Goal: Task Accomplishment & Management: Use online tool/utility

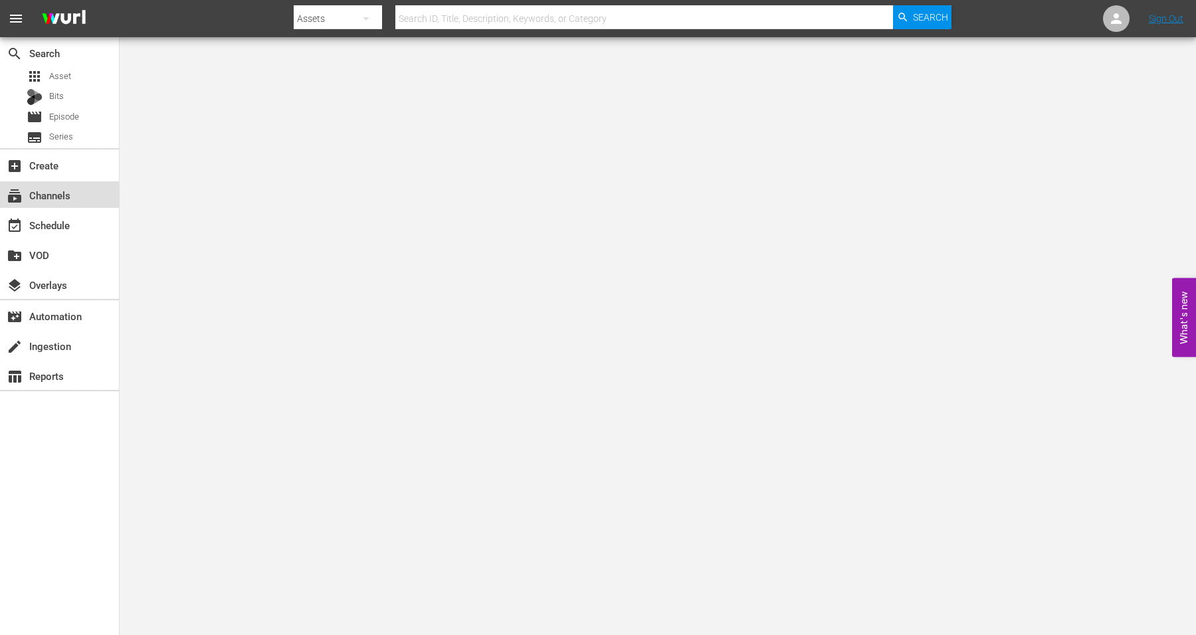
click at [47, 195] on div "subscriptions Channels" at bounding box center [37, 193] width 74 height 12
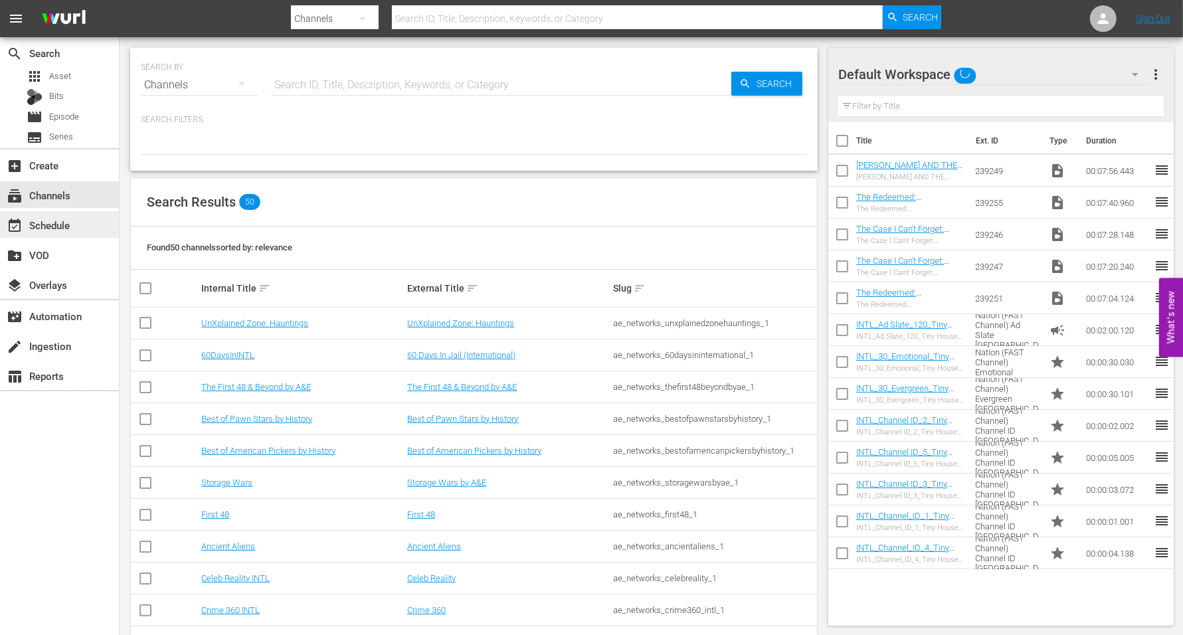
click at [50, 220] on div "event_available Schedule" at bounding box center [37, 223] width 74 height 12
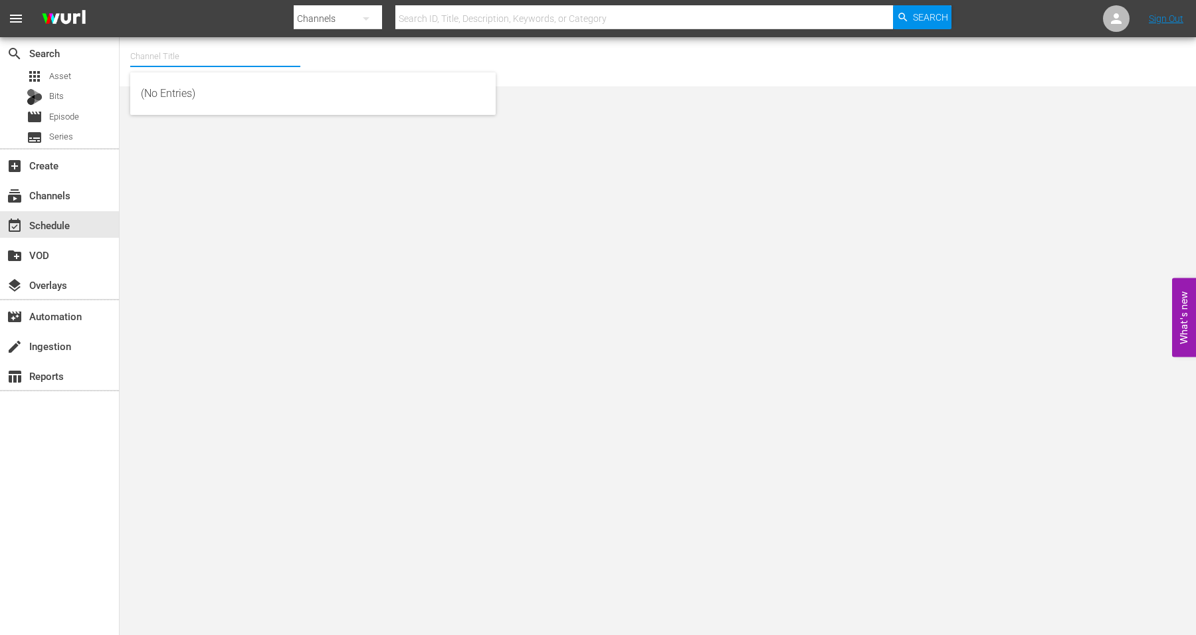
click at [171, 58] on input "text" at bounding box center [215, 57] width 170 height 32
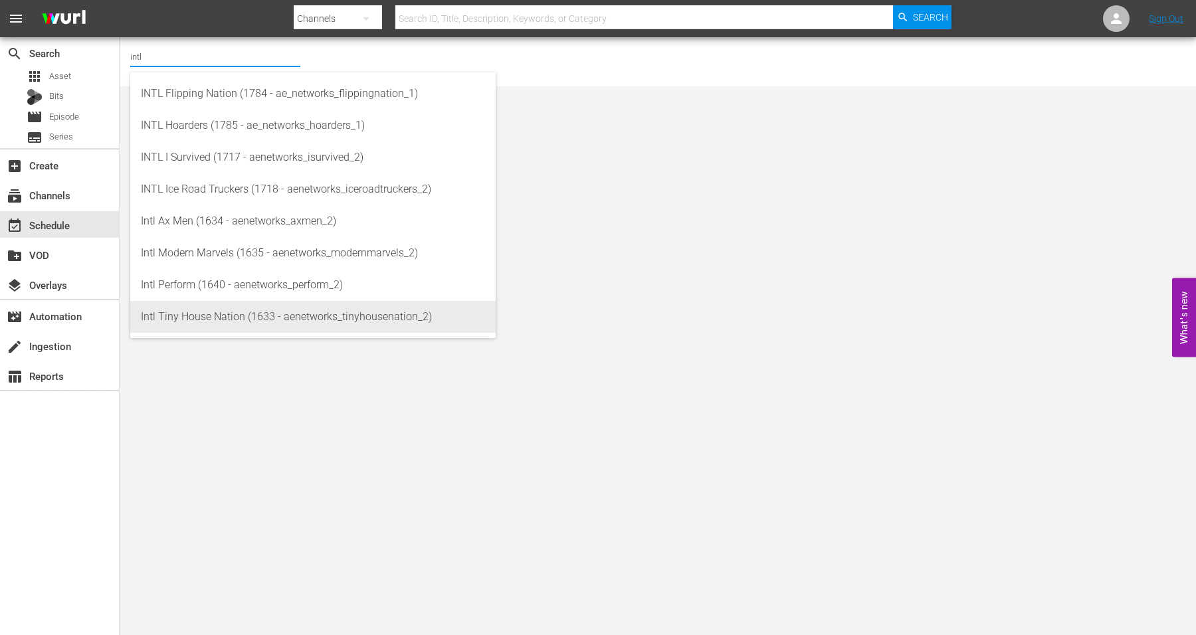
click at [181, 316] on div "Intl Tiny House Nation (1633 - aenetworks_tinyhousenation_2)" at bounding box center [313, 317] width 344 height 32
type input "Intl Tiny House Nation (1633 - aenetworks_tinyhousenation_2)"
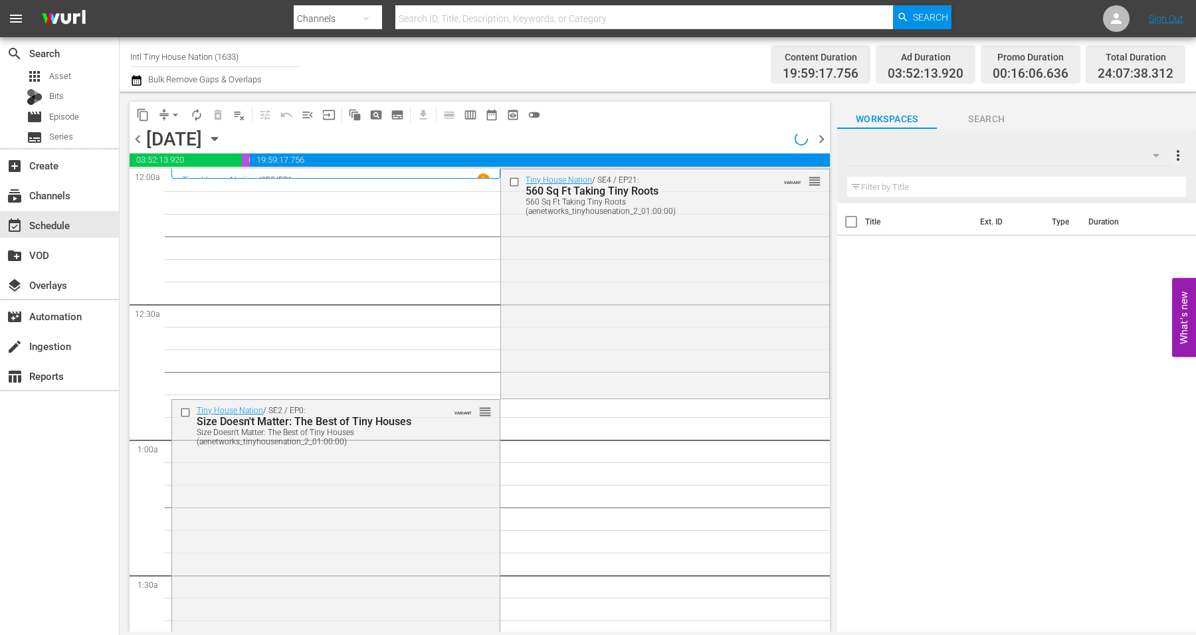
click at [217, 139] on icon "button" at bounding box center [214, 138] width 6 height 3
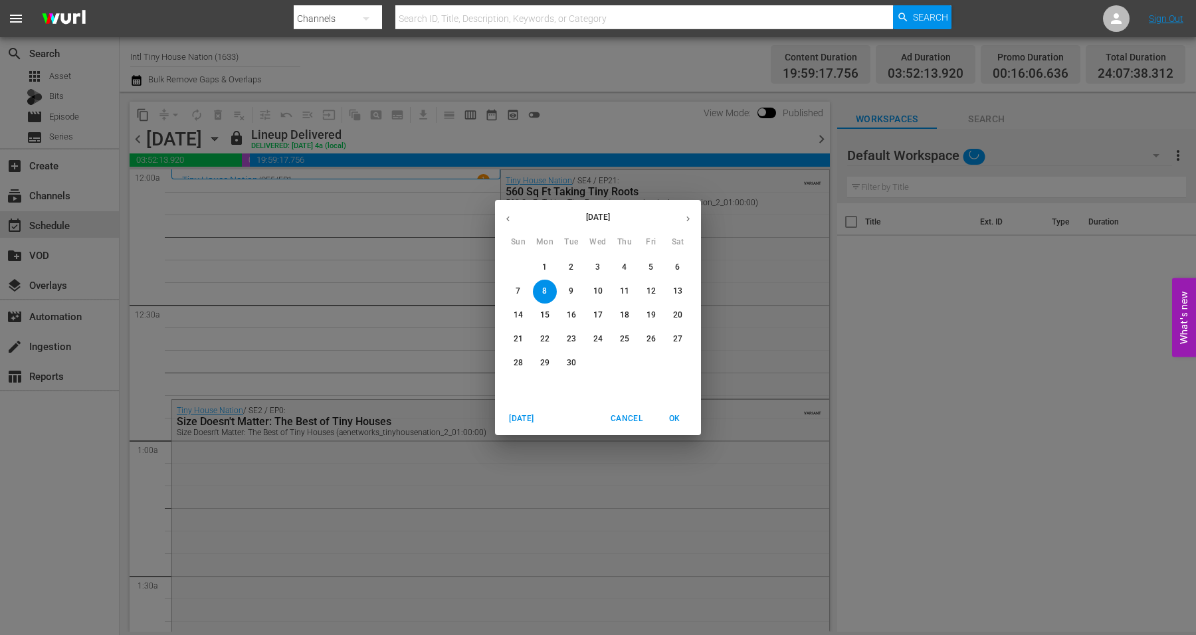
click at [517, 314] on p "14" at bounding box center [517, 315] width 9 height 11
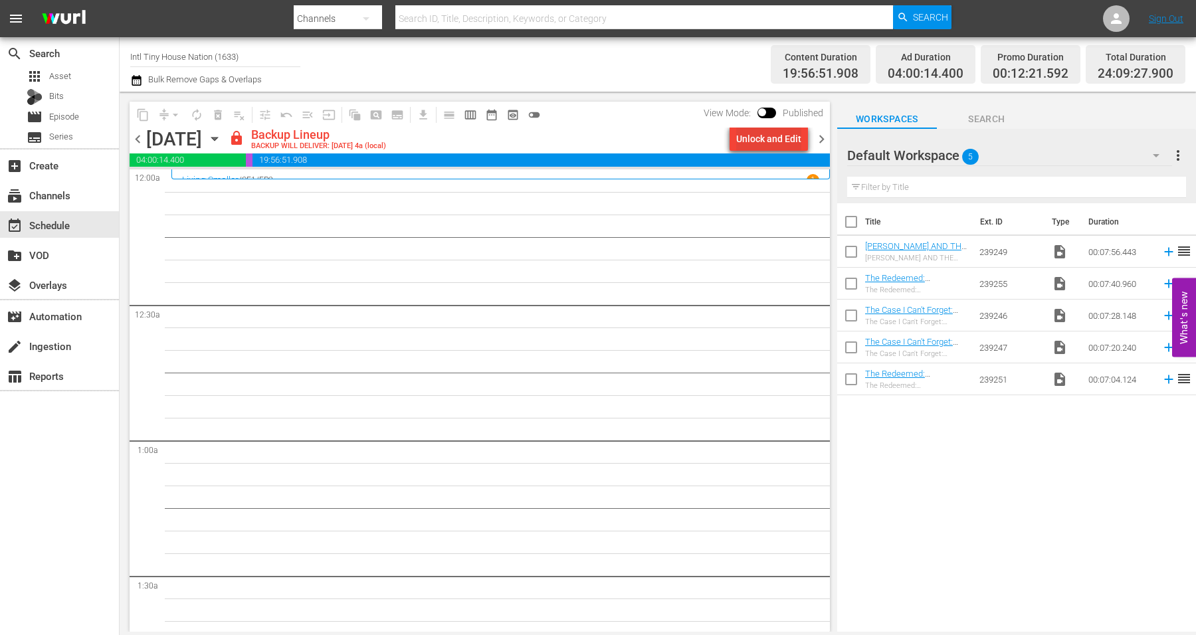
click at [764, 134] on div "Unlock and Edit" at bounding box center [768, 139] width 65 height 24
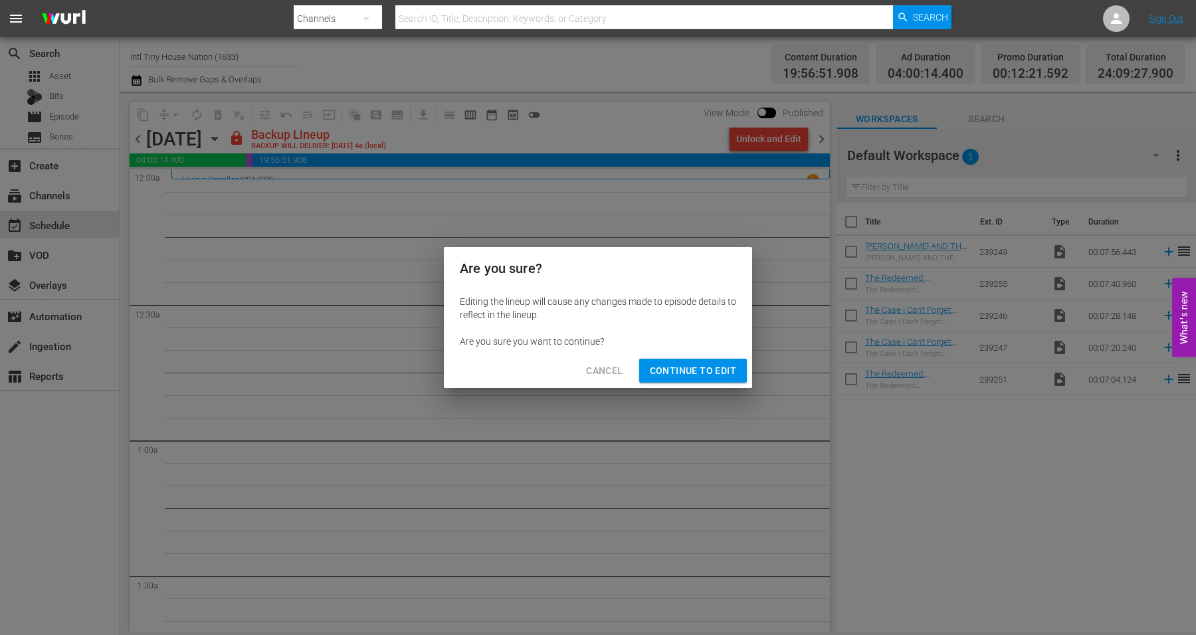
click at [671, 370] on span "Continue to Edit" at bounding box center [693, 371] width 86 height 17
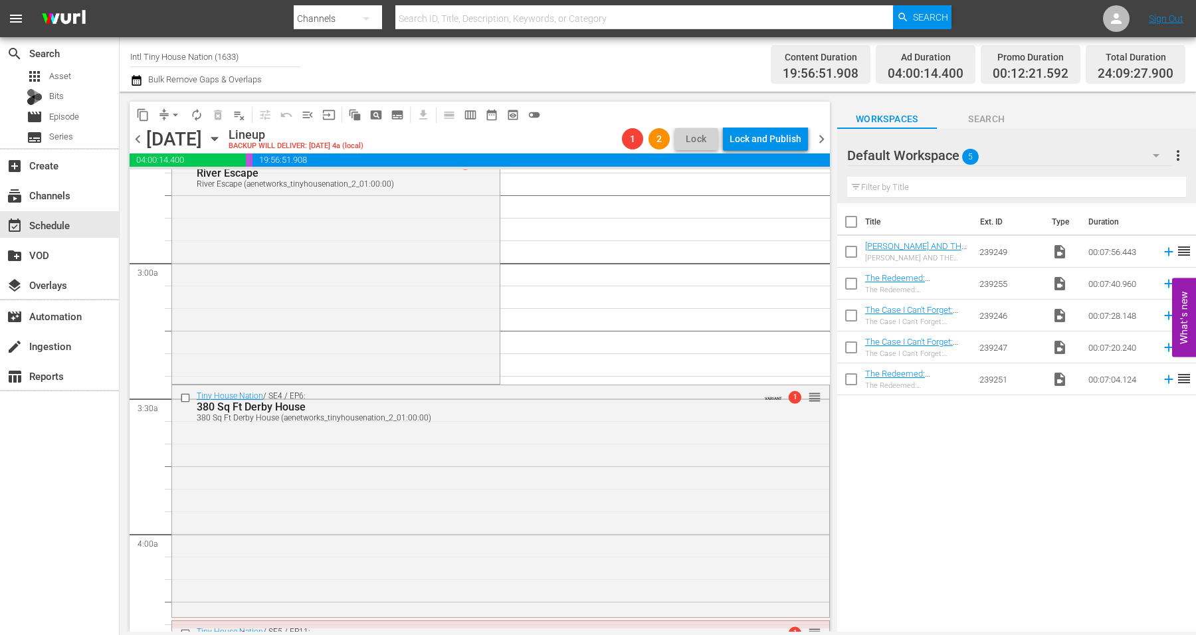
scroll to position [664, 0]
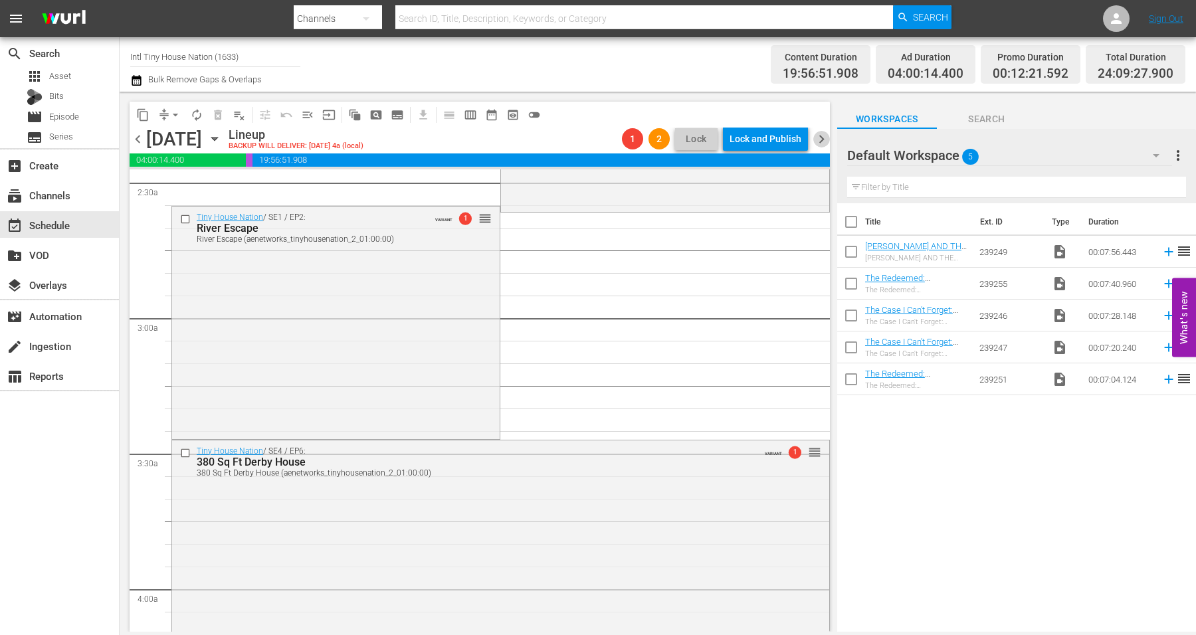
click at [822, 139] on span "chevron_right" at bounding box center [821, 139] width 17 height 17
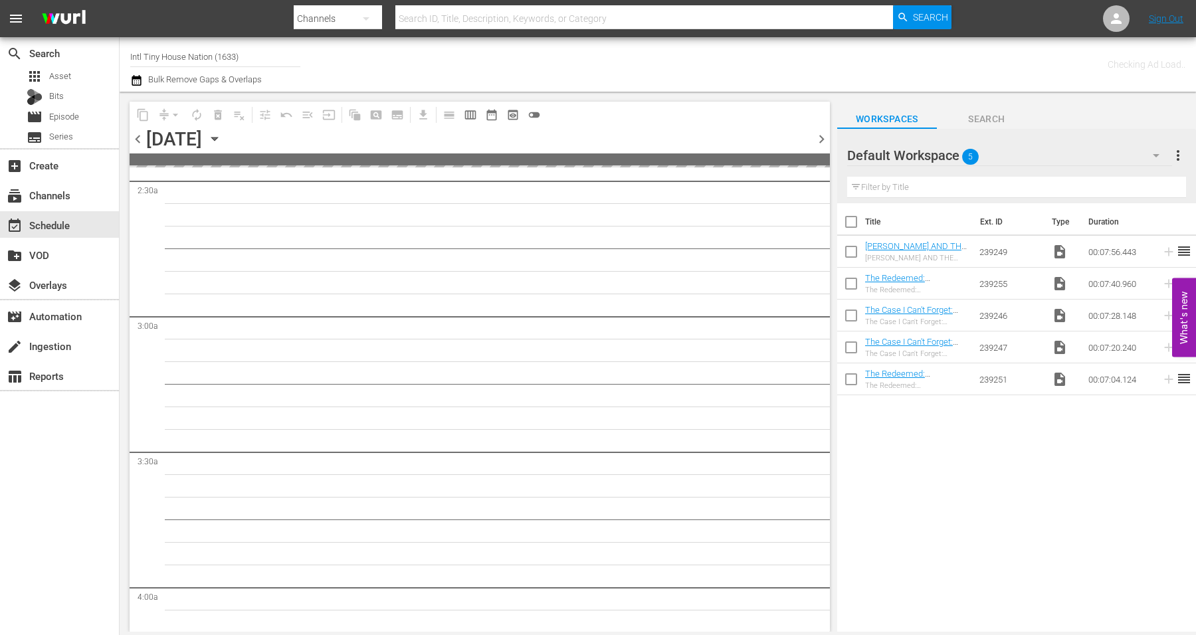
scroll to position [732, 0]
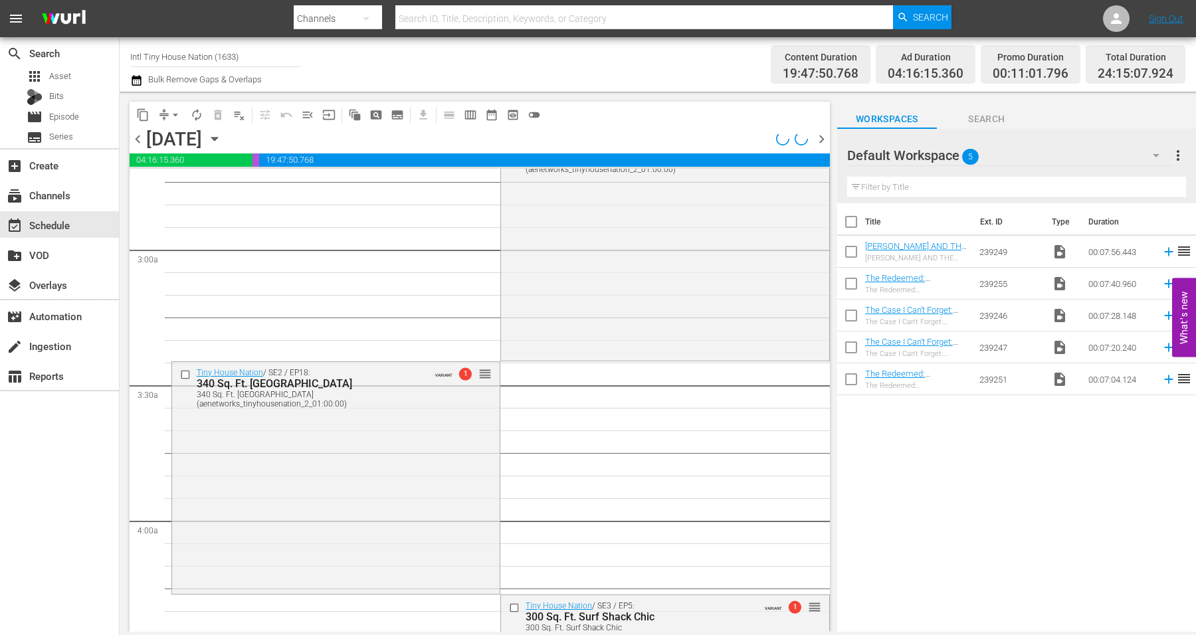
click at [137, 141] on span "chevron_left" at bounding box center [138, 139] width 17 height 17
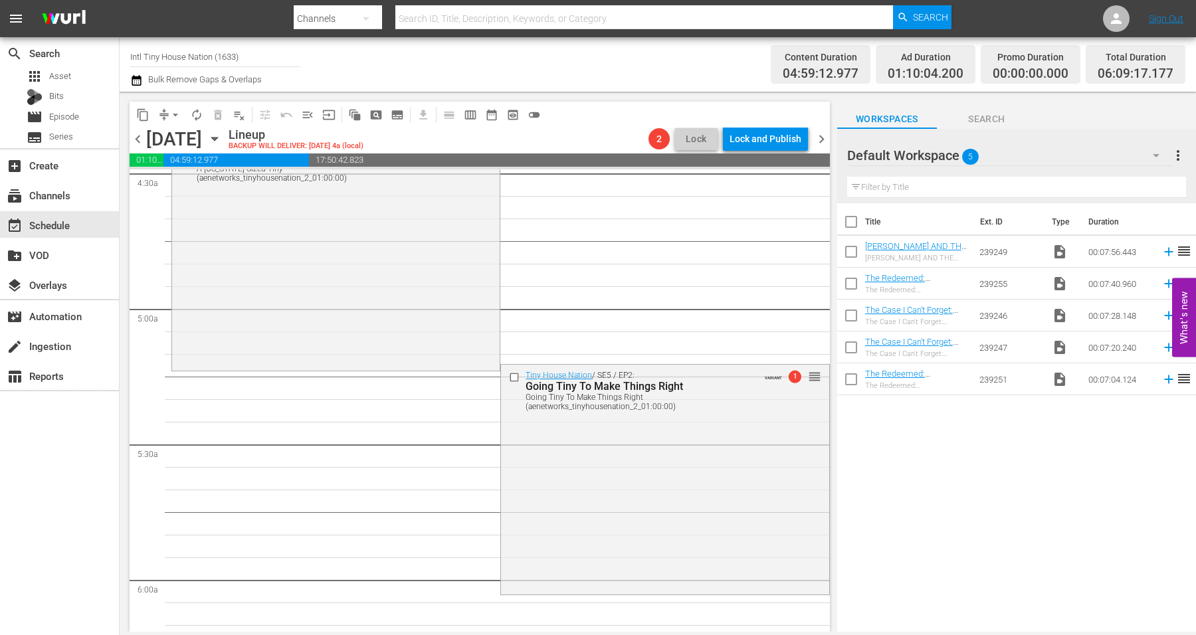
scroll to position [1299, 0]
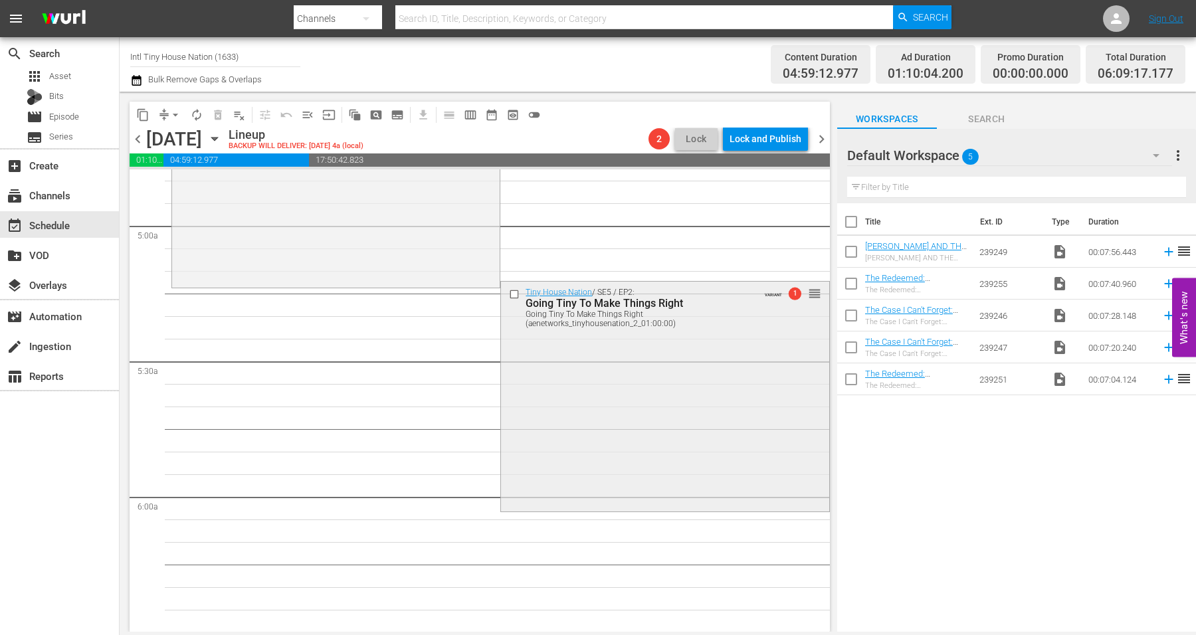
click at [541, 390] on div "Tiny House Nation / SE5 / EP2: Going Tiny To Make Things Right Going Tiny To Ma…" at bounding box center [664, 395] width 327 height 226
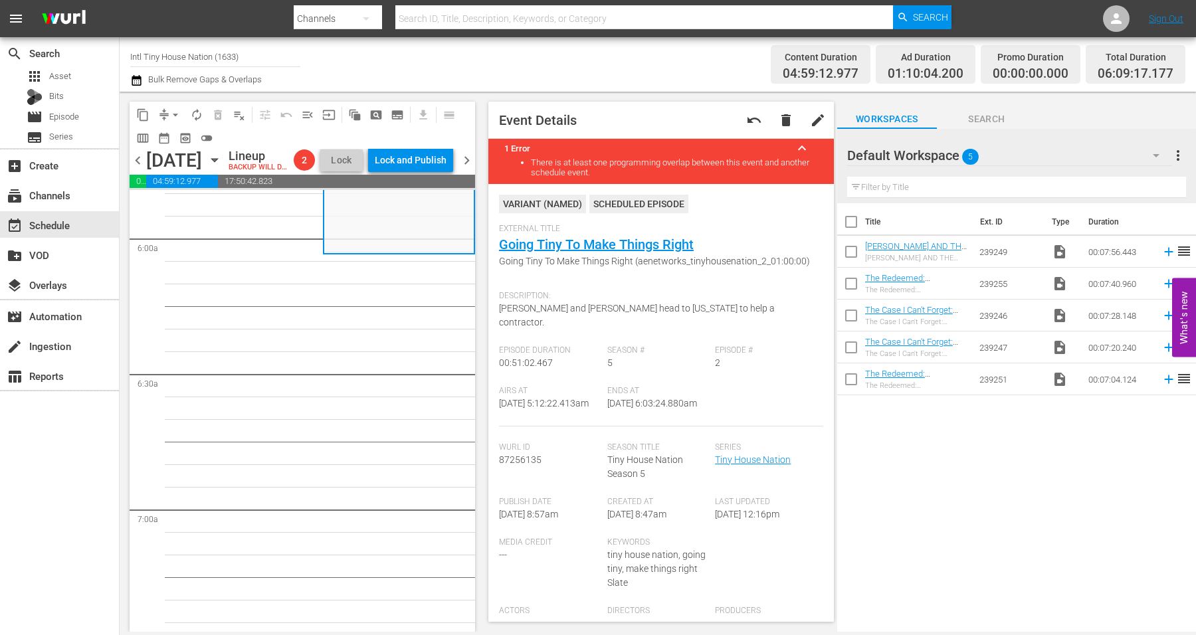
scroll to position [1328, 0]
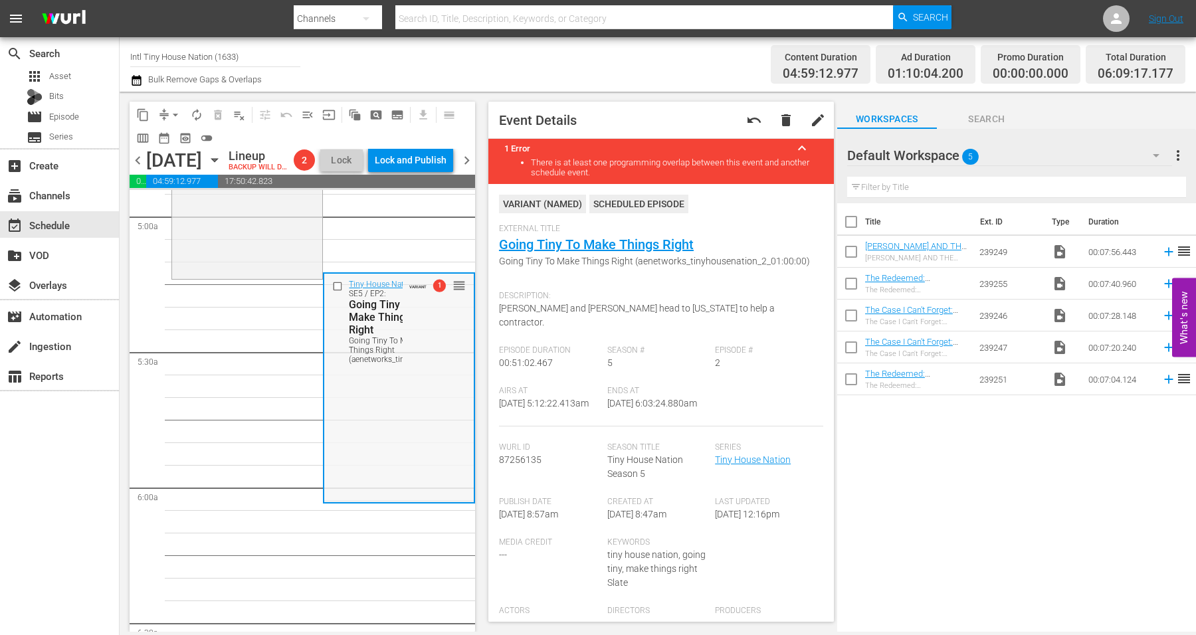
click at [406, 432] on div "Tiny House Nation / SE5 / EP2: Going Tiny To Make Things Right Going Tiny To Ma…" at bounding box center [398, 387] width 149 height 226
click at [176, 114] on span "arrow_drop_down" at bounding box center [175, 114] width 13 height 13
click at [166, 134] on li "Align to Midnight" at bounding box center [175, 141] width 139 height 22
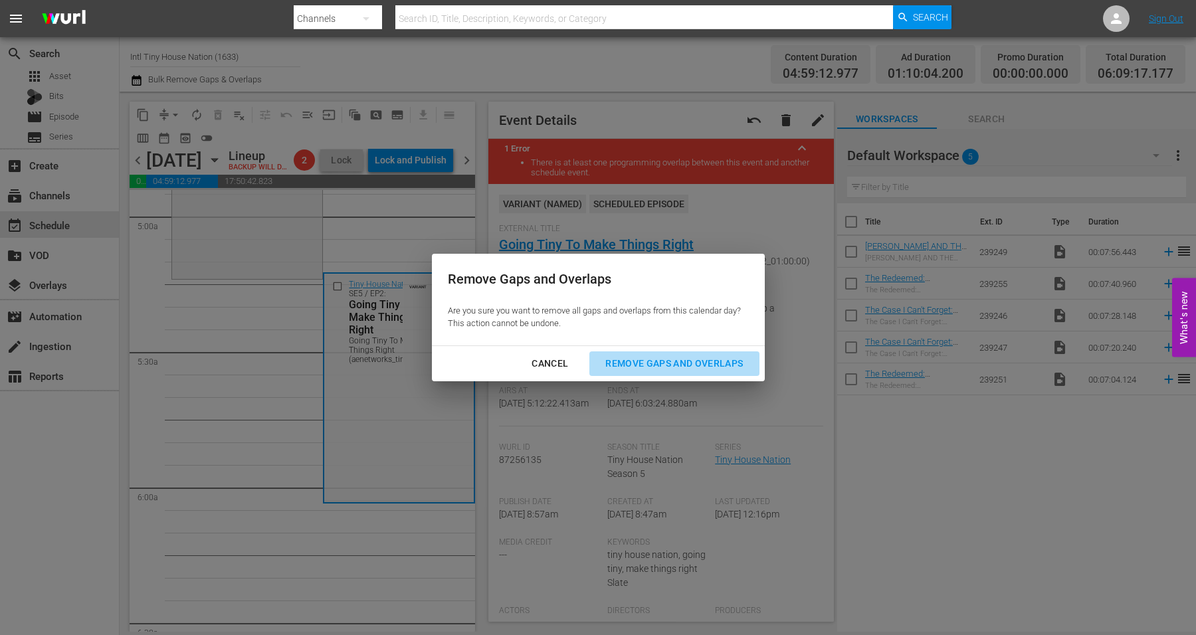
click at [651, 364] on div "Remove Gaps and Overlaps" at bounding box center [673, 363] width 159 height 17
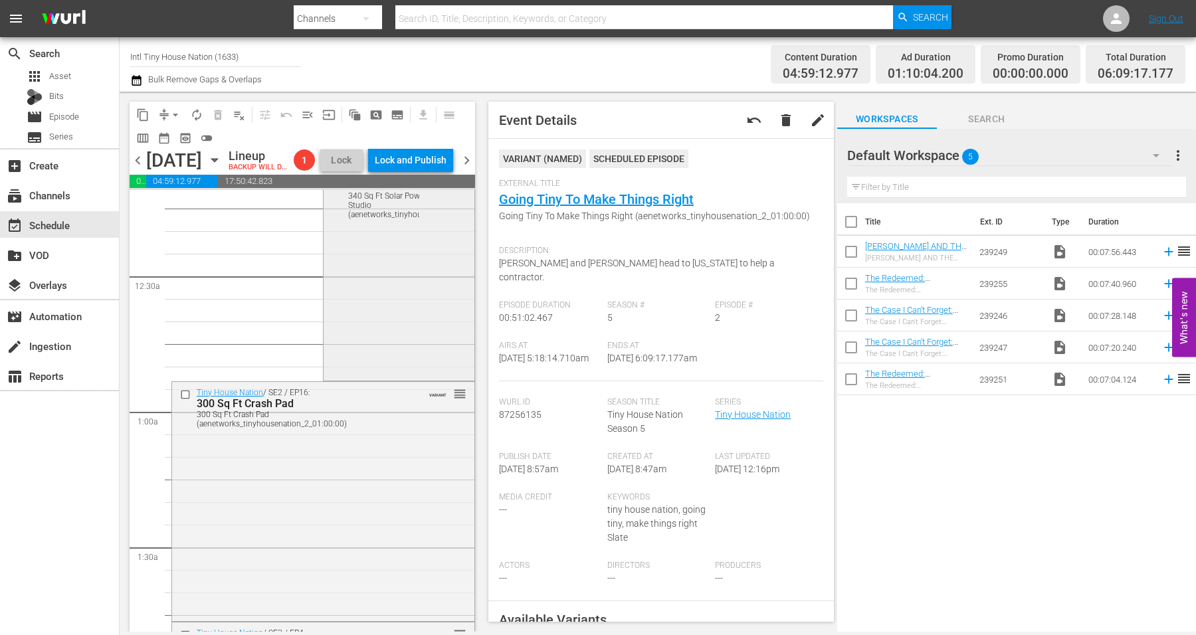
scroll to position [0, 0]
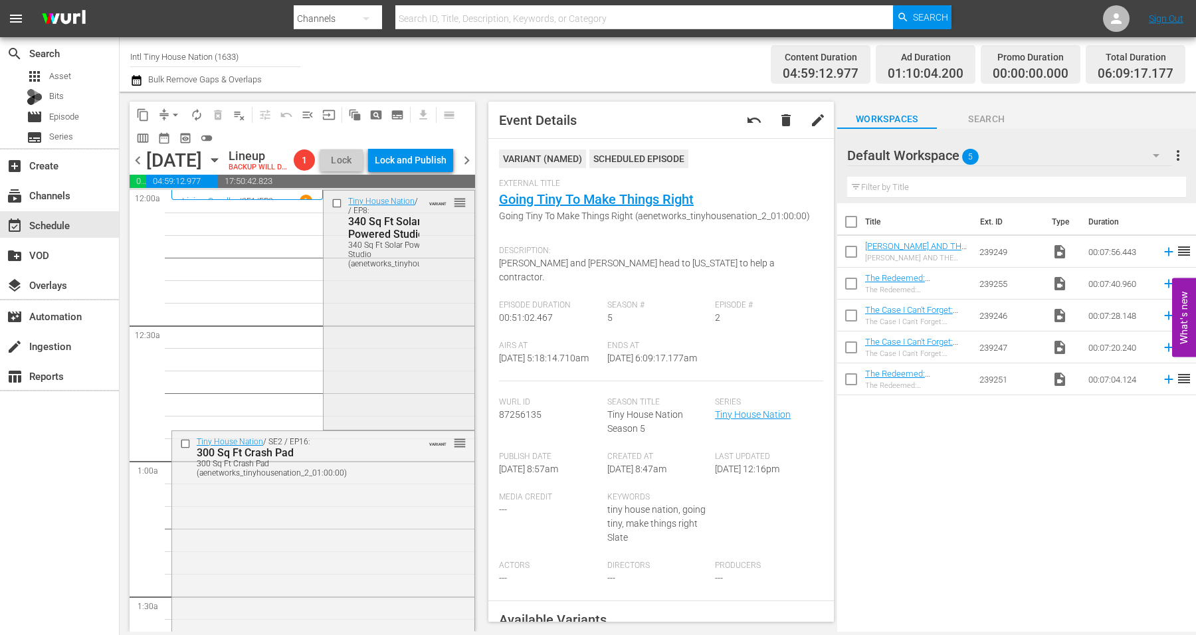
click at [375, 344] on div "Tiny House Nation / SE2 / EP8: 340 Sq Ft Solar Powered Studio 340 Sq Ft Solar P…" at bounding box center [398, 309] width 150 height 236
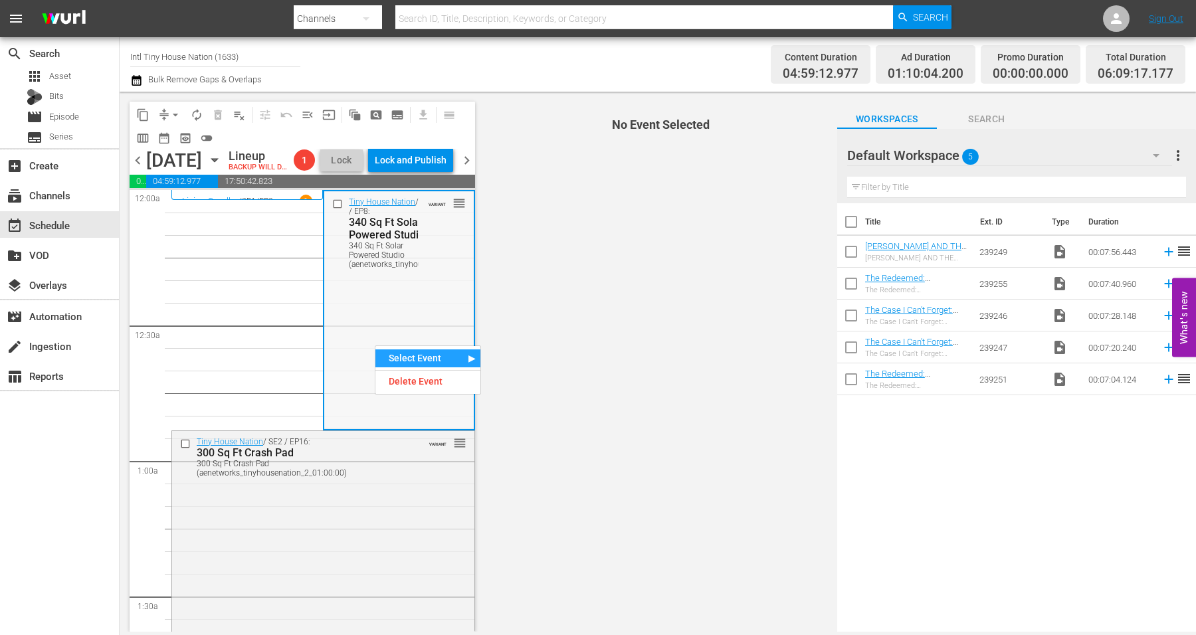
click at [365, 328] on div "Tiny House Nation / SE2 / EP8: 340 Sq Ft Solar Powered Studio 340 Sq Ft Solar P…" at bounding box center [398, 309] width 149 height 236
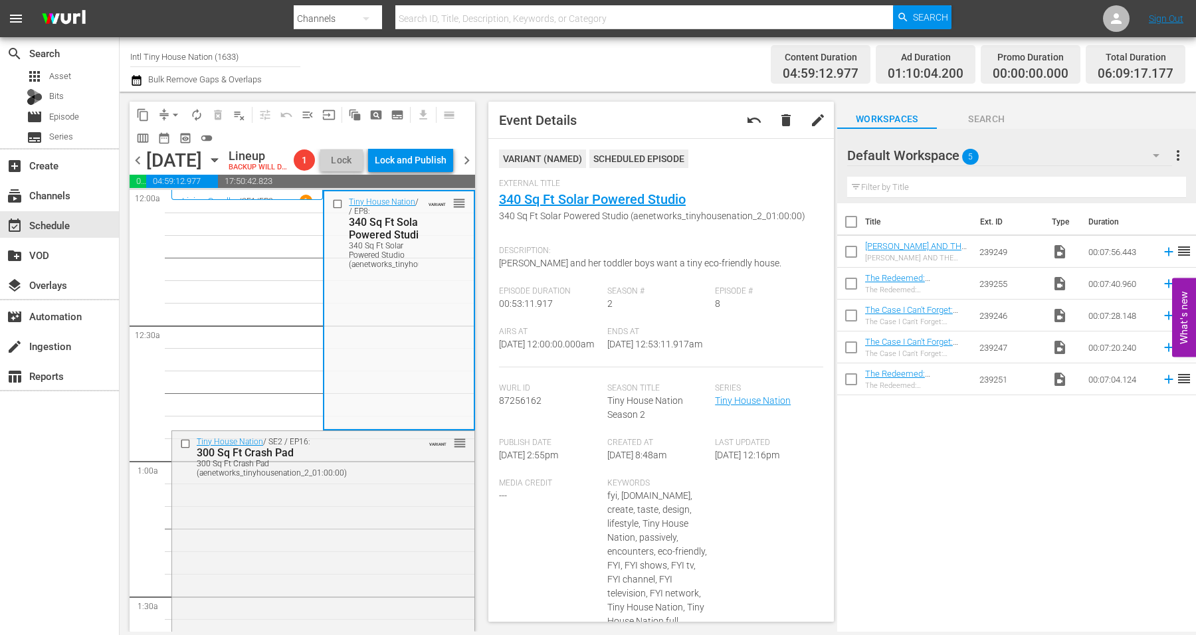
click at [374, 326] on div "Tiny House Nation / SE2 / EP8: 340 Sq Ft Solar Powered Studio 340 Sq Ft Solar P…" at bounding box center [398, 309] width 149 height 236
click at [343, 357] on div "Tiny House Nation / SE2 / EP8: 340 Sq Ft Solar Powered Studio 340 Sq Ft Solar P…" at bounding box center [398, 309] width 149 height 236
drag, startPoint x: 341, startPoint y: 474, endPoint x: 379, endPoint y: 520, distance: 59.5
click at [379, 520] on div "Tiny House Nation / SE2 / EP16: 300 Sq Ft Crash Pad 300 Sq Ft Crash Pad (aenetw…" at bounding box center [323, 549] width 302 height 236
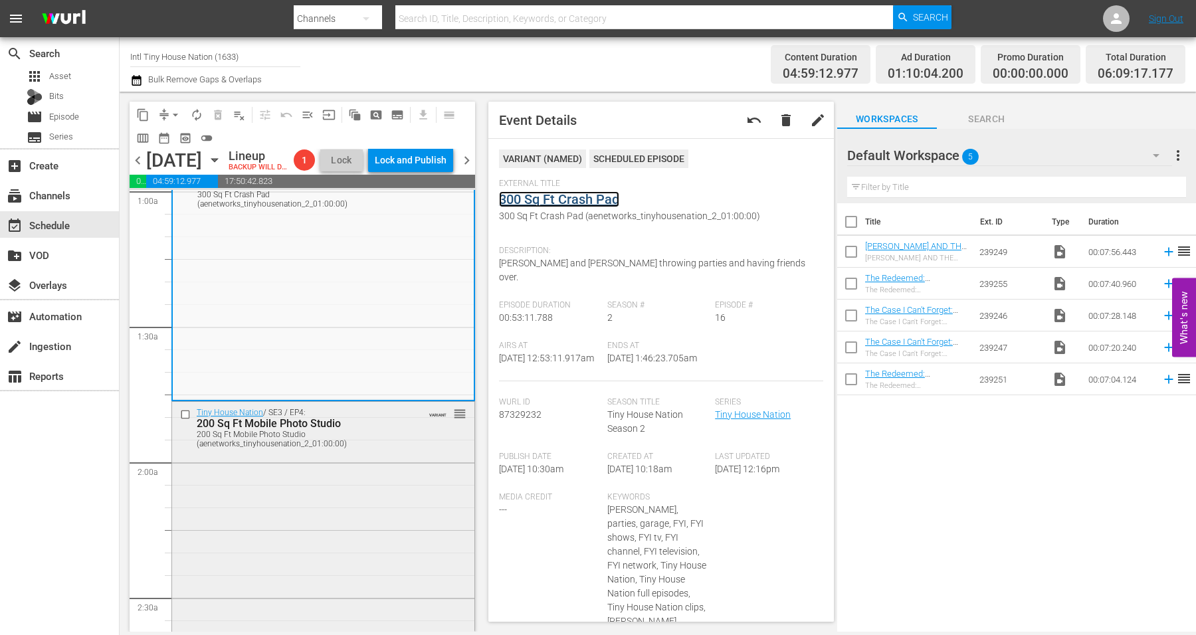
scroll to position [332, 0]
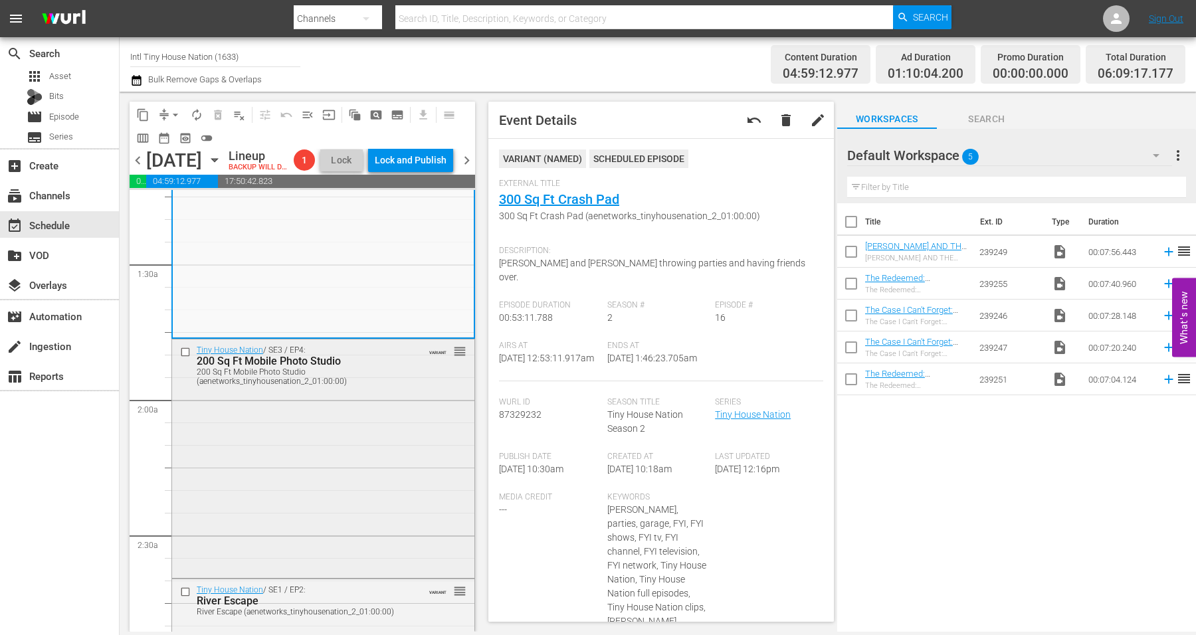
click at [361, 468] on div "Tiny House Nation / SE3 / EP4: 200 Sq Ft Mobile Photo Studio 200 Sq Ft Mobile P…" at bounding box center [323, 457] width 302 height 236
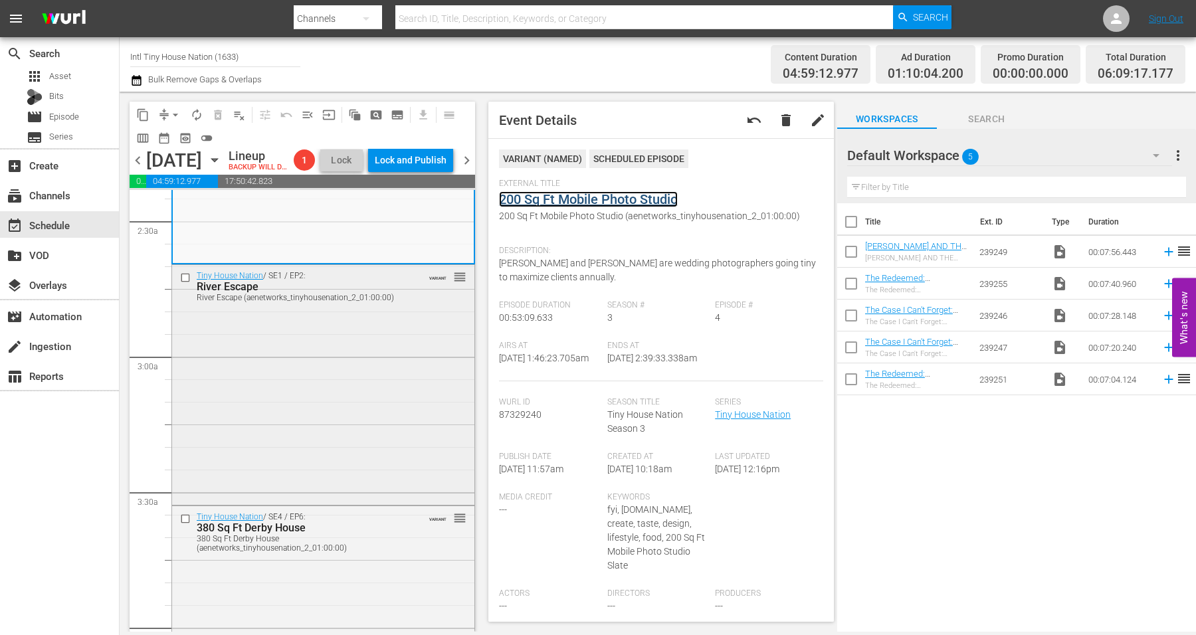
scroll to position [664, 0]
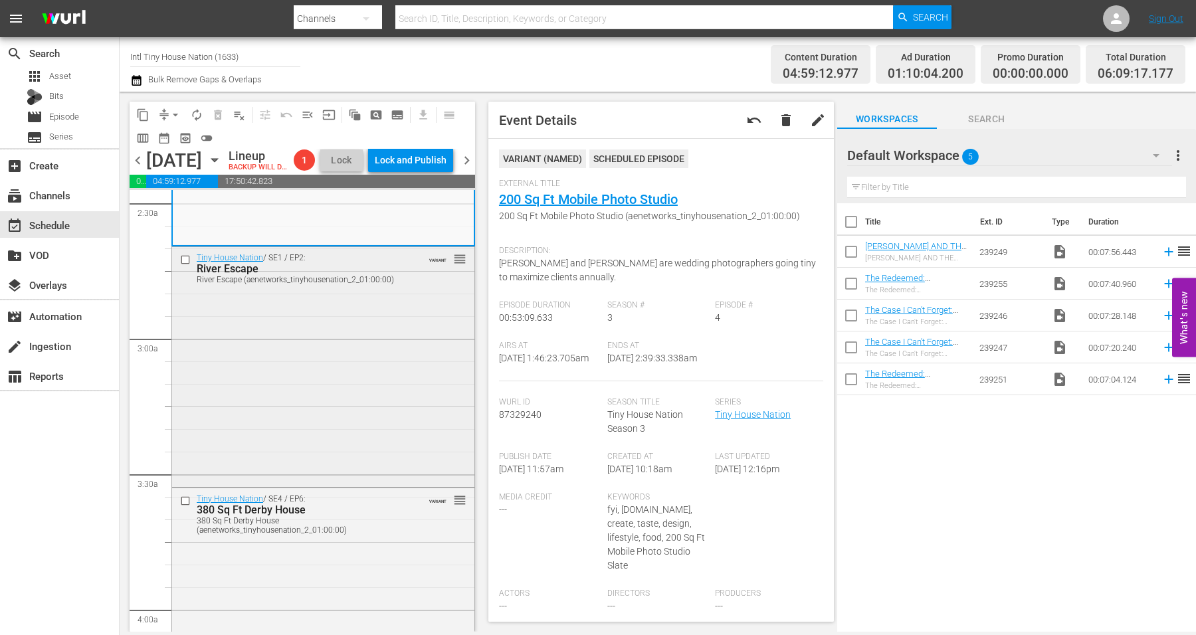
click at [327, 424] on div "Tiny House Nation / SE1 / EP2: River Escape River Escape (aenetworks_tinyhousen…" at bounding box center [323, 365] width 302 height 236
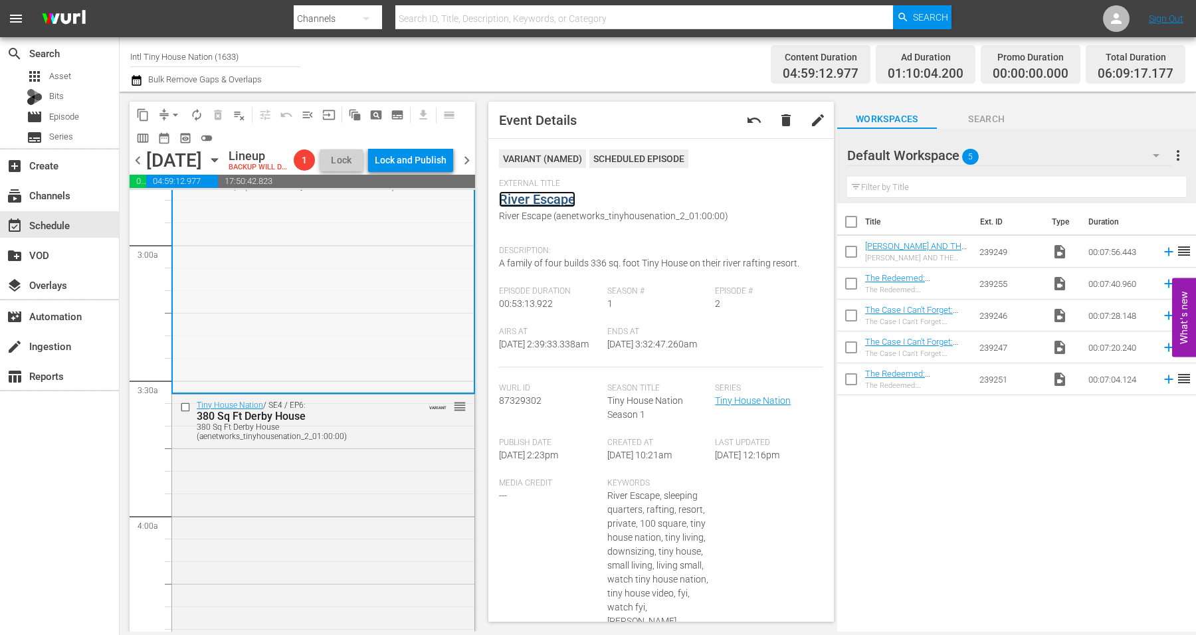
scroll to position [830, 0]
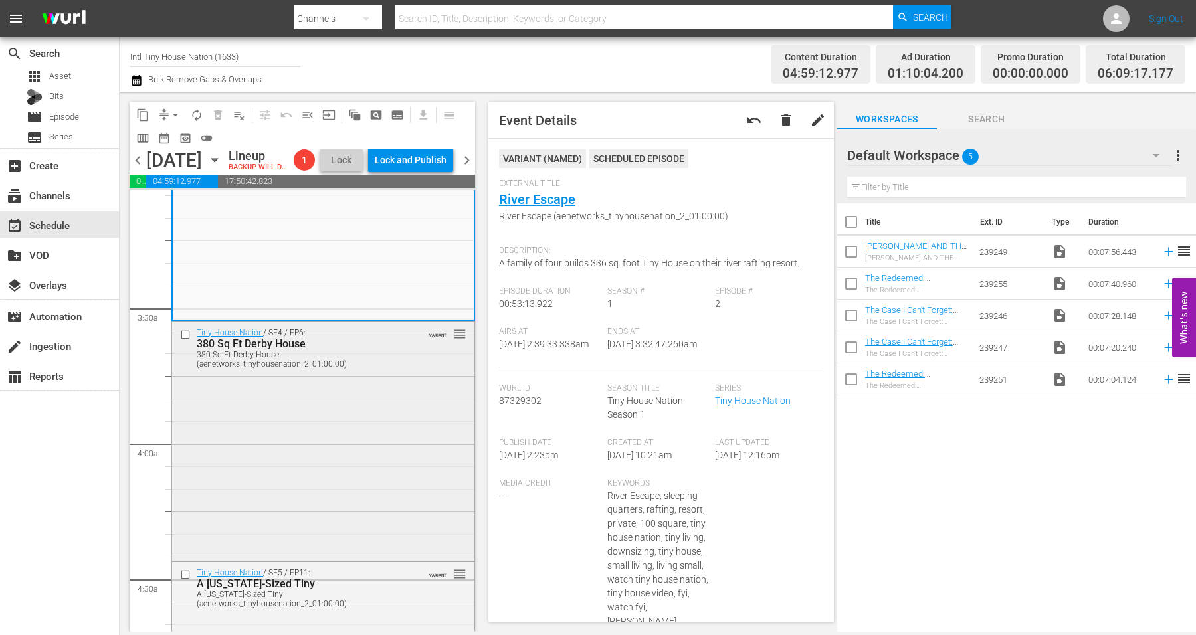
click at [321, 440] on div "Tiny House Nation / SE4 / EP6: 380 Sq Ft Derby House 380 Sq Ft Derby House (aen…" at bounding box center [323, 440] width 302 height 236
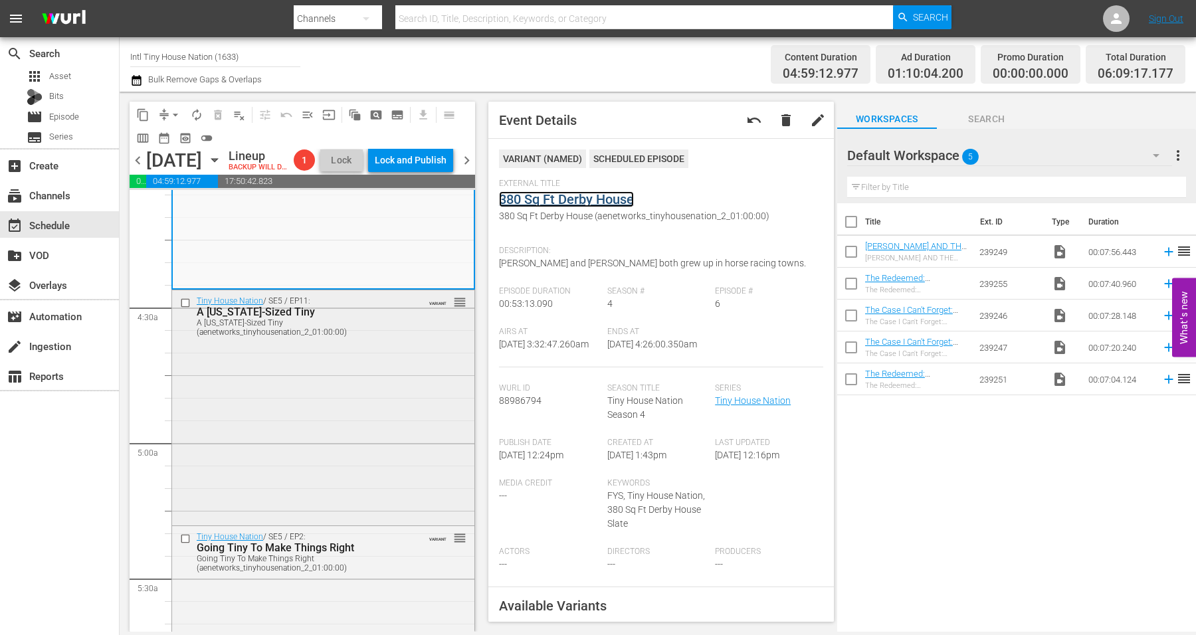
scroll to position [1162, 0]
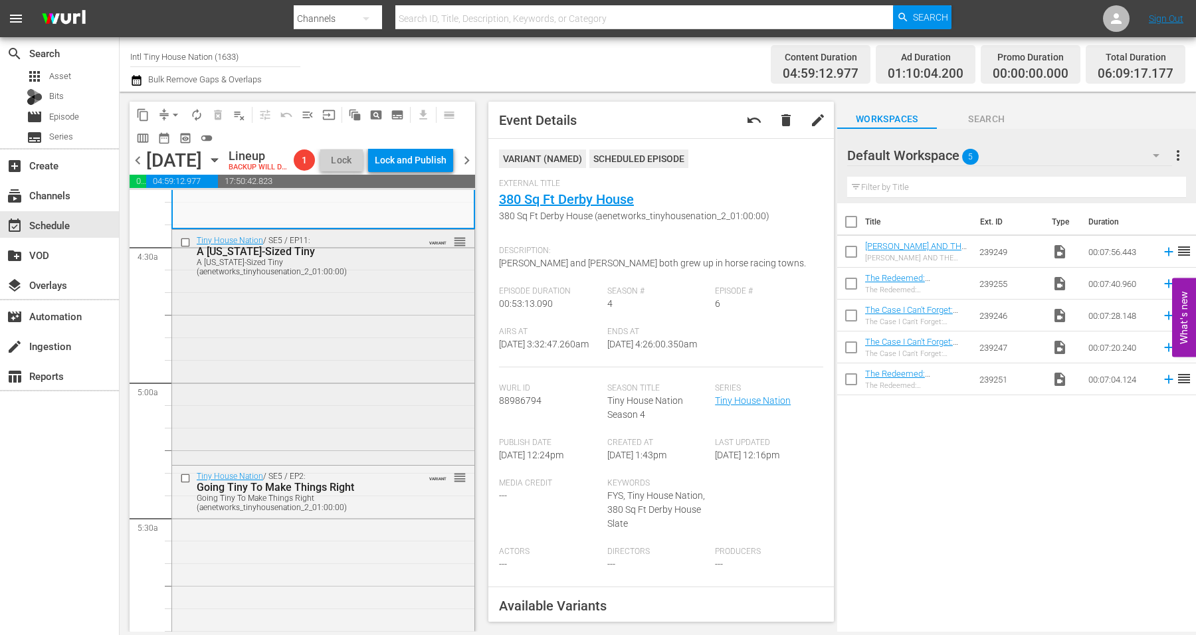
click at [312, 365] on div "Tiny House Nation / SE5 / EP11: A Texas-Sized Tiny A Texas-Sized Tiny (aenetwor…" at bounding box center [323, 346] width 302 height 232
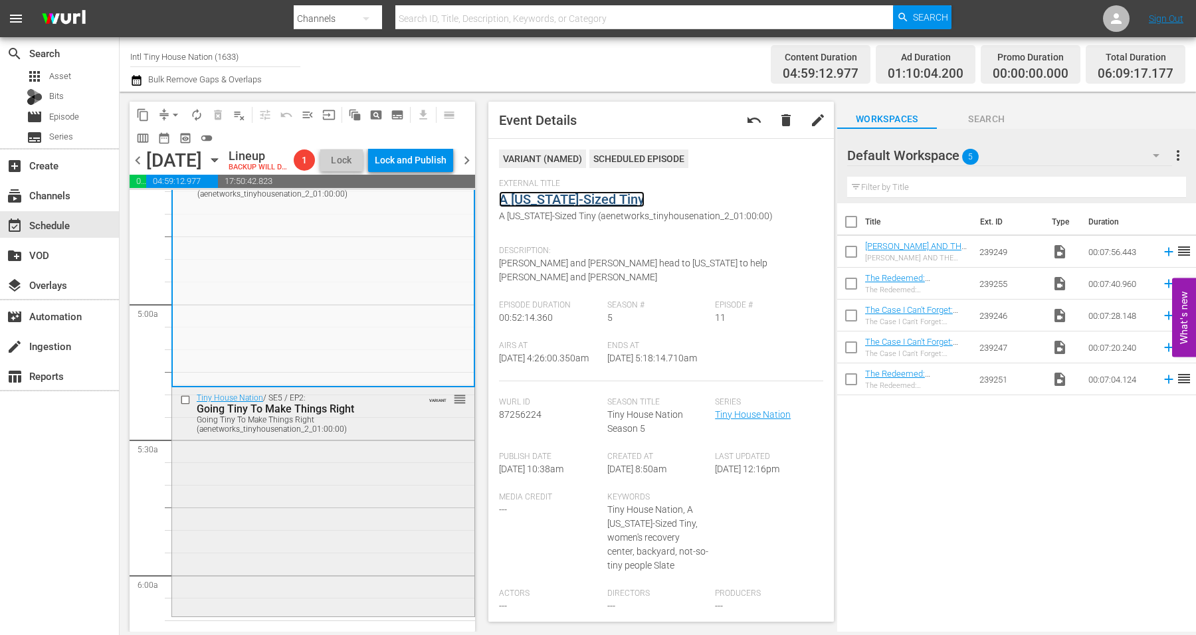
scroll to position [1411, 0]
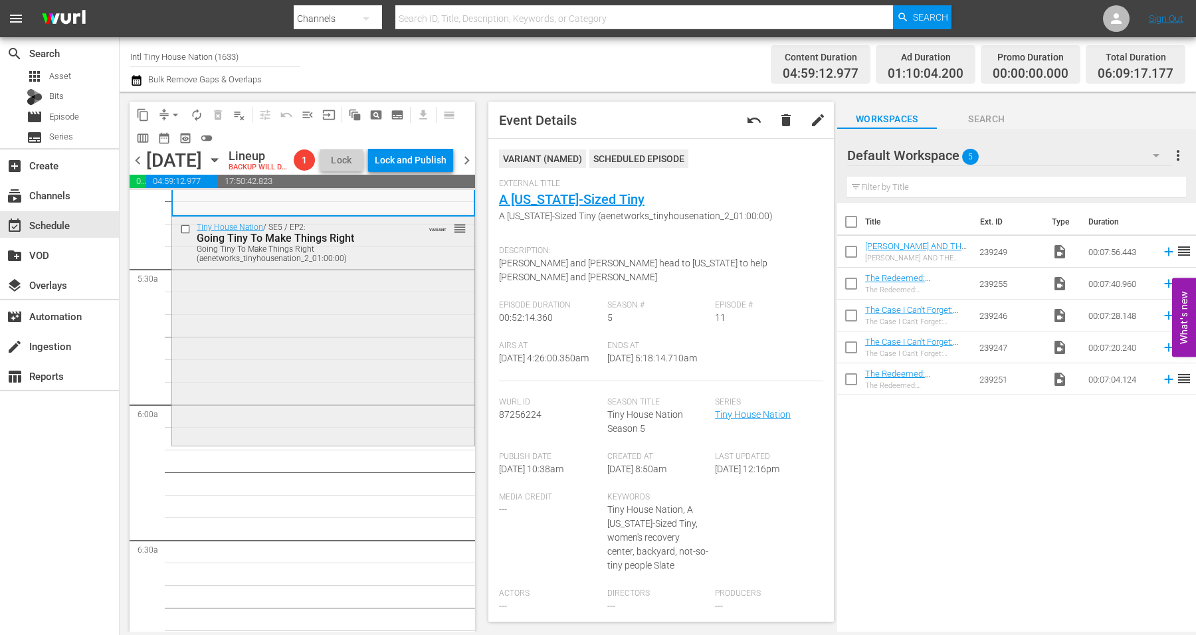
click at [372, 354] on div "Tiny House Nation / SE5 / EP2: Going Tiny To Make Things Right Going Tiny To Ma…" at bounding box center [323, 330] width 302 height 226
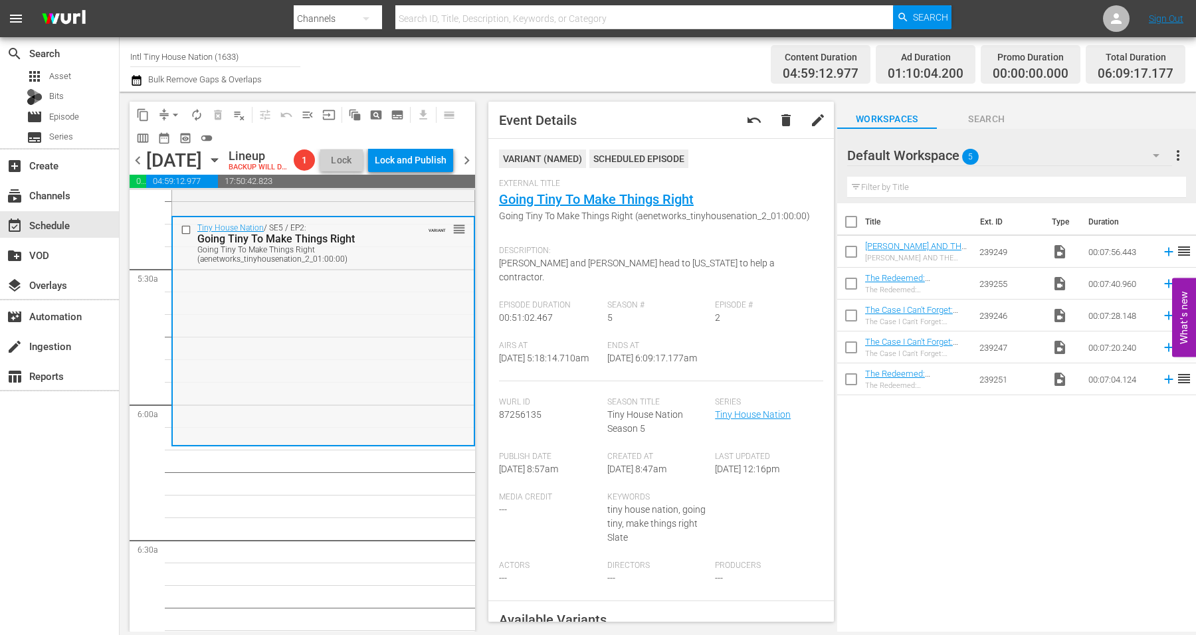
click at [231, 357] on div "Tiny House Nation / SE5 / EP2: Going Tiny To Make Things Right Going Tiny To Ma…" at bounding box center [323, 330] width 301 height 226
click at [175, 114] on span "arrow_drop_down" at bounding box center [175, 114] width 13 height 13
click at [151, 139] on li "Align to Midnight" at bounding box center [175, 141] width 139 height 22
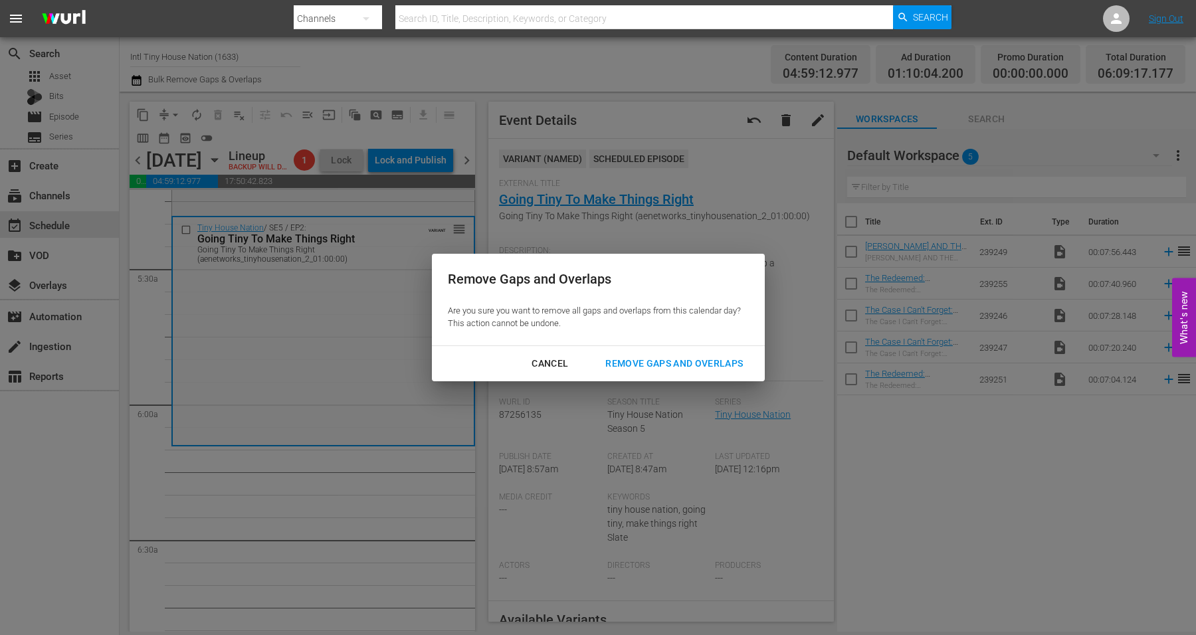
drag, startPoint x: 638, startPoint y: 364, endPoint x: 570, endPoint y: 339, distance: 72.9
click at [638, 363] on div "Remove Gaps and Overlaps" at bounding box center [673, 363] width 159 height 17
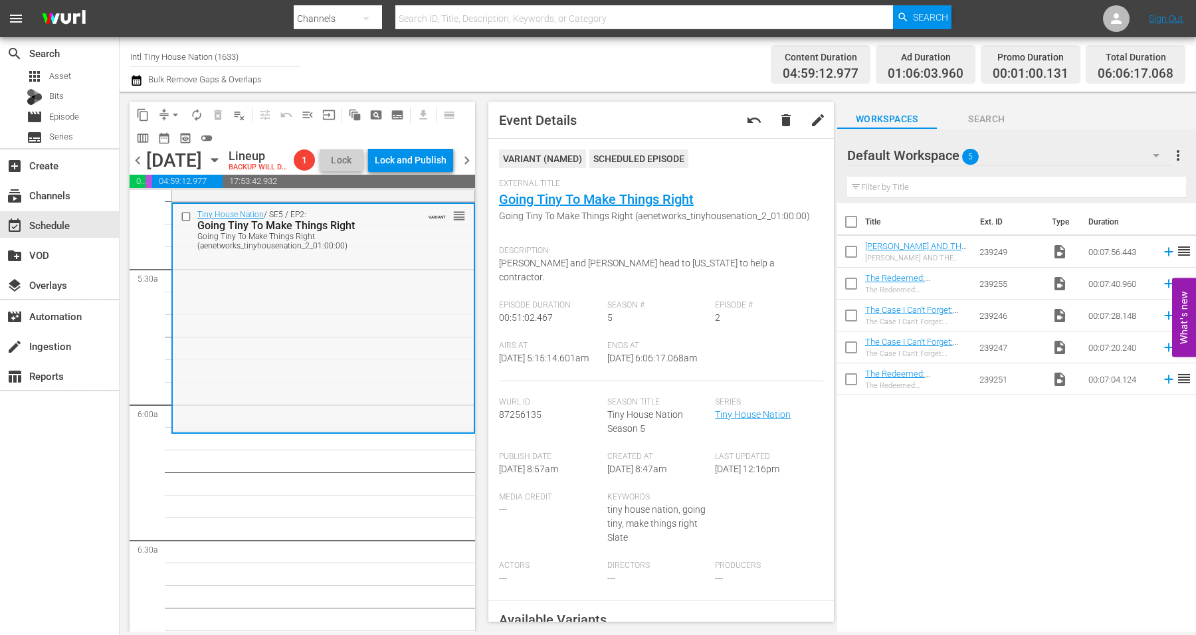
click at [250, 395] on div "Tiny House Nation / SE5 / EP2: Going Tiny To Make Things Right Going Tiny To Ma…" at bounding box center [323, 317] width 301 height 226
click at [174, 112] on span "arrow_drop_down" at bounding box center [175, 114] width 13 height 13
click at [178, 140] on li "Align to Midnight" at bounding box center [175, 141] width 139 height 22
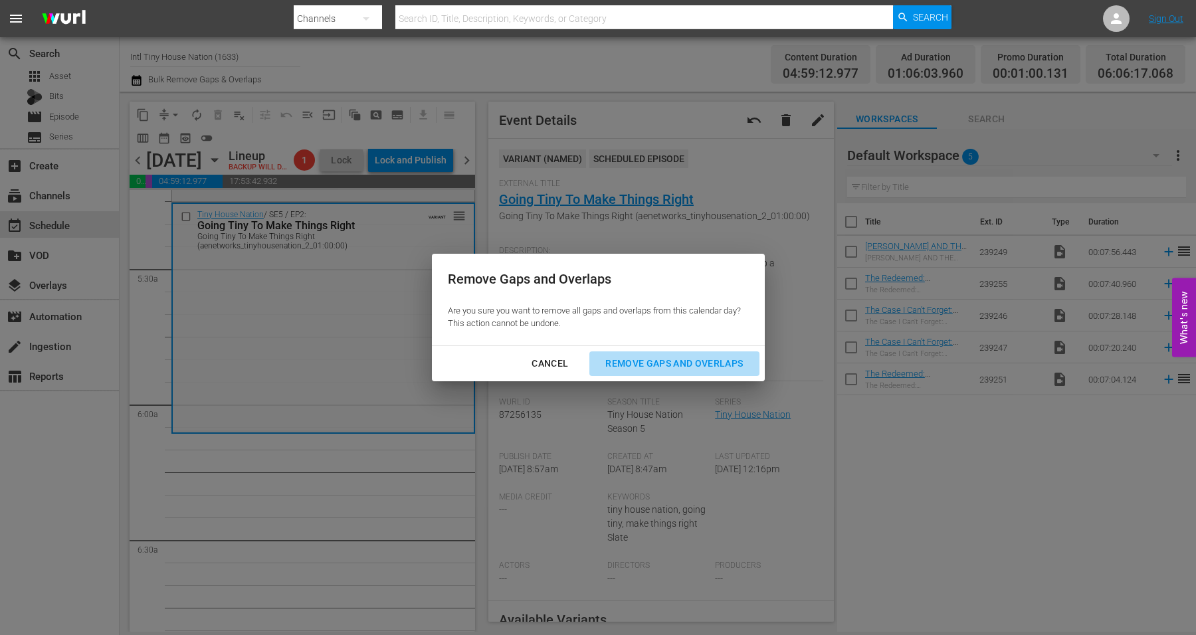
click at [652, 367] on div "Remove Gaps and Overlaps" at bounding box center [673, 363] width 159 height 17
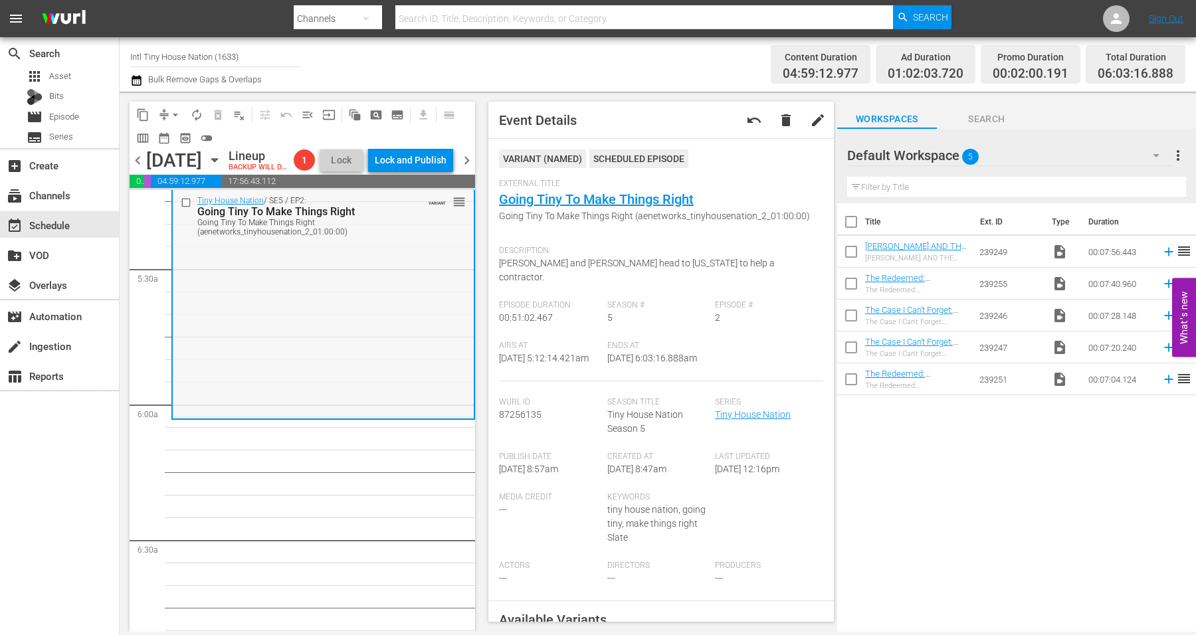
click at [298, 359] on div "Tiny House Nation / SE5 / EP2: Going Tiny To Make Things Right Going Tiny To Ma…" at bounding box center [323, 303] width 301 height 226
click at [173, 108] on span "arrow_drop_down" at bounding box center [175, 114] width 13 height 13
click at [181, 140] on li "Align to Midnight" at bounding box center [175, 141] width 139 height 22
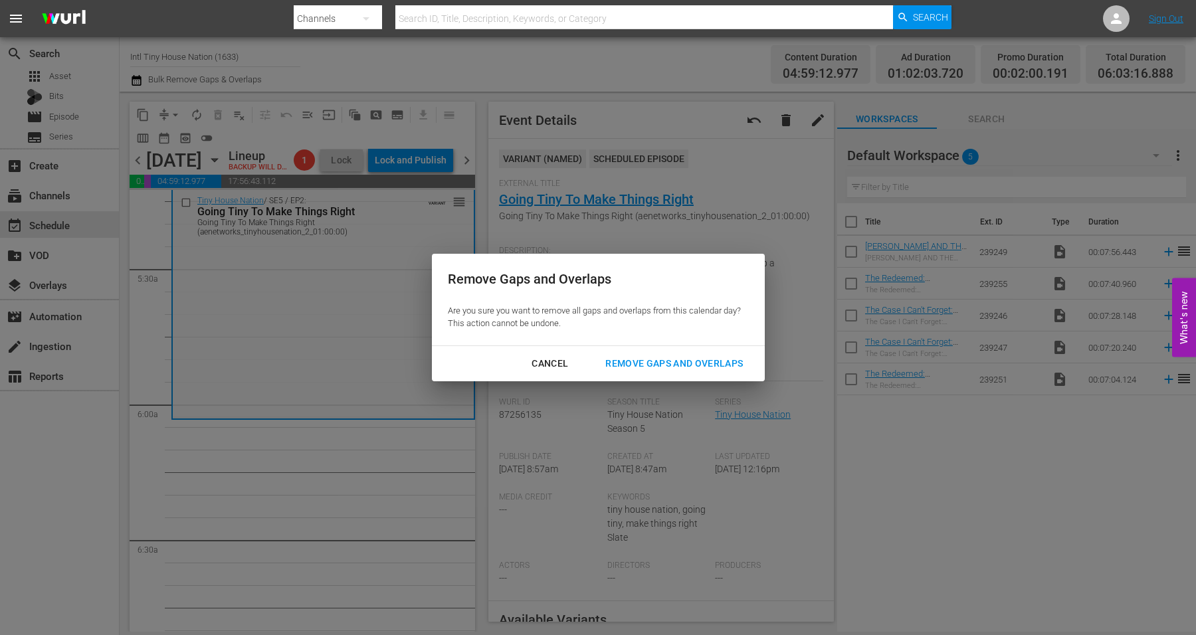
click at [689, 357] on div "Remove Gaps and Overlaps" at bounding box center [673, 363] width 159 height 17
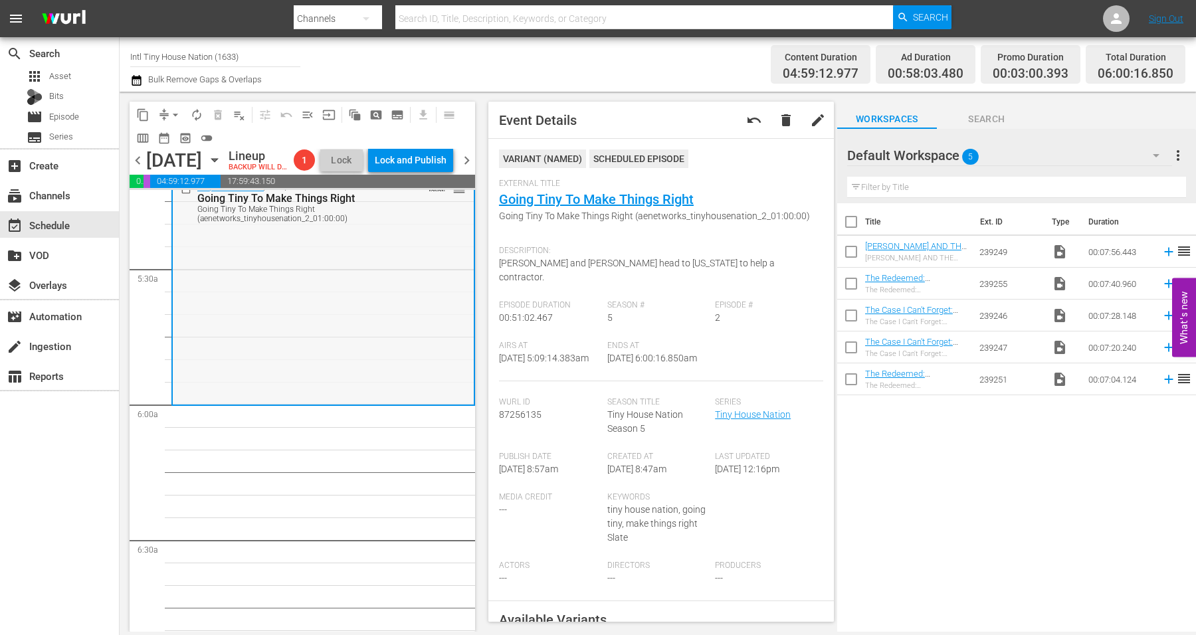
click at [288, 316] on div "Tiny House Nation / SE5 / EP2: Going Tiny To Make Things Right Going Tiny To Ma…" at bounding box center [323, 290] width 301 height 226
click at [173, 112] on span "arrow_drop_down" at bounding box center [175, 114] width 13 height 13
click at [171, 134] on li "Align to Midnight" at bounding box center [175, 141] width 139 height 22
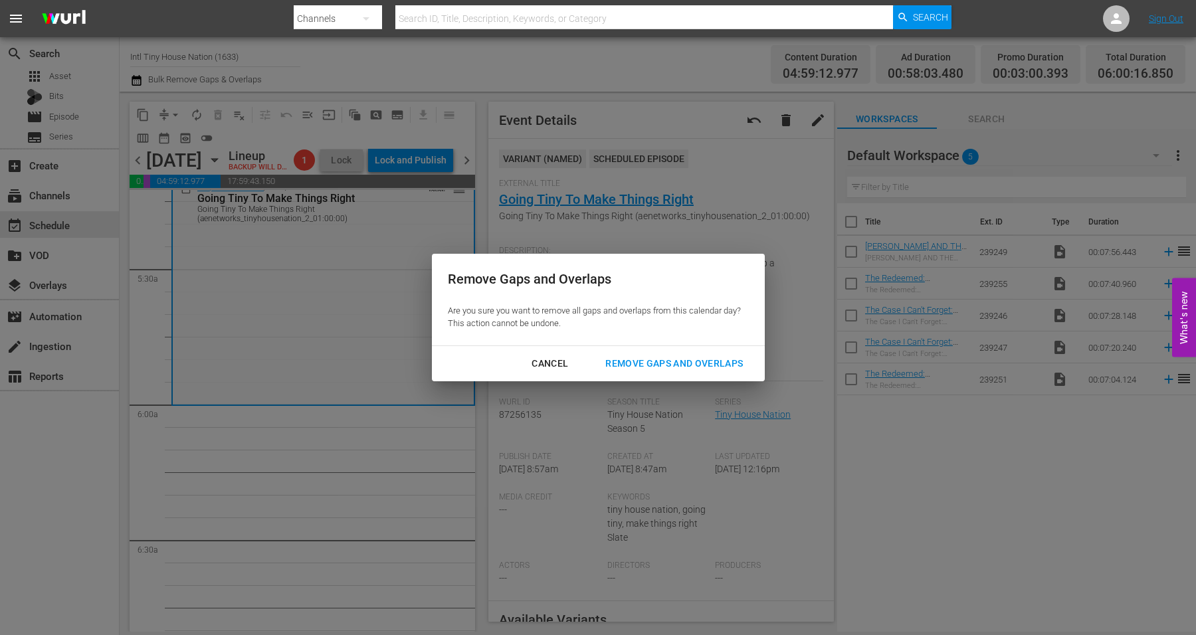
click at [711, 364] on div "Remove Gaps and Overlaps" at bounding box center [673, 363] width 159 height 17
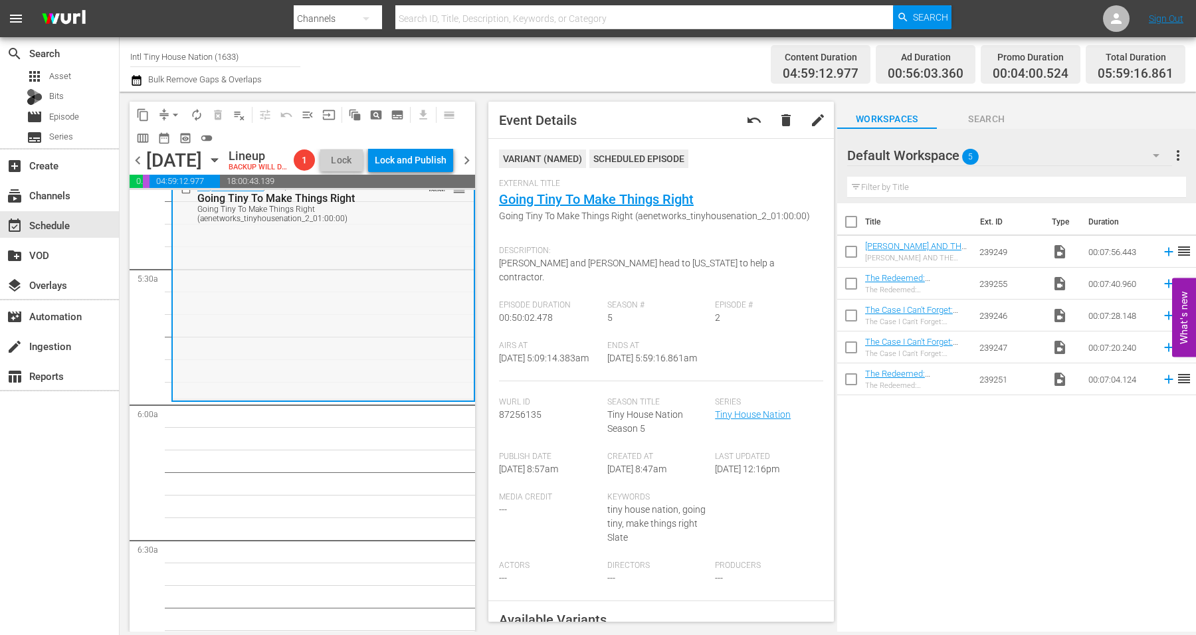
click at [268, 301] on div "Tiny House Nation / SE5 / EP2: Going Tiny To Make Things Right Going Tiny To Ma…" at bounding box center [323, 288] width 301 height 222
click at [180, 114] on span "arrow_drop_down" at bounding box center [175, 114] width 13 height 13
click at [178, 137] on li "Align to Midnight" at bounding box center [175, 141] width 139 height 22
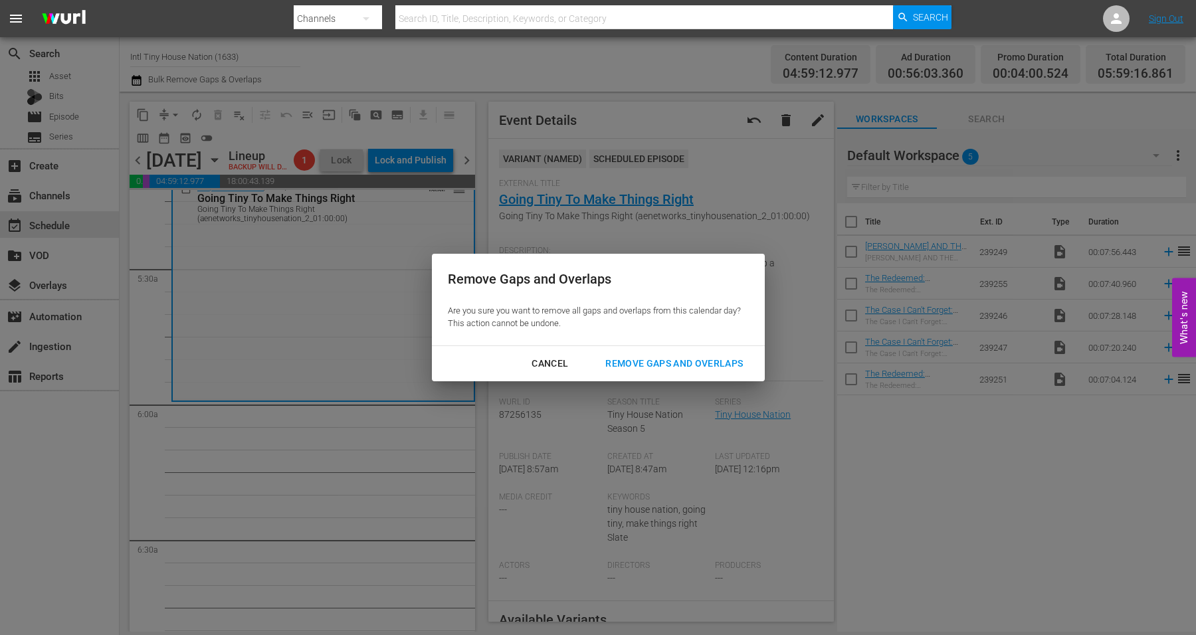
click at [644, 354] on button "Remove Gaps and Overlaps" at bounding box center [673, 363] width 169 height 25
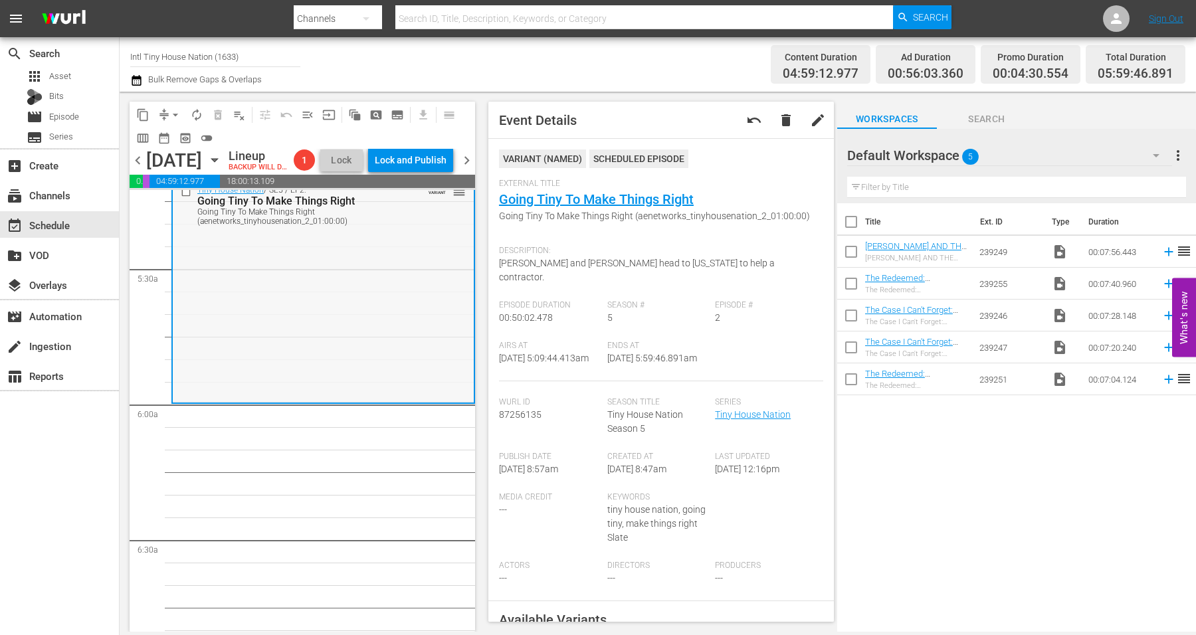
click at [339, 353] on div "Tiny House Nation / SE5 / EP2: Going Tiny To Make Things Right Going Tiny To Ma…" at bounding box center [323, 290] width 301 height 222
click at [177, 110] on span "arrow_drop_down" at bounding box center [175, 114] width 13 height 13
click at [174, 137] on li "Align to Midnight" at bounding box center [175, 141] width 139 height 22
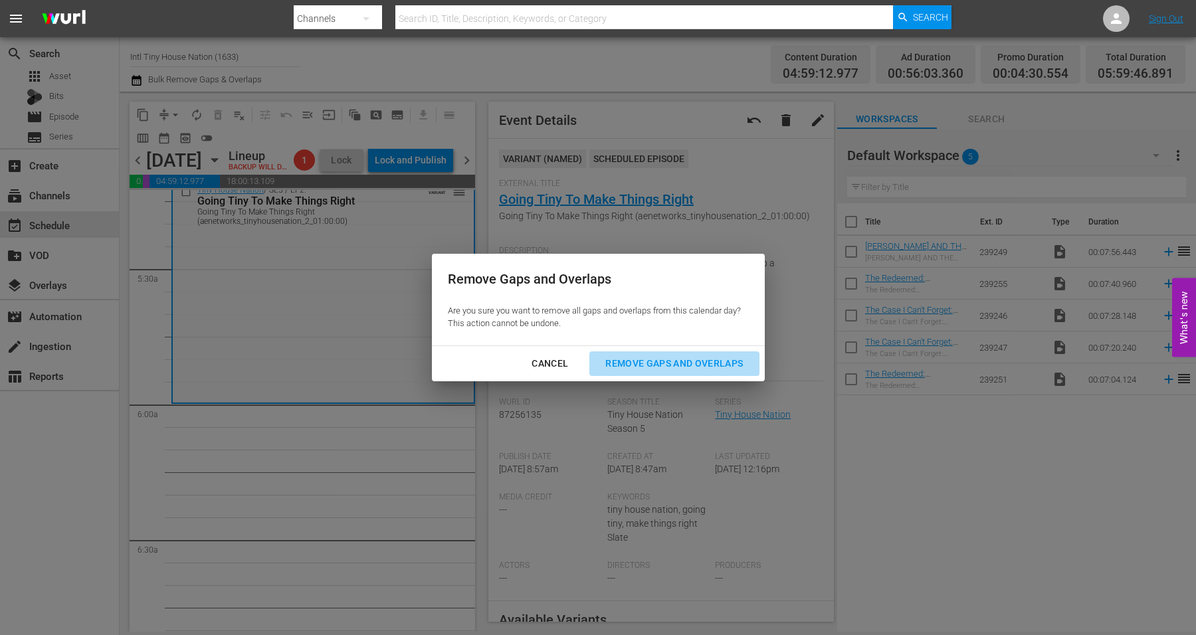
click at [716, 359] on div "Remove Gaps and Overlaps" at bounding box center [673, 363] width 159 height 17
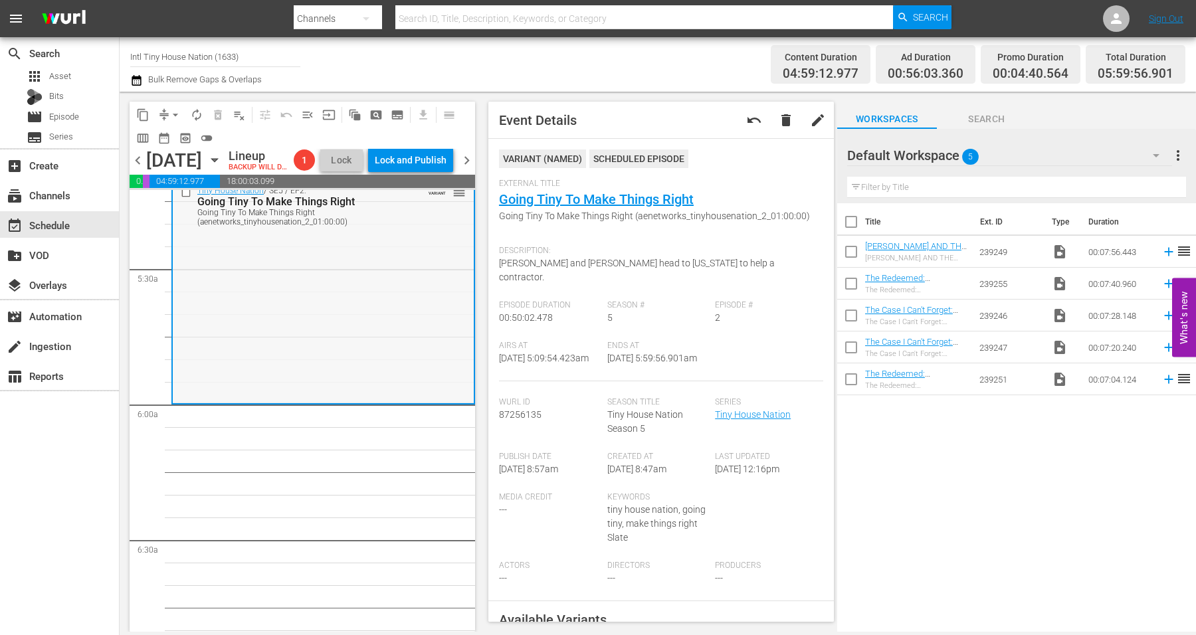
click at [298, 361] on div "Tiny House Nation / SE5 / EP2: Going Tiny To Make Things Right Going Tiny To Ma…" at bounding box center [323, 291] width 301 height 222
click at [176, 110] on span "arrow_drop_down" at bounding box center [175, 114] width 13 height 13
click at [171, 137] on li "Align to Midnight" at bounding box center [175, 141] width 139 height 22
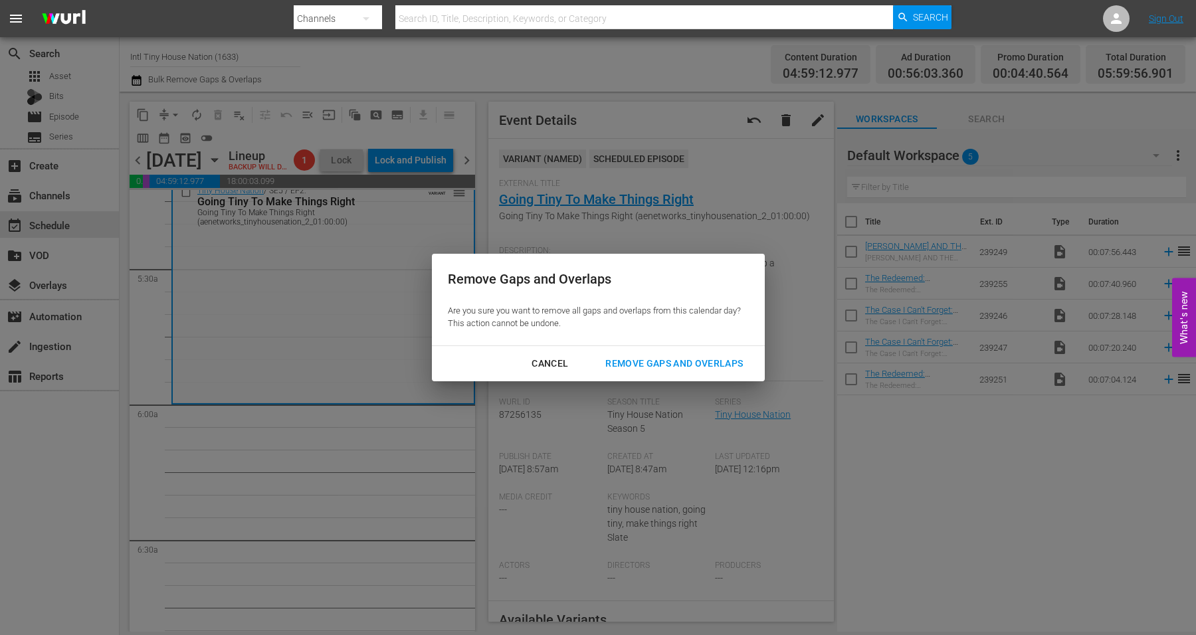
click at [711, 364] on div "Remove Gaps and Overlaps" at bounding box center [673, 363] width 159 height 17
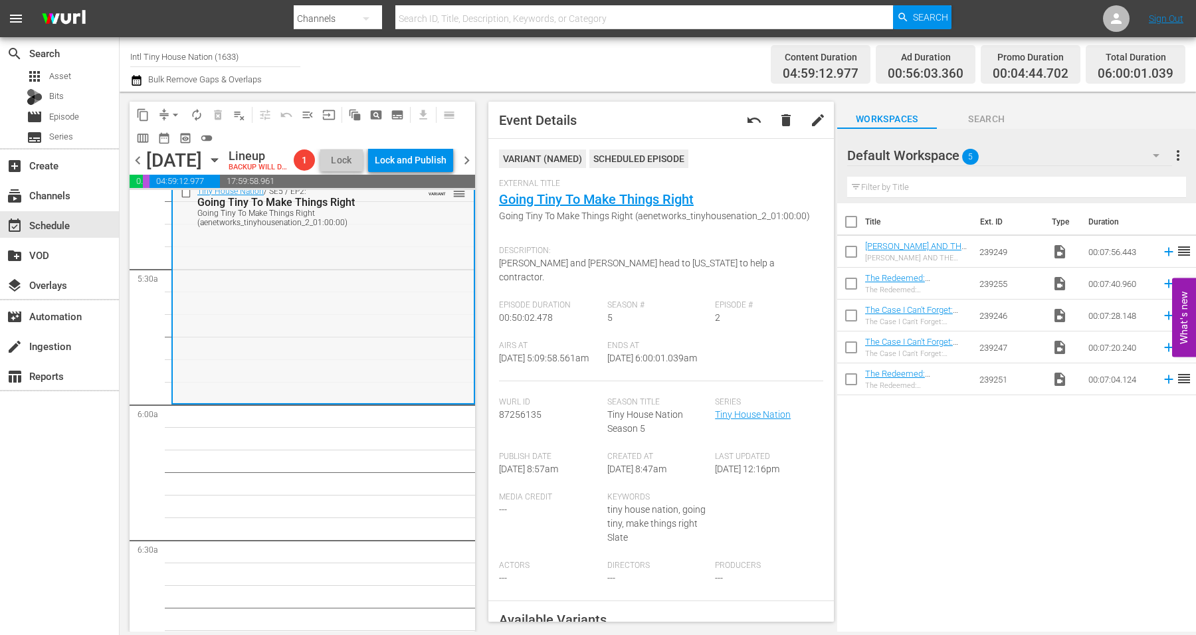
click at [333, 329] on div "Tiny House Nation / SE5 / EP2: Going Tiny To Make Things Right Going Tiny To Ma…" at bounding box center [323, 292] width 301 height 222
click at [176, 110] on span "arrow_drop_down" at bounding box center [175, 114] width 13 height 13
click at [177, 135] on li "Align to Midnight" at bounding box center [175, 141] width 139 height 22
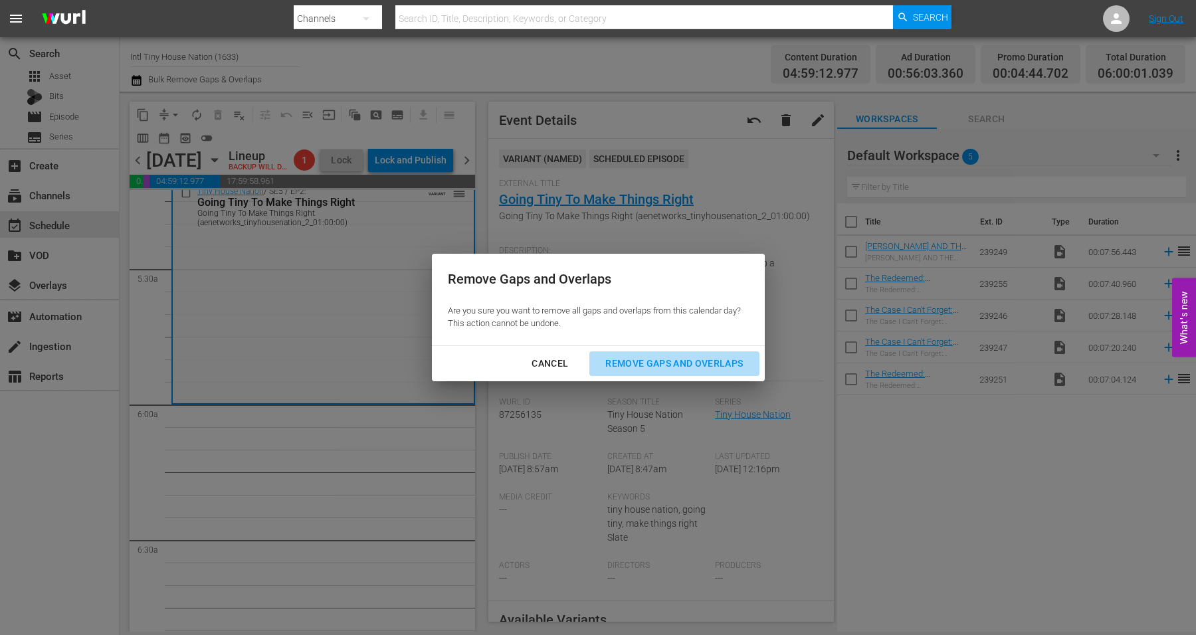
click at [721, 362] on div "Remove Gaps and Overlaps" at bounding box center [673, 363] width 159 height 17
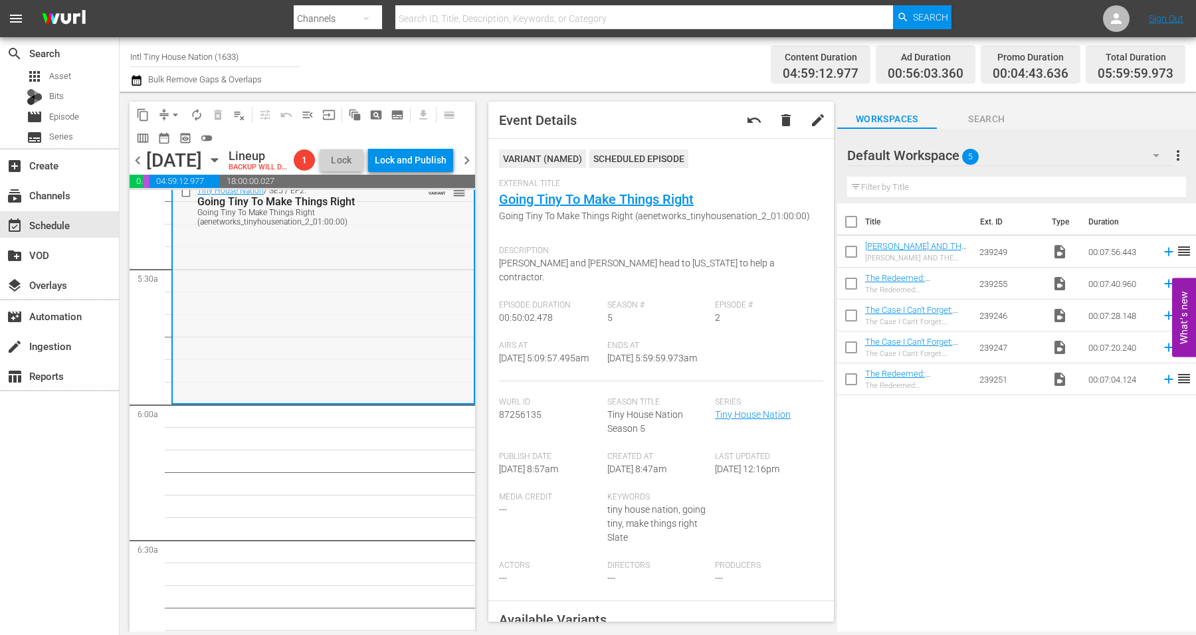
click at [282, 326] on div "Tiny House Nation / SE5 / EP2: Going Tiny To Make Things Right Going Tiny To Ma…" at bounding box center [323, 291] width 301 height 222
click at [176, 113] on span "arrow_drop_down" at bounding box center [175, 114] width 13 height 13
click at [182, 135] on li "Align to Midnight" at bounding box center [175, 141] width 139 height 22
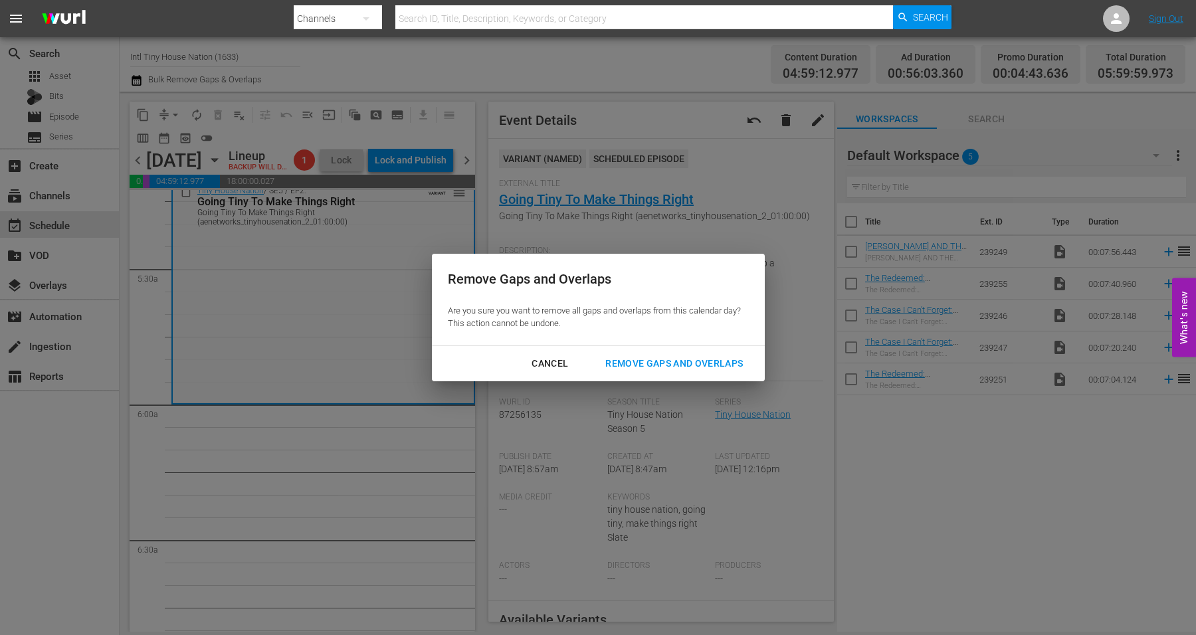
click at [703, 360] on div "Remove Gaps and Overlaps" at bounding box center [673, 363] width 159 height 17
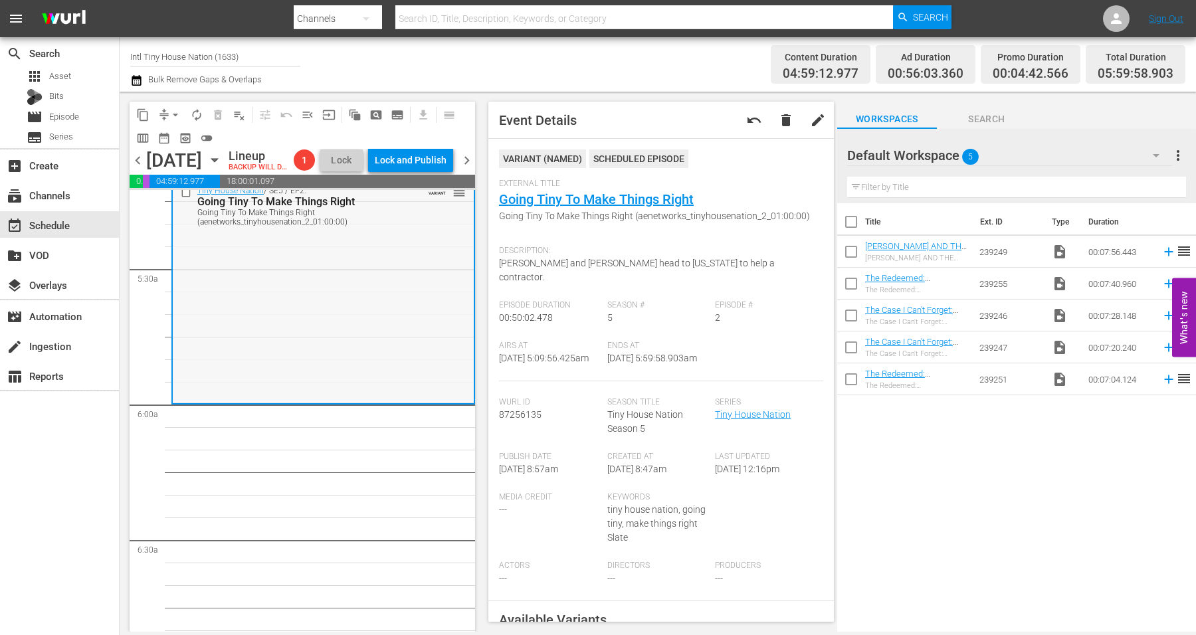
click at [290, 326] on div "Tiny House Nation / SE5 / EP2: Going Tiny To Make Things Right Going Tiny To Ma…" at bounding box center [323, 291] width 301 height 222
click at [178, 111] on span "arrow_drop_down" at bounding box center [175, 114] width 13 height 13
click at [186, 141] on li "Align to Midnight" at bounding box center [175, 141] width 139 height 22
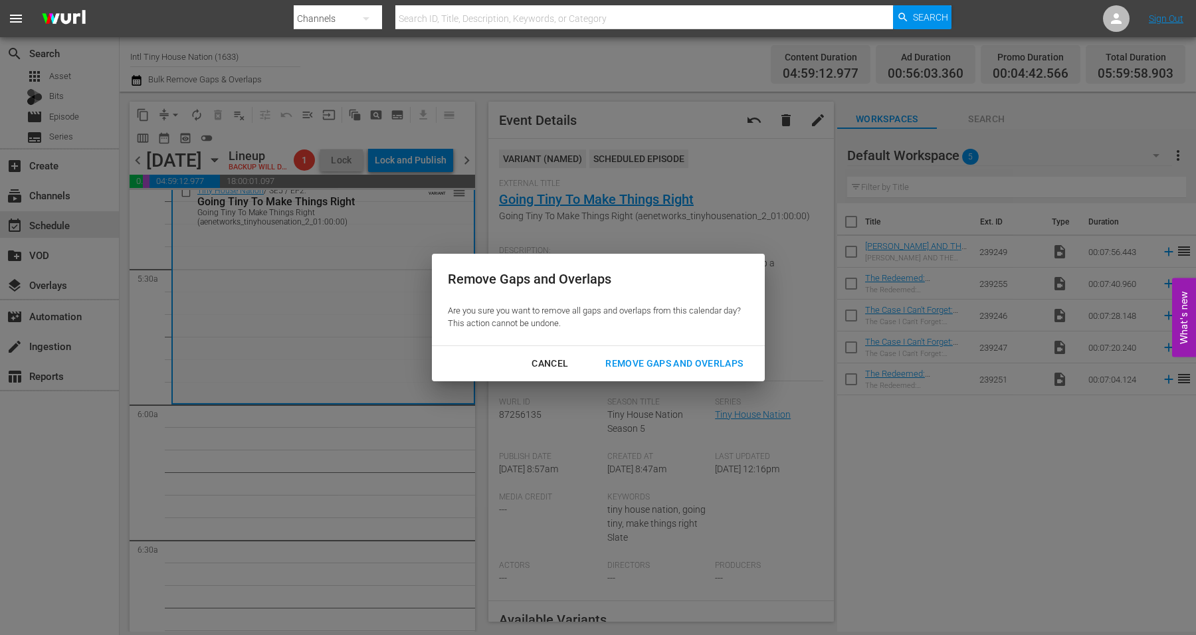
click at [645, 362] on div "Remove Gaps and Overlaps" at bounding box center [673, 363] width 159 height 17
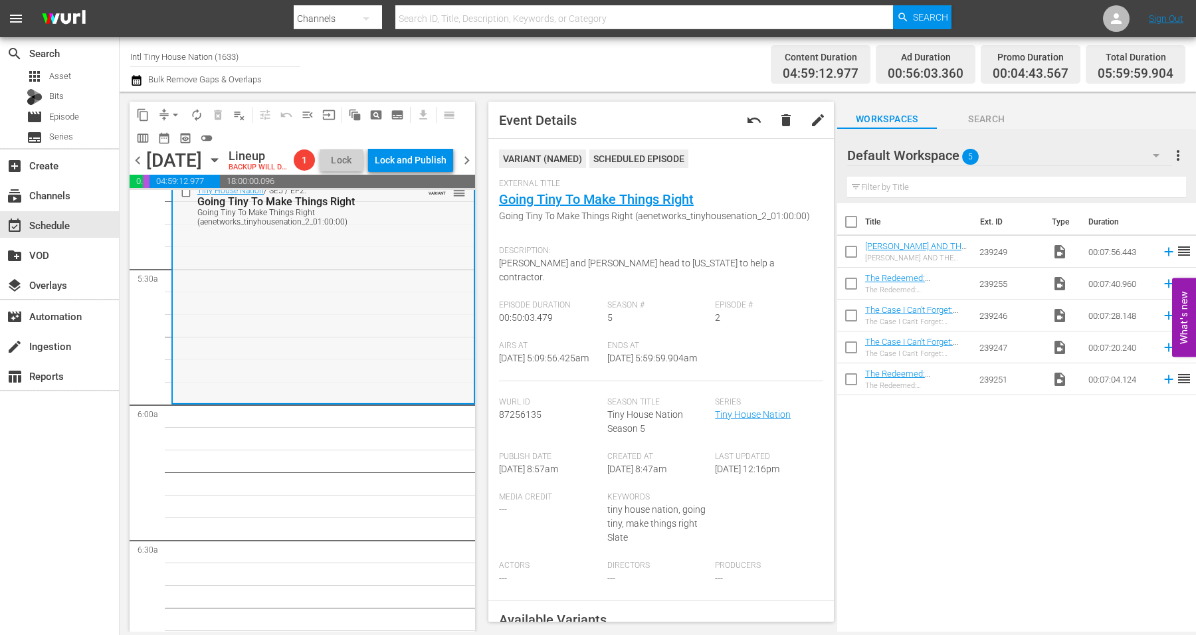
click at [272, 331] on div "Tiny House Nation / SE5 / EP2: Going Tiny To Make Things Right Going Tiny To Ma…" at bounding box center [323, 291] width 301 height 222
click at [176, 110] on span "arrow_drop_down" at bounding box center [175, 114] width 13 height 13
click at [179, 139] on li "Align to Midnight" at bounding box center [175, 141] width 139 height 22
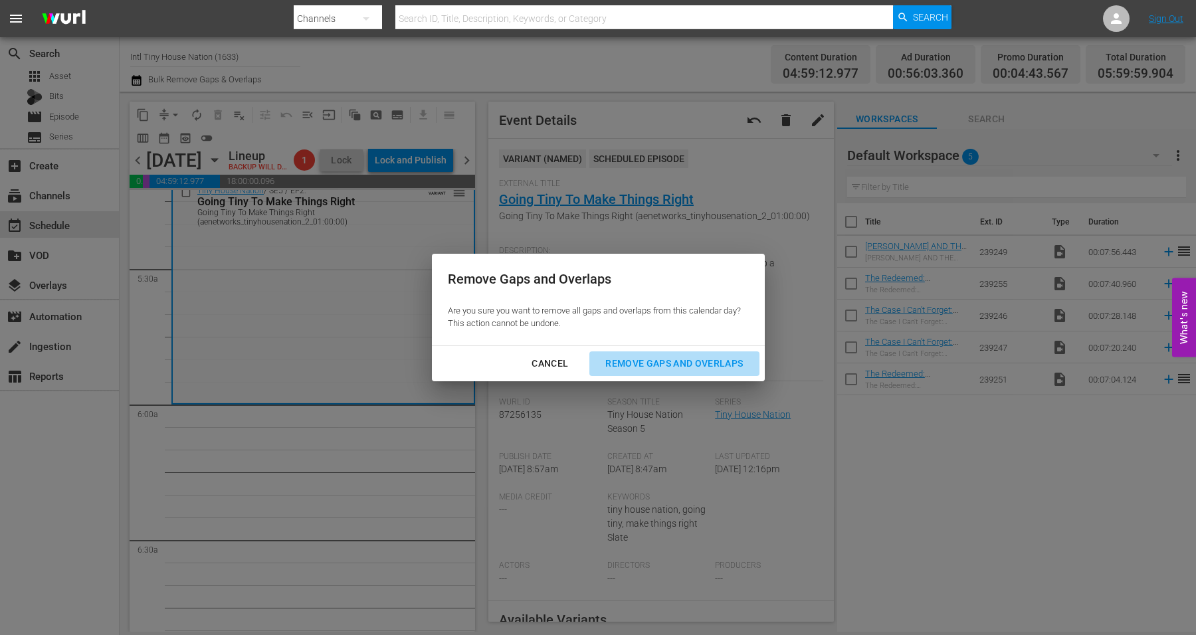
click at [650, 363] on div "Remove Gaps and Overlaps" at bounding box center [673, 363] width 159 height 17
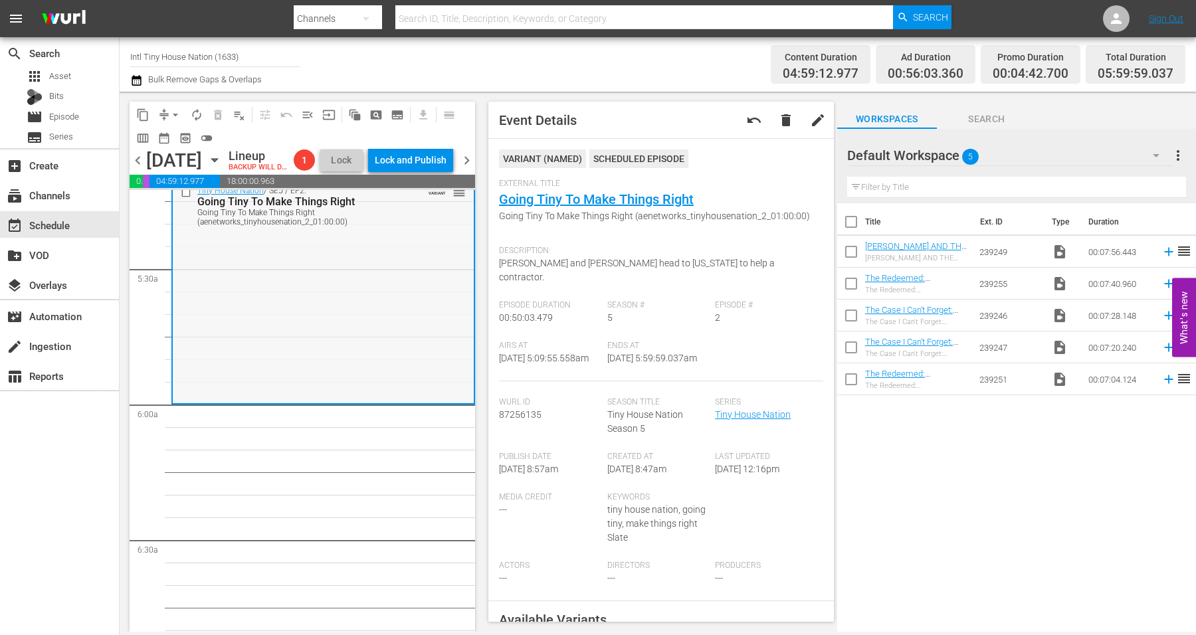
click at [285, 312] on div "Tiny House Nation / SE5 / EP2: Going Tiny To Make Things Right Going Tiny To Ma…" at bounding box center [323, 291] width 301 height 222
click at [171, 112] on span "arrow_drop_down" at bounding box center [175, 114] width 13 height 13
click at [173, 137] on li "Align to Midnight" at bounding box center [175, 141] width 139 height 22
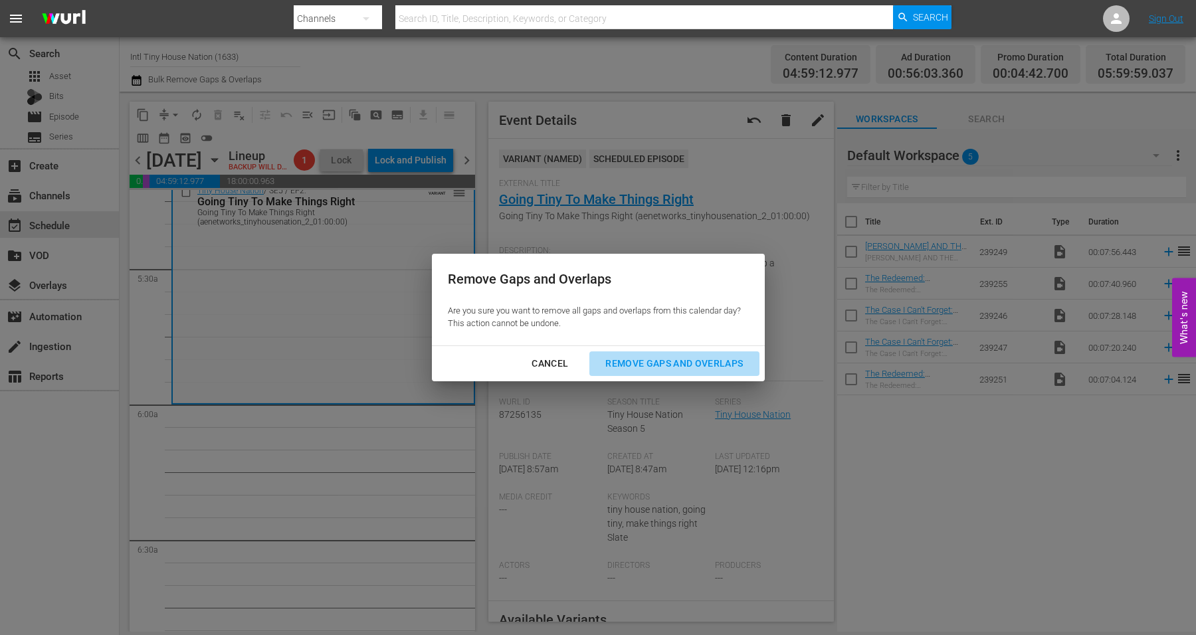
click at [683, 362] on div "Remove Gaps and Overlaps" at bounding box center [673, 363] width 159 height 17
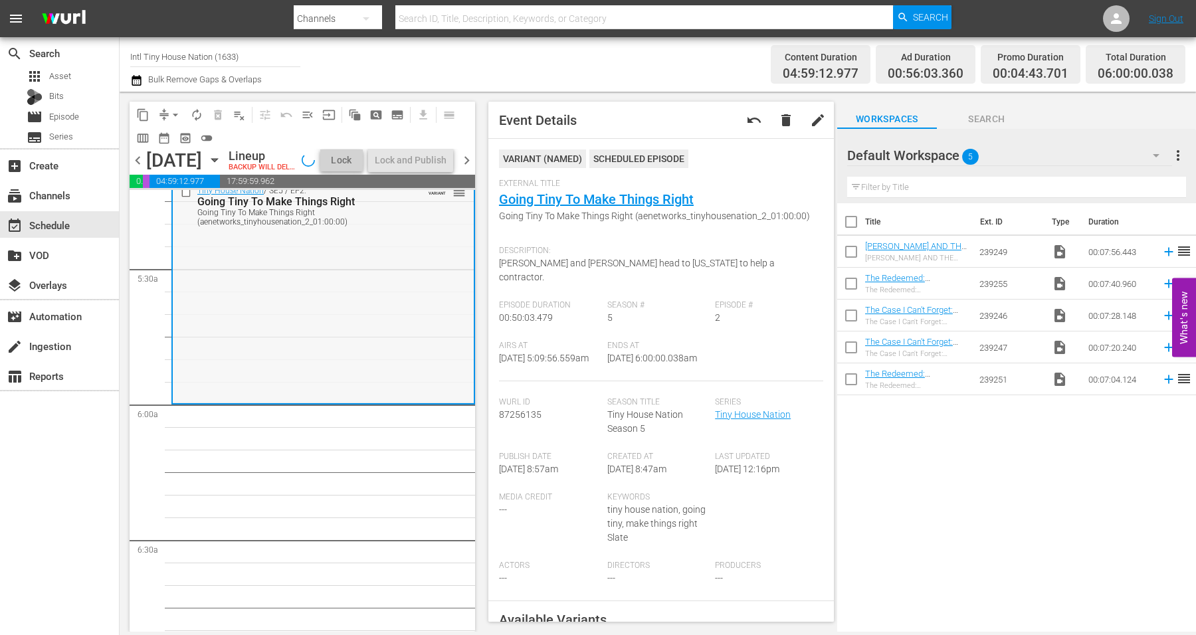
click at [324, 292] on div "Tiny House Nation / SE5 / EP2: Going Tiny To Make Things Right Going Tiny To Ma…" at bounding box center [323, 291] width 301 height 222
click at [178, 114] on span "arrow_drop_down" at bounding box center [175, 114] width 13 height 13
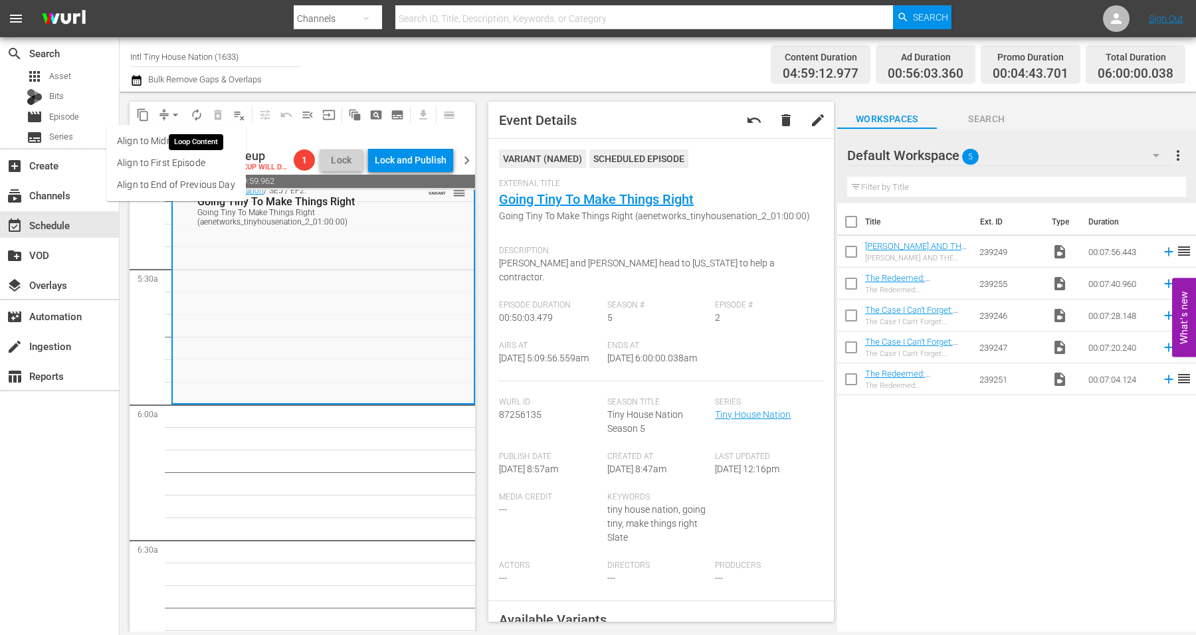
click at [195, 112] on span "autorenew_outlined" at bounding box center [196, 114] width 13 height 13
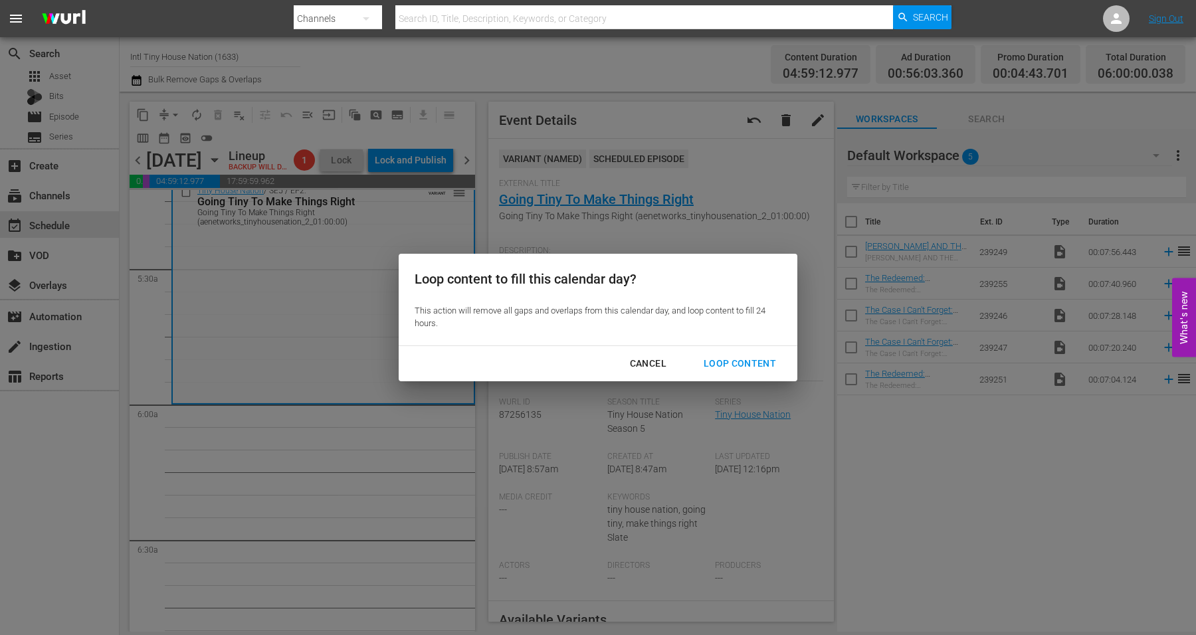
click at [723, 357] on div "Loop Content" at bounding box center [740, 363] width 94 height 17
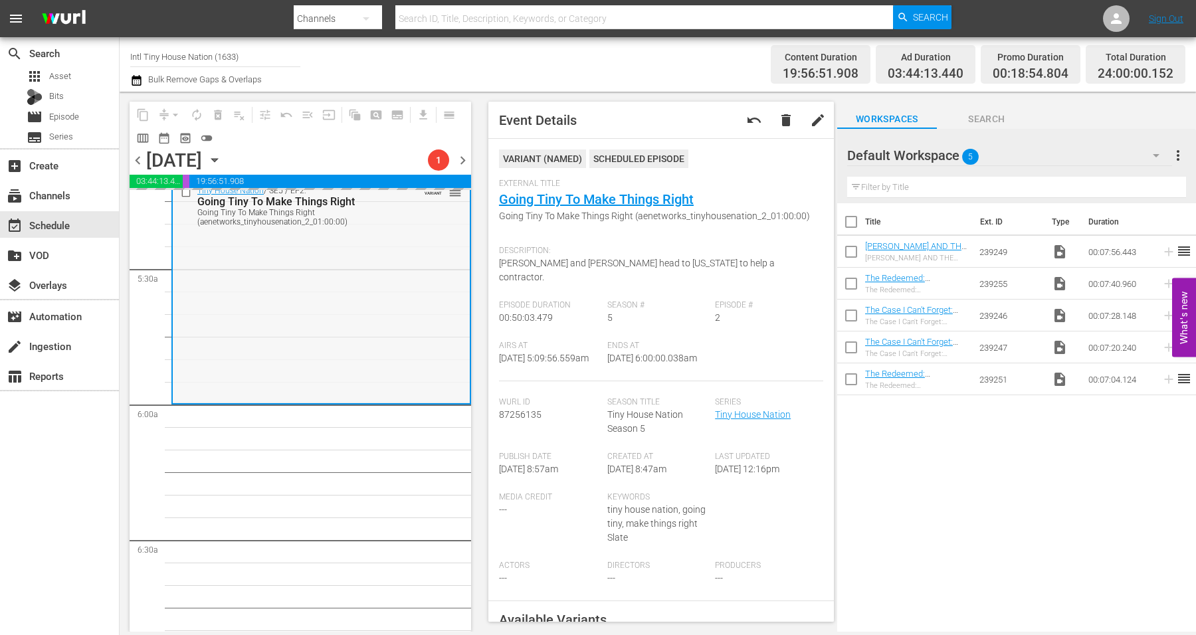
click at [298, 306] on div "Tiny House Nation / SE5 / EP2: Going Tiny To Make Things Right Going Tiny To Ma…" at bounding box center [321, 291] width 297 height 222
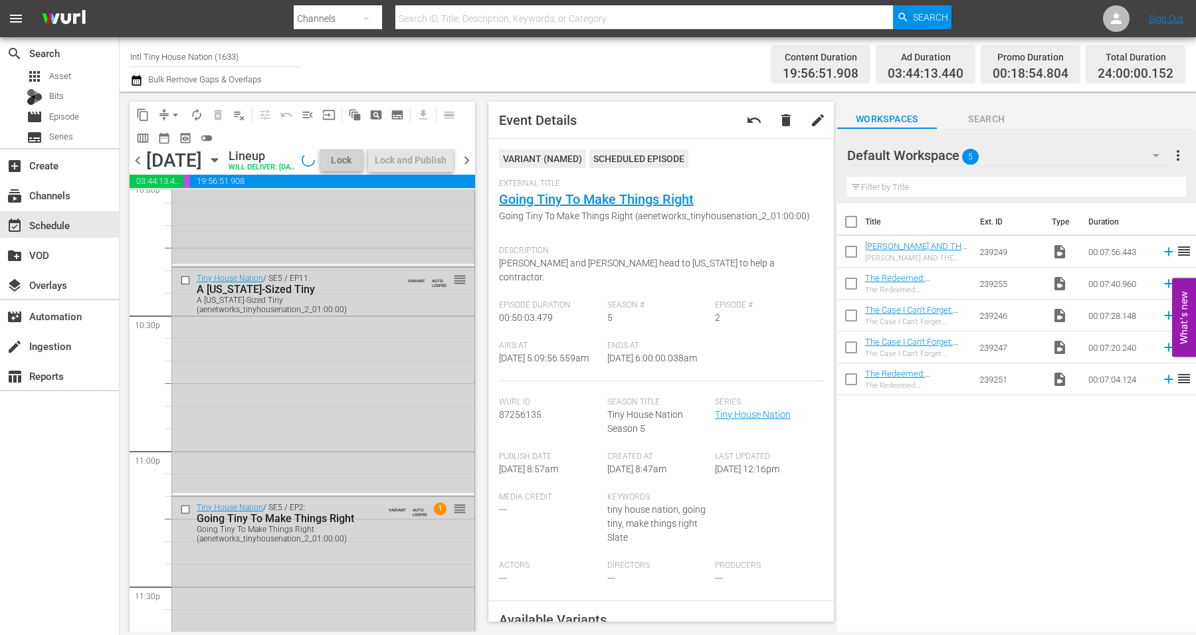
scroll to position [6084, 0]
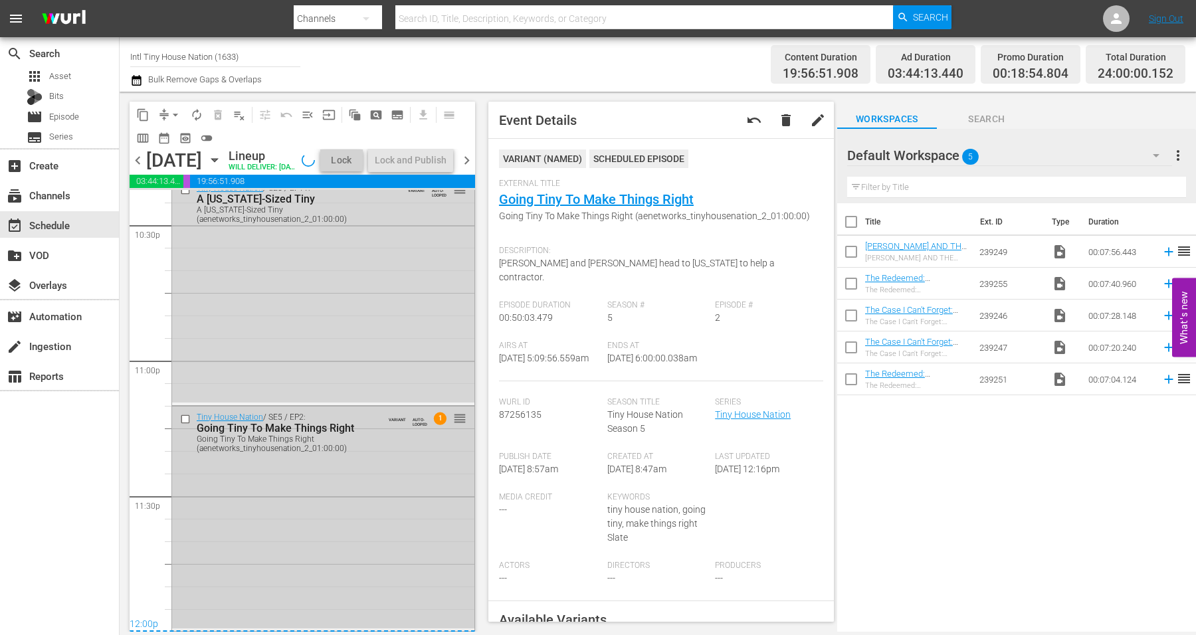
click at [273, 529] on div "Tiny House Nation / SE5 / EP2: Going Tiny To Make Things Right Going Tiny To Ma…" at bounding box center [323, 517] width 302 height 222
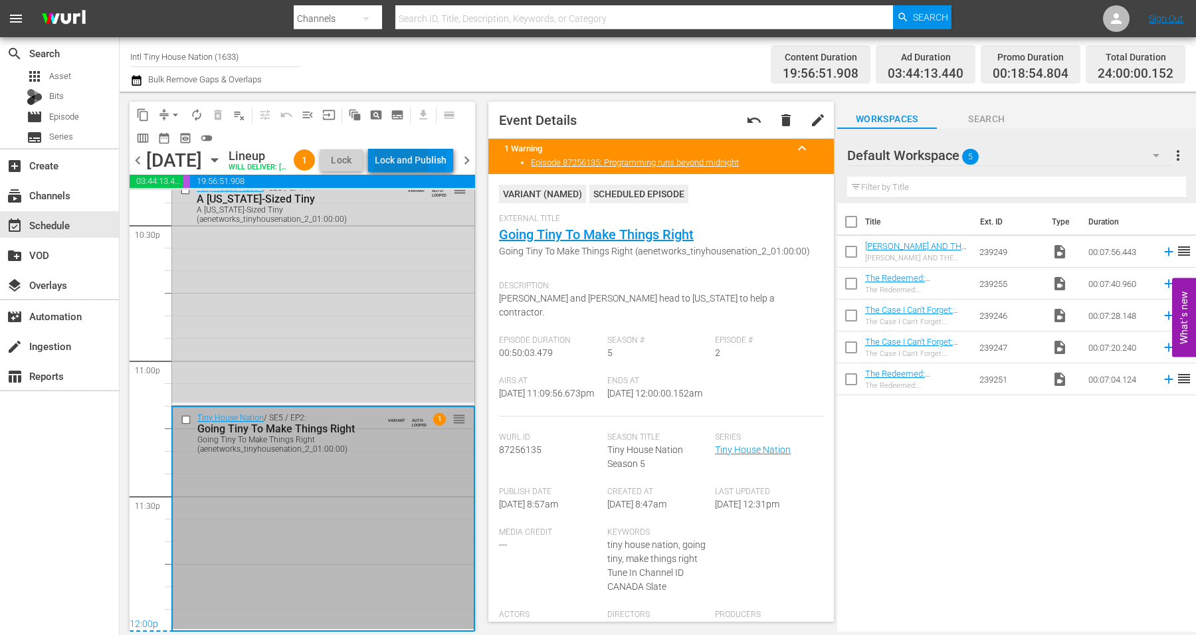
click at [430, 163] on div "Lock and Publish" at bounding box center [411, 160] width 72 height 24
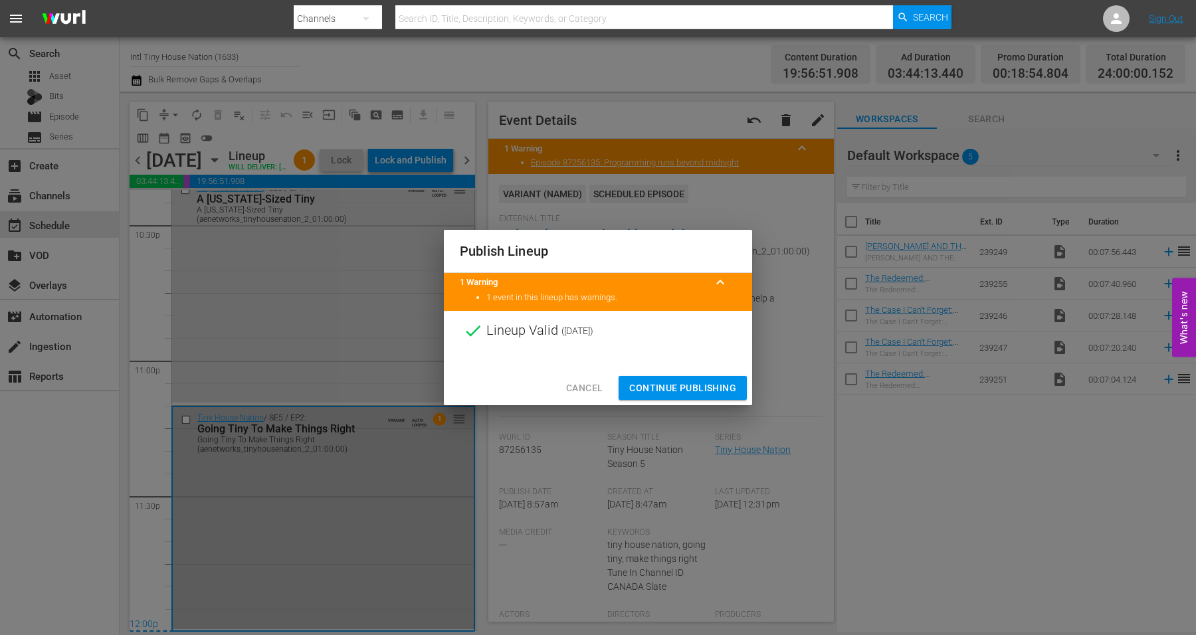
click at [680, 385] on span "Continue Publishing" at bounding box center [682, 388] width 107 height 17
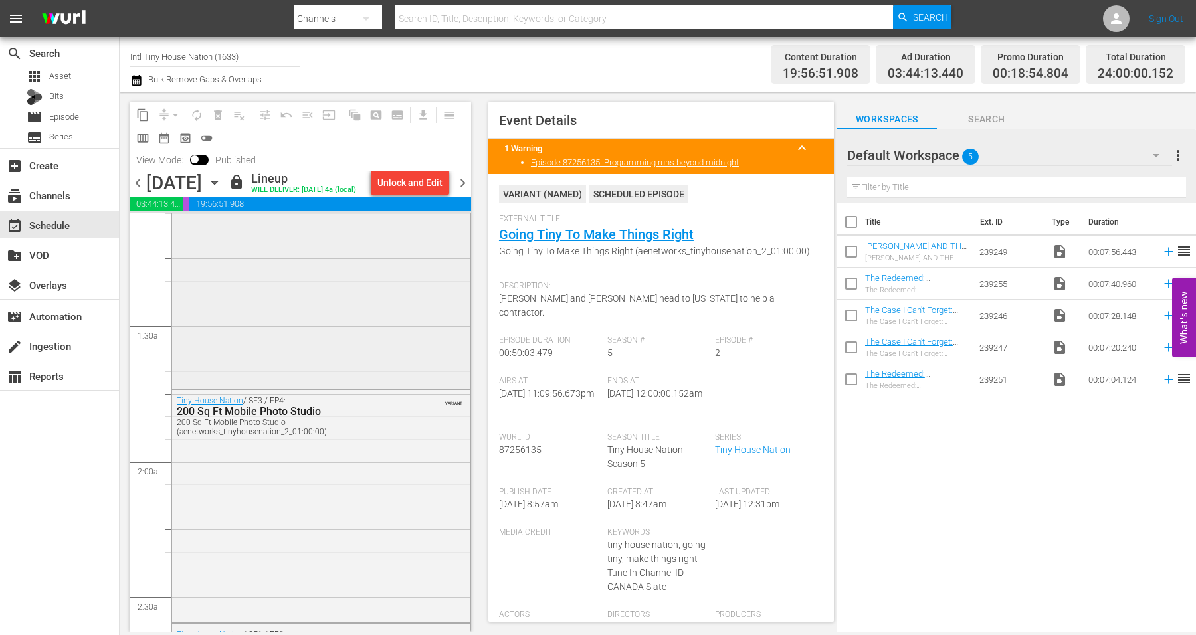
scroll to position [249, 0]
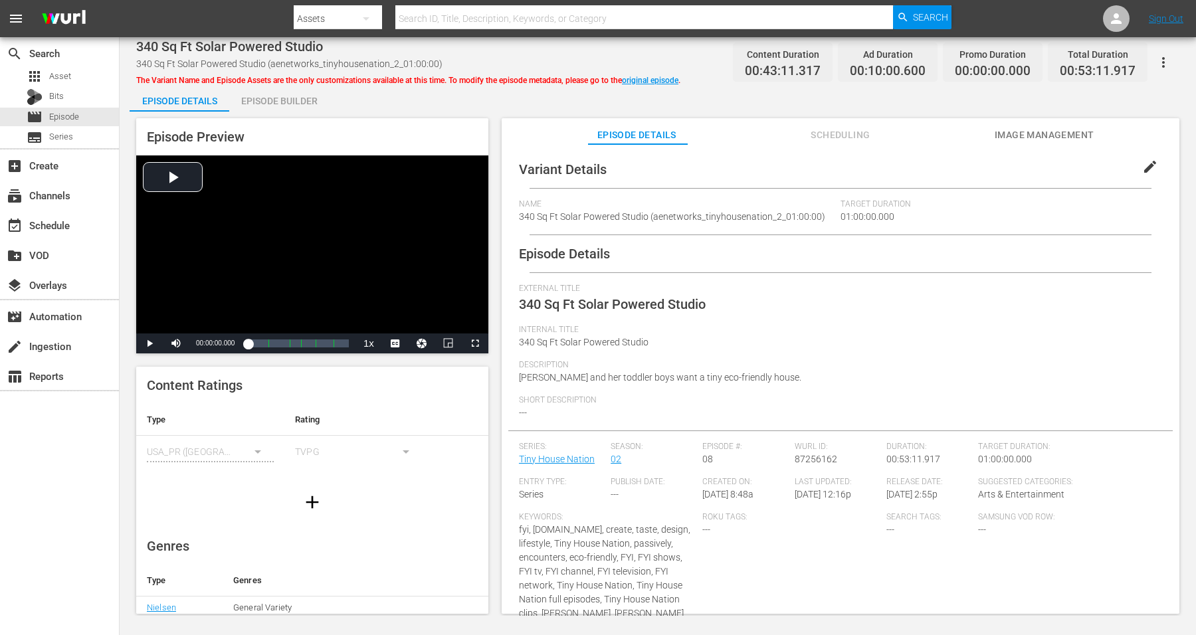
click at [275, 94] on div "Episode Builder" at bounding box center [279, 101] width 100 height 32
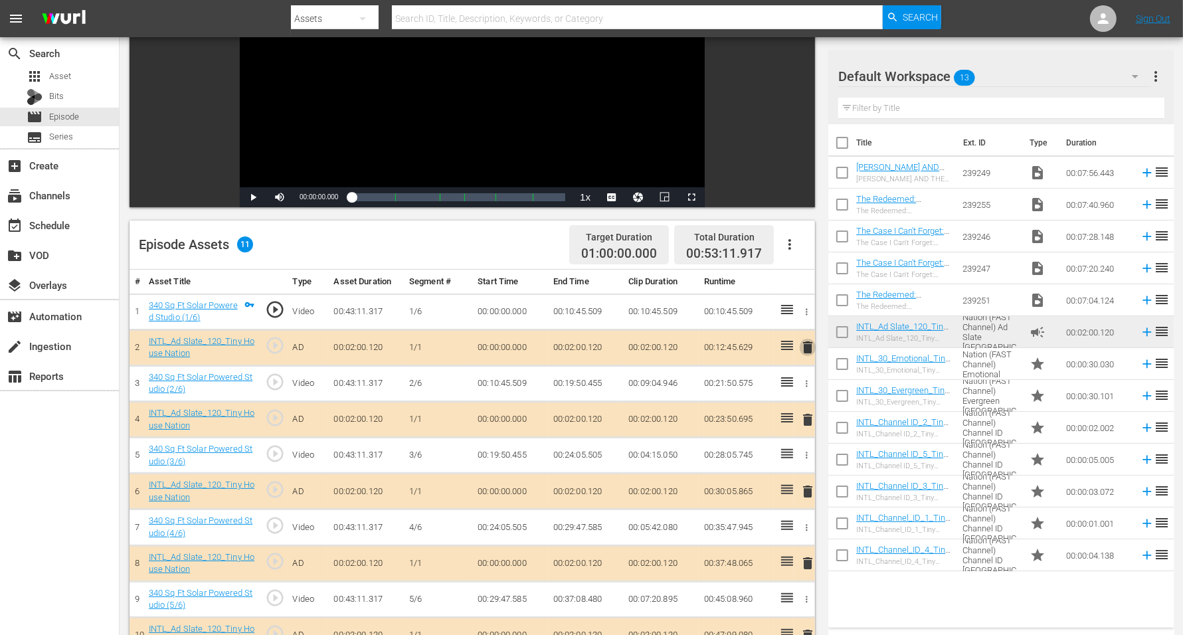
click at [809, 346] on span "delete" at bounding box center [808, 347] width 16 height 16
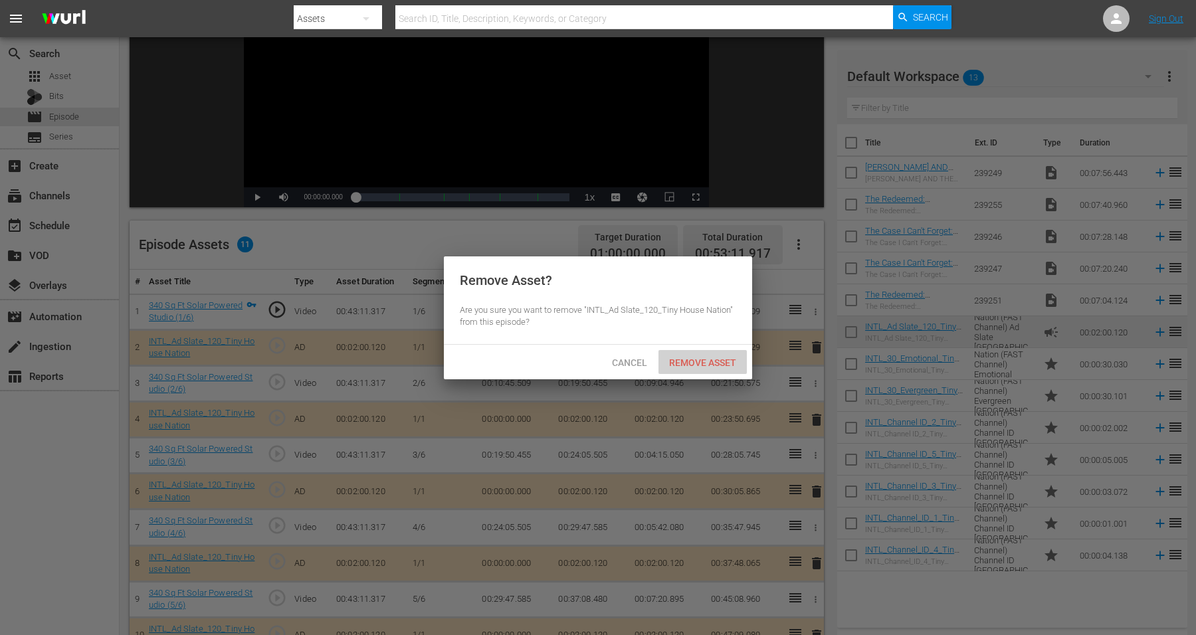
click at [719, 360] on span "Remove Asset" at bounding box center [702, 362] width 88 height 11
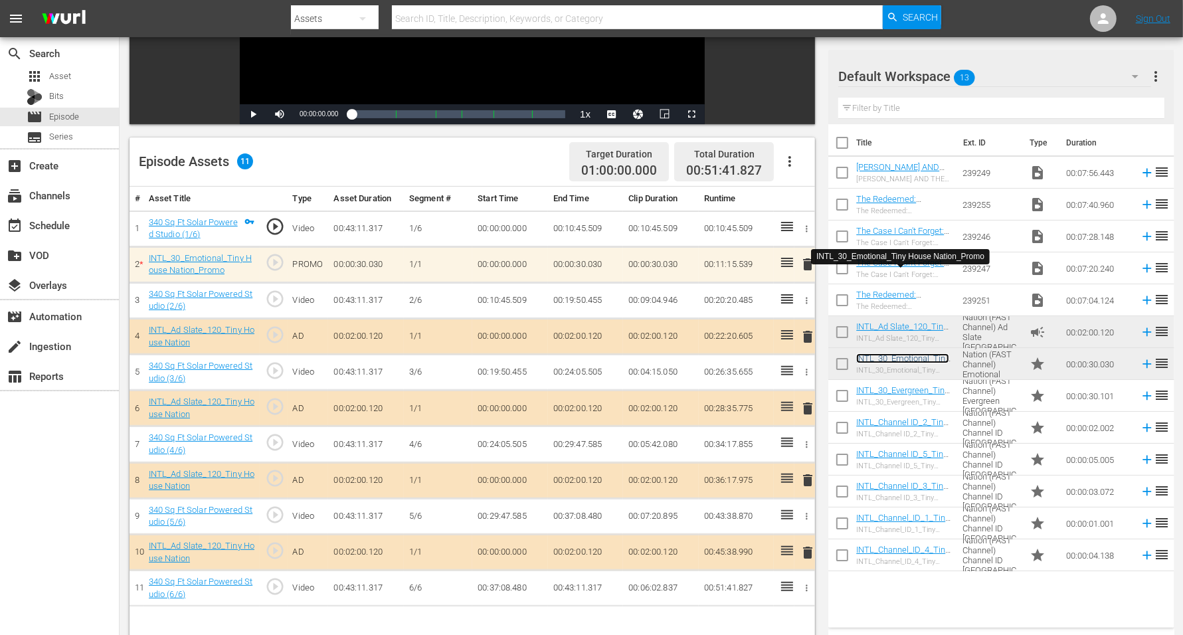
scroll to position [332, 0]
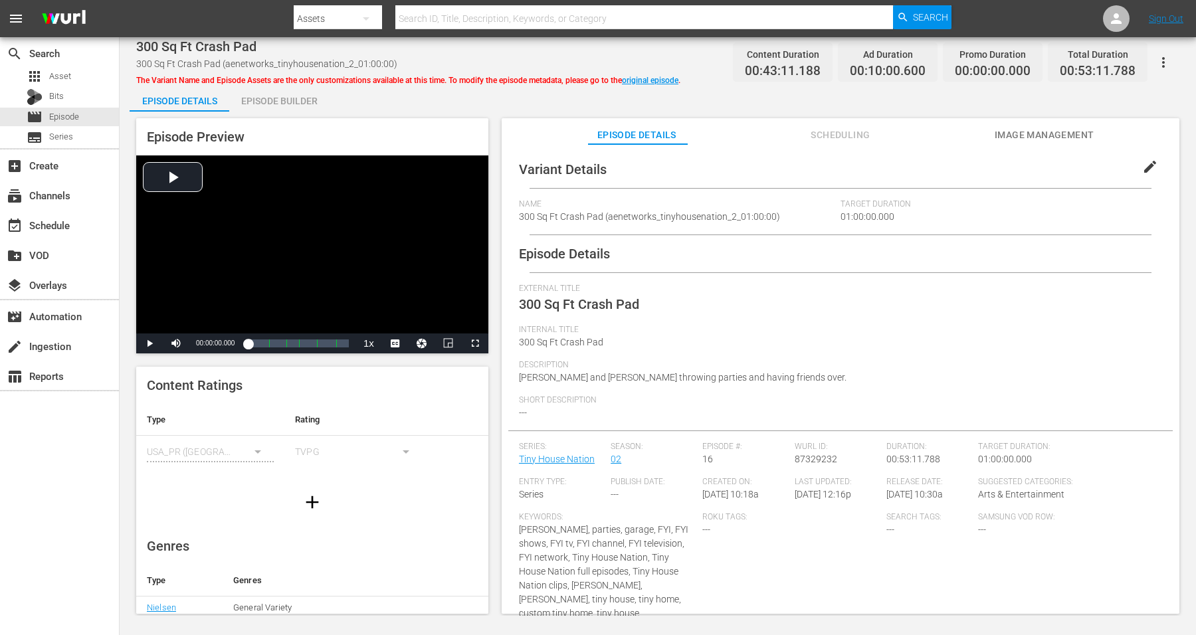
click at [291, 103] on div "Episode Builder" at bounding box center [279, 101] width 100 height 32
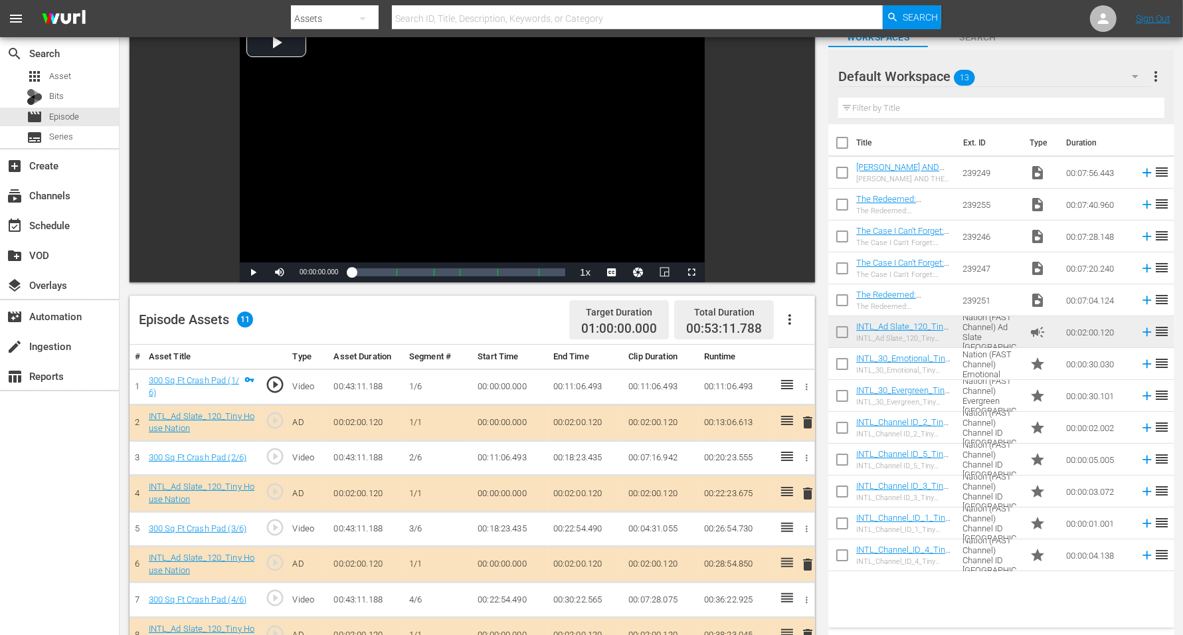
scroll to position [166, 0]
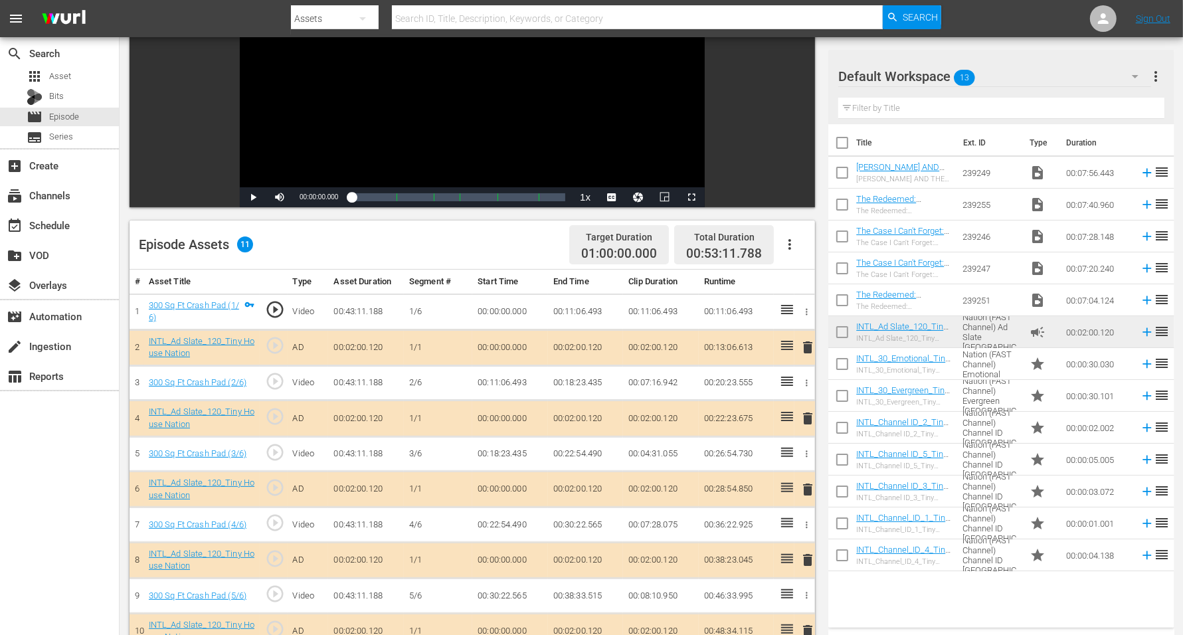
click at [807, 414] on span "delete" at bounding box center [808, 418] width 16 height 16
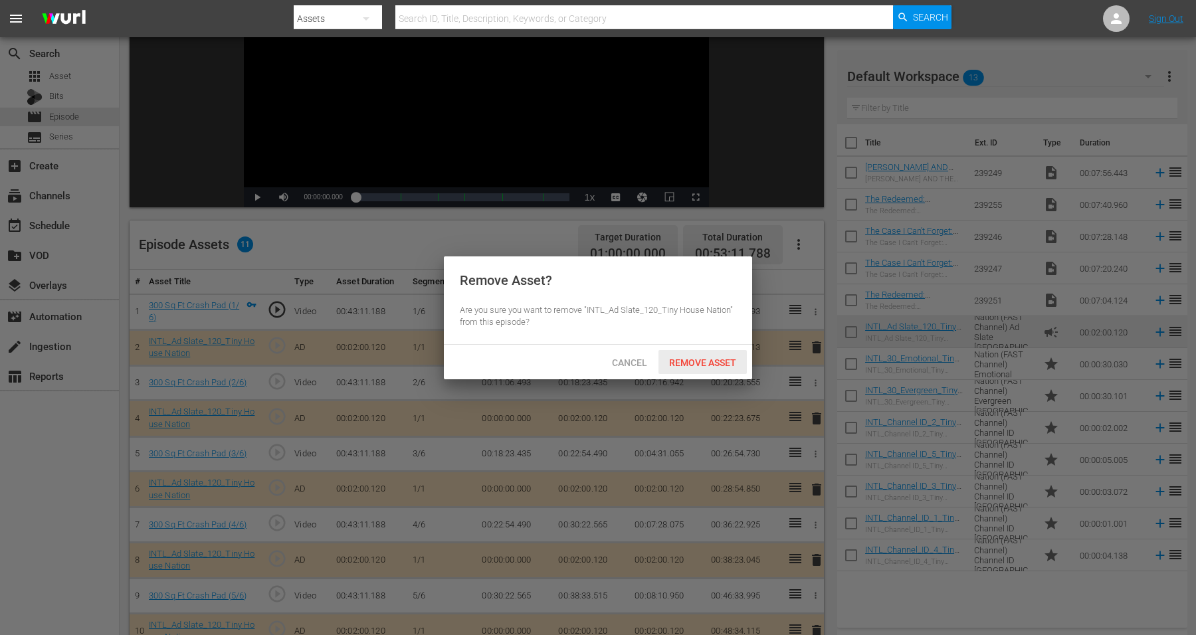
click at [695, 355] on div "Remove Asset" at bounding box center [702, 362] width 88 height 25
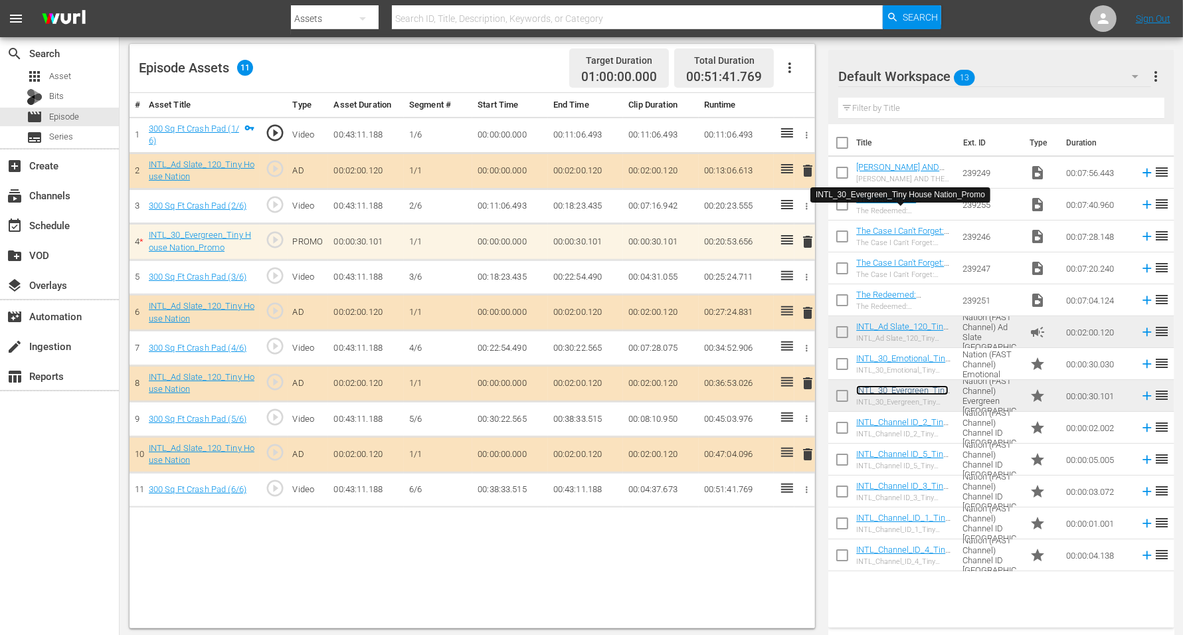
scroll to position [345, 0]
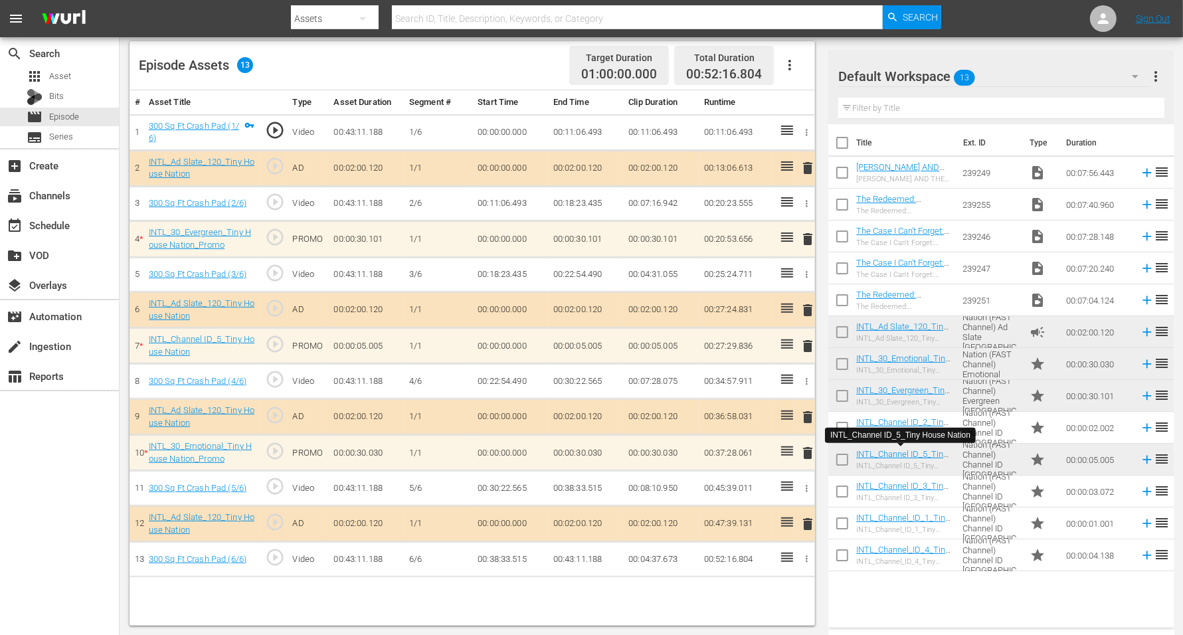
click at [812, 339] on span "delete" at bounding box center [808, 346] width 16 height 16
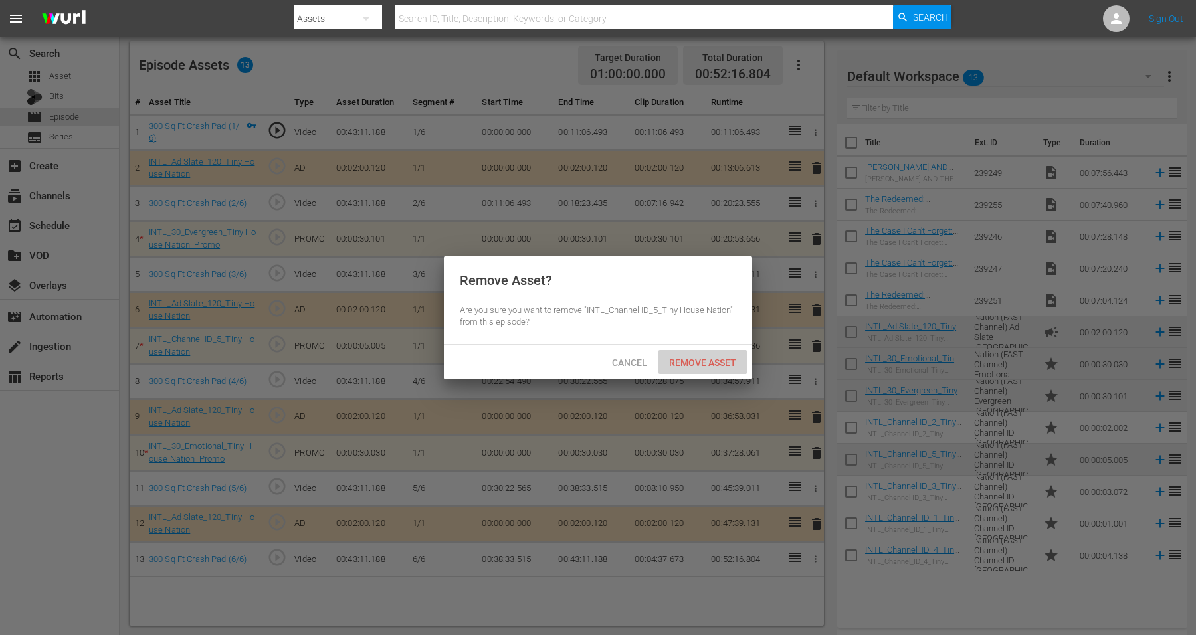
click at [692, 355] on div "Remove Asset" at bounding box center [702, 362] width 88 height 25
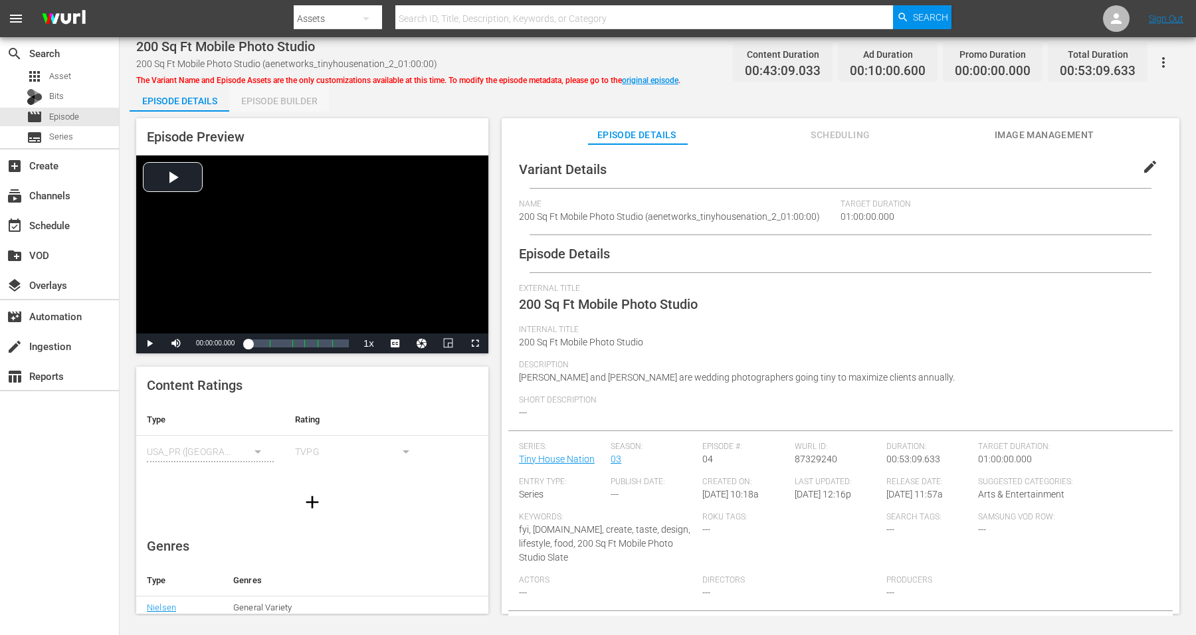
drag, startPoint x: 283, startPoint y: 98, endPoint x: 490, endPoint y: 62, distance: 210.3
click at [283, 98] on div "Episode Builder" at bounding box center [279, 101] width 100 height 32
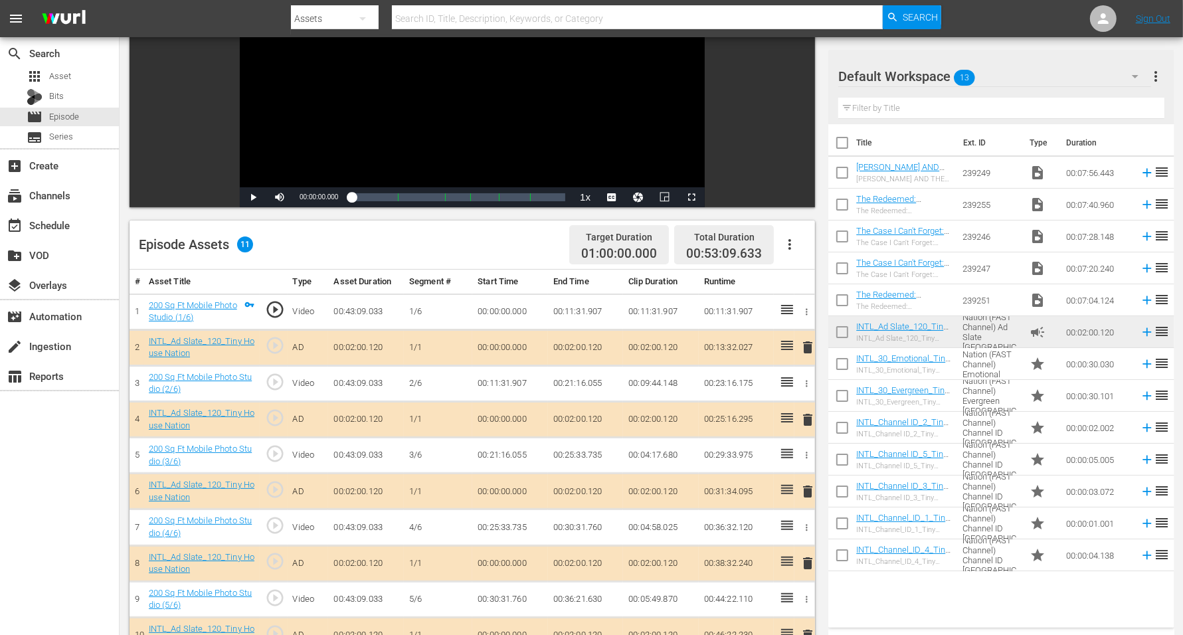
scroll to position [332, 0]
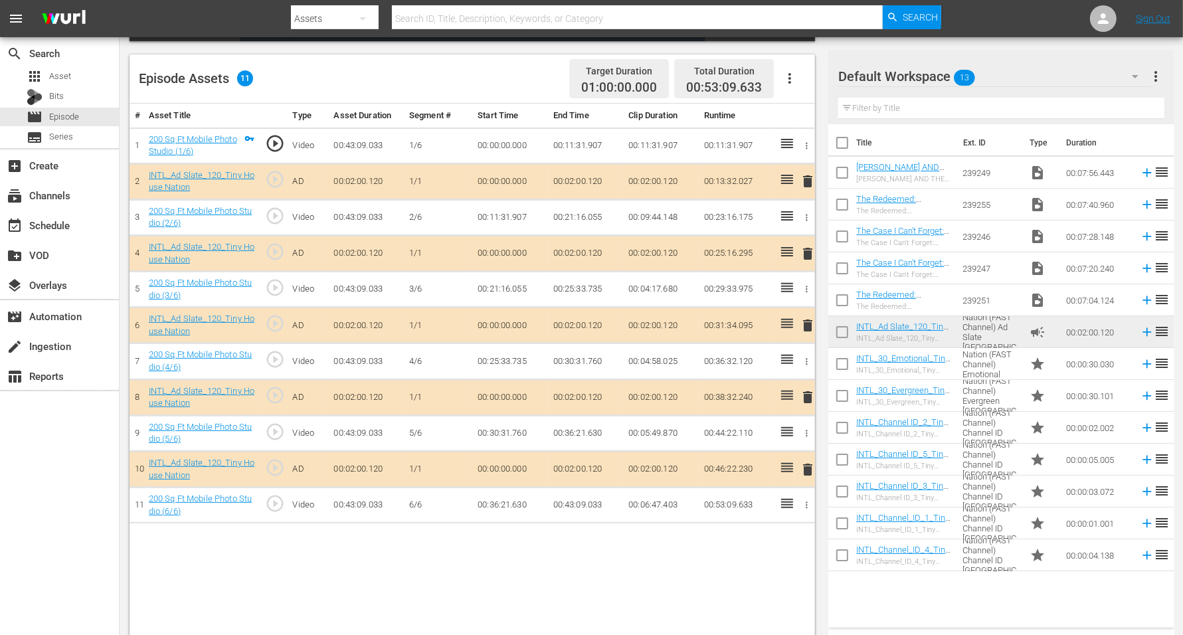
click at [808, 317] on span "delete" at bounding box center [808, 325] width 16 height 16
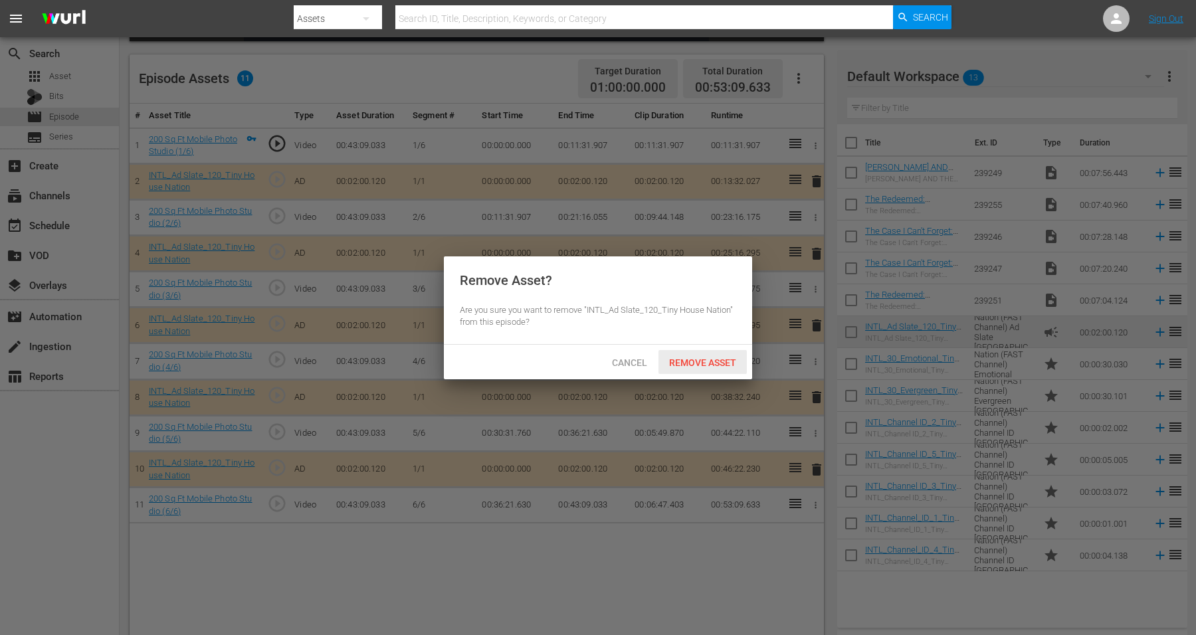
click at [706, 363] on span "Remove Asset" at bounding box center [702, 362] width 88 height 11
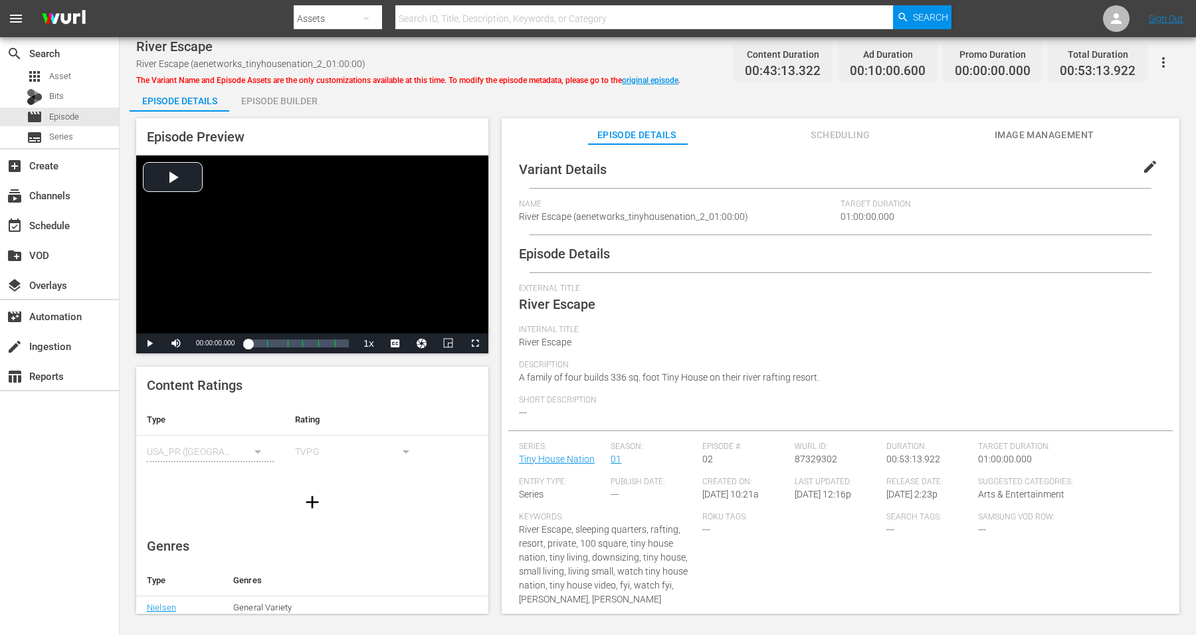
click at [270, 102] on div "Episode Builder" at bounding box center [279, 101] width 100 height 32
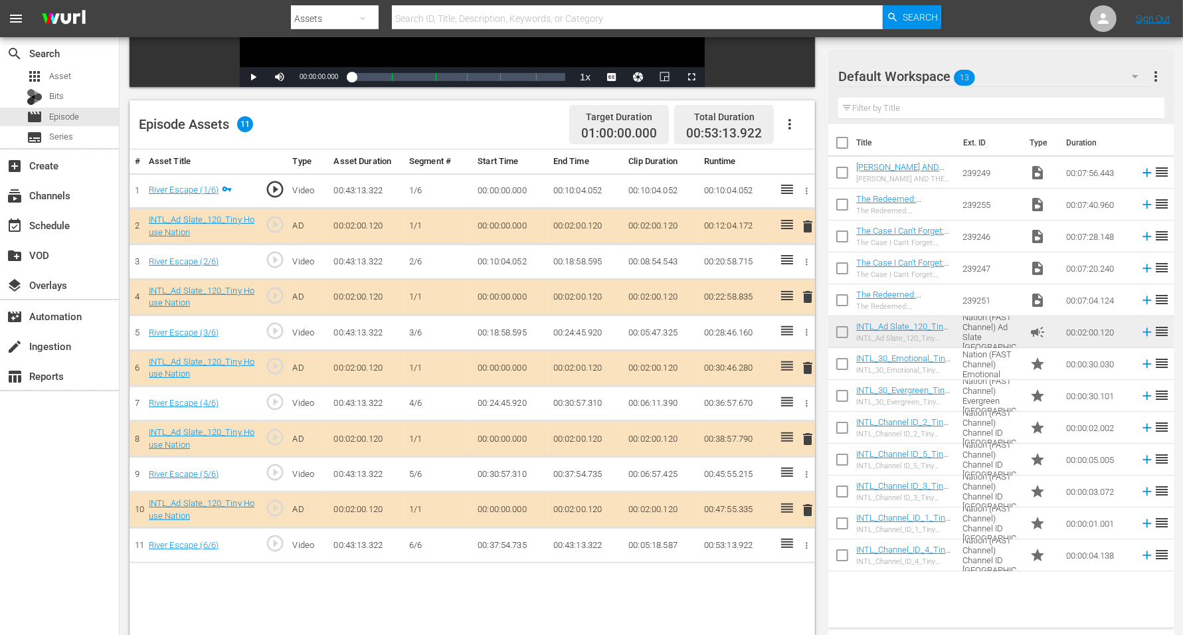
scroll to position [332, 0]
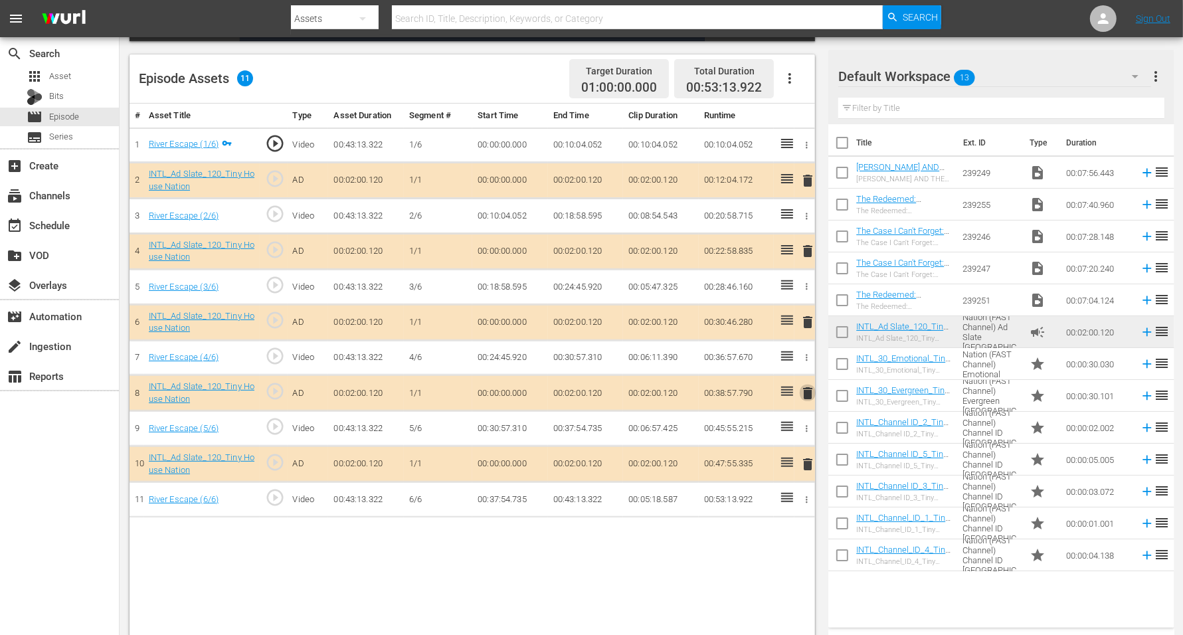
click at [809, 389] on span "delete" at bounding box center [808, 393] width 16 height 16
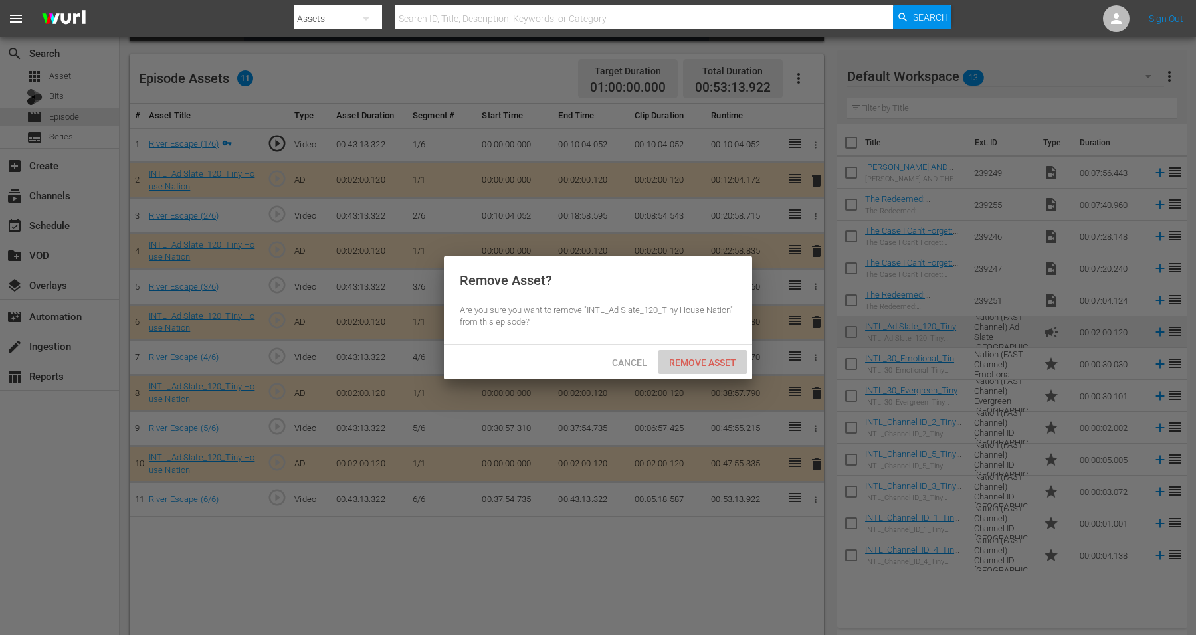
click at [711, 358] on span "Remove Asset" at bounding box center [702, 362] width 88 height 11
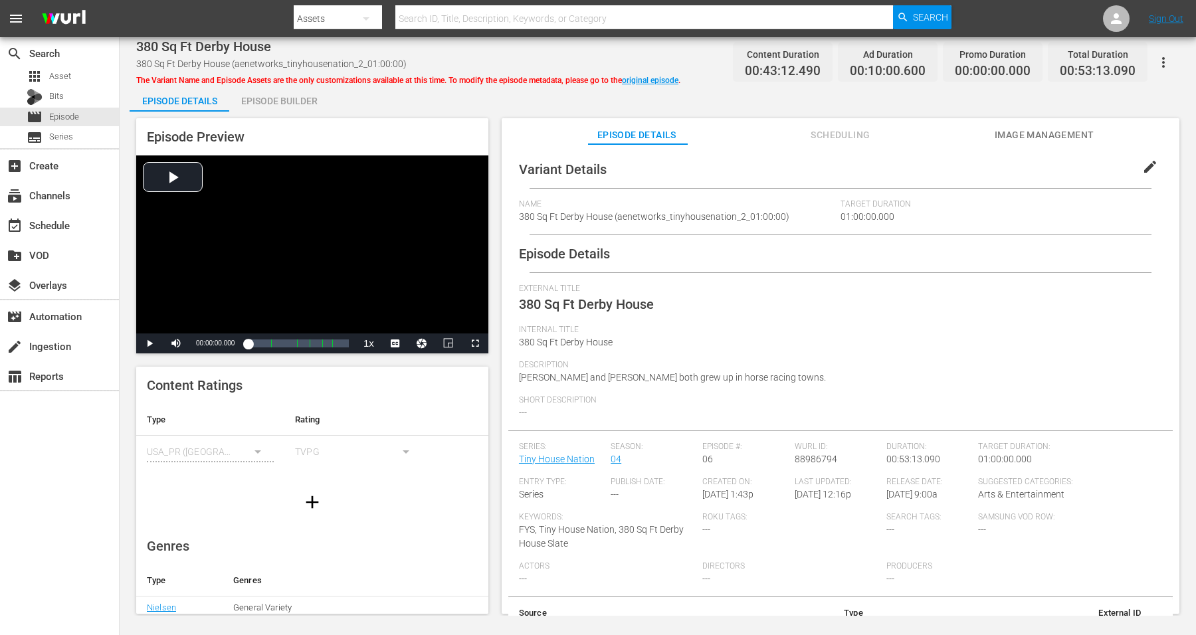
click at [302, 98] on div "Episode Builder" at bounding box center [279, 101] width 100 height 32
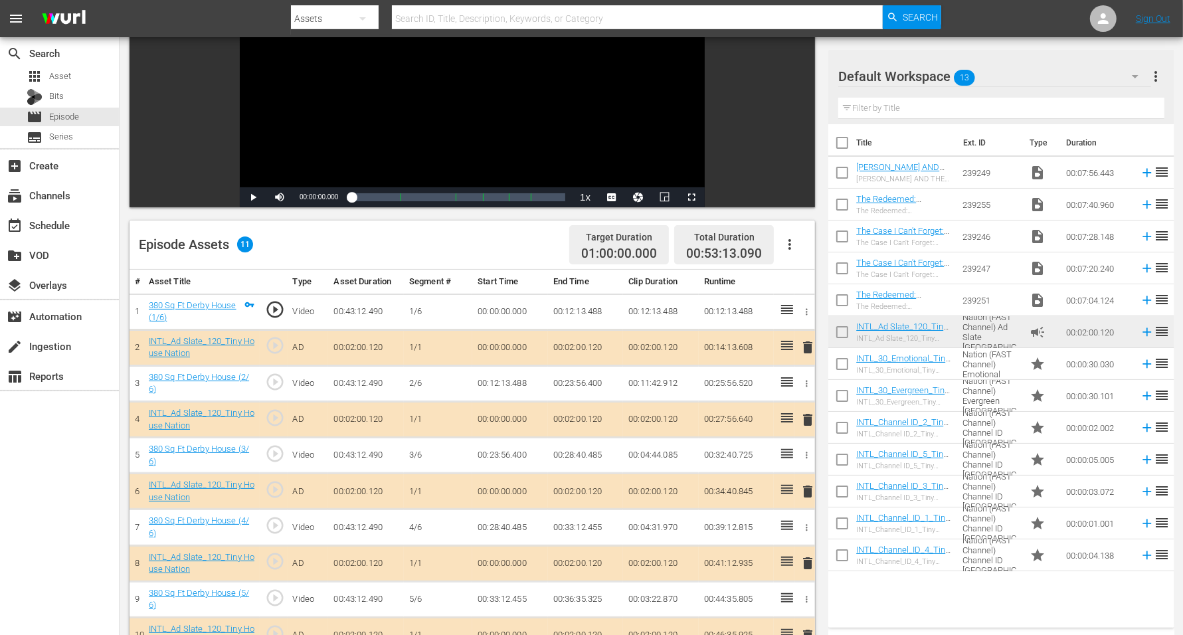
scroll to position [332, 0]
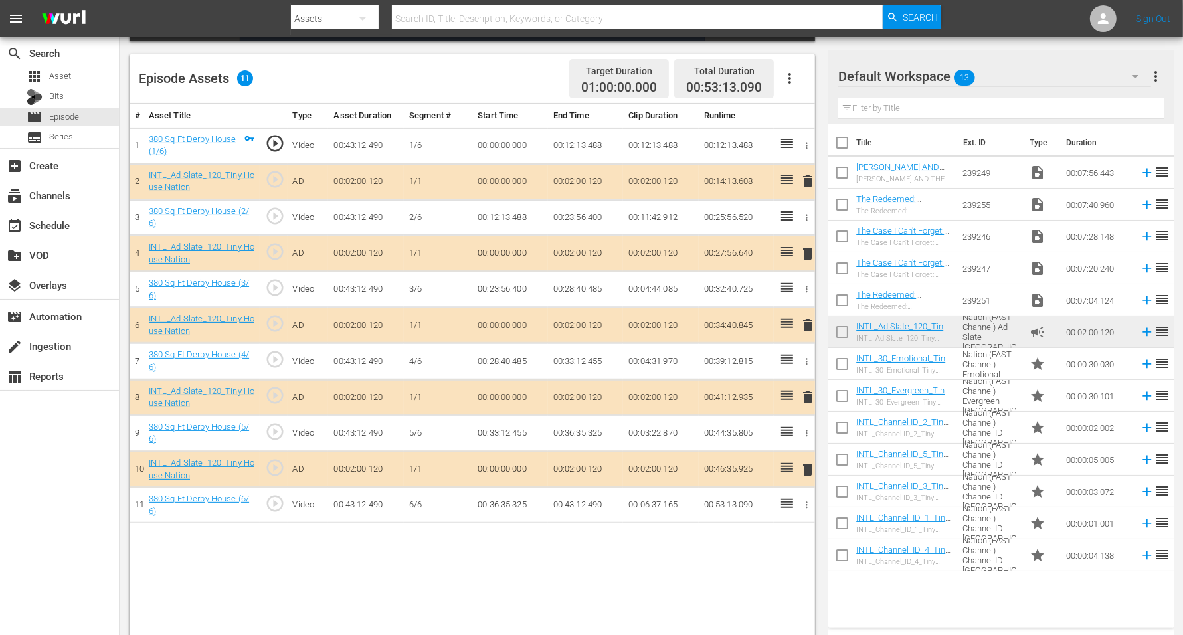
click at [806, 465] on span "delete" at bounding box center [808, 470] width 16 height 16
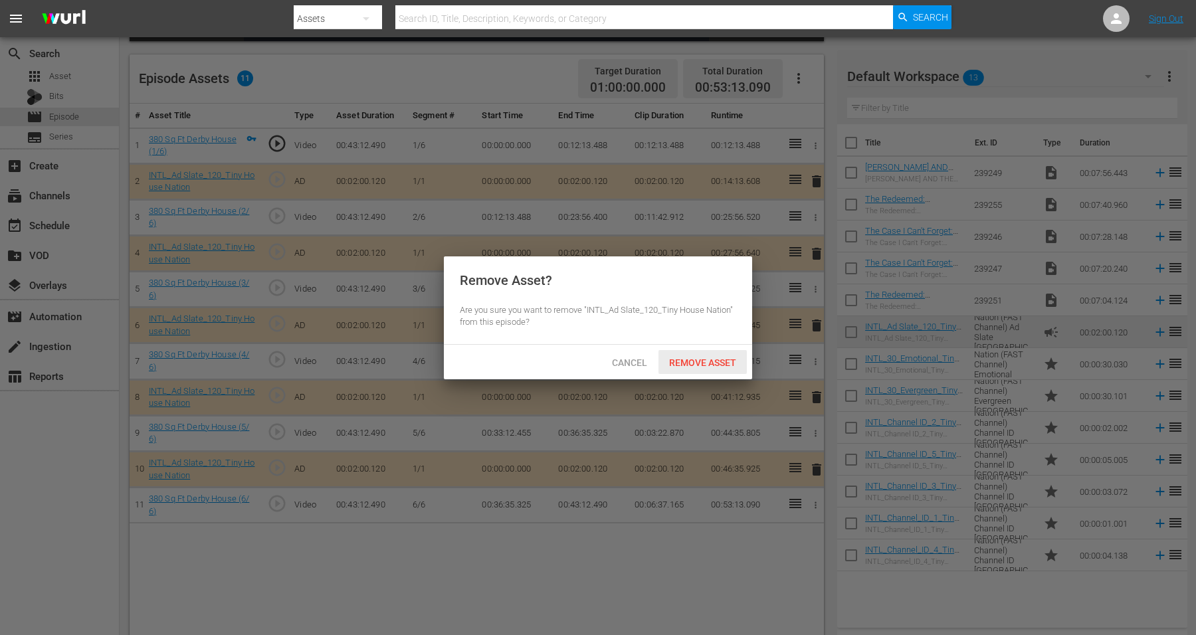
click at [698, 362] on span "Remove Asset" at bounding box center [702, 362] width 88 height 11
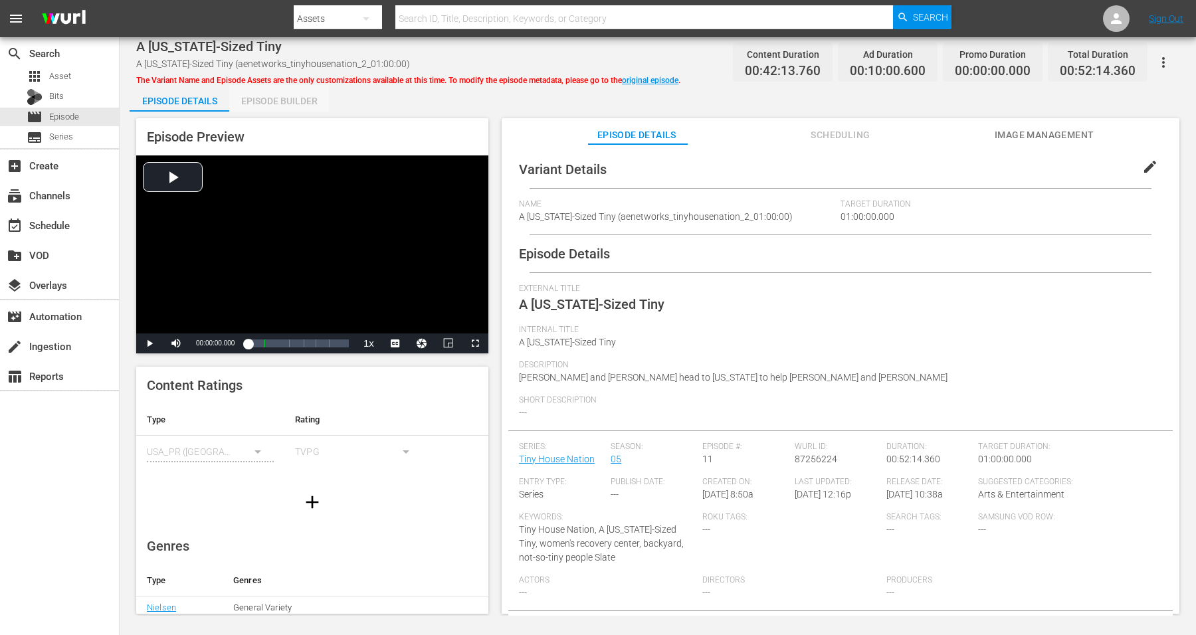
click at [292, 96] on div "Episode Builder" at bounding box center [279, 101] width 100 height 32
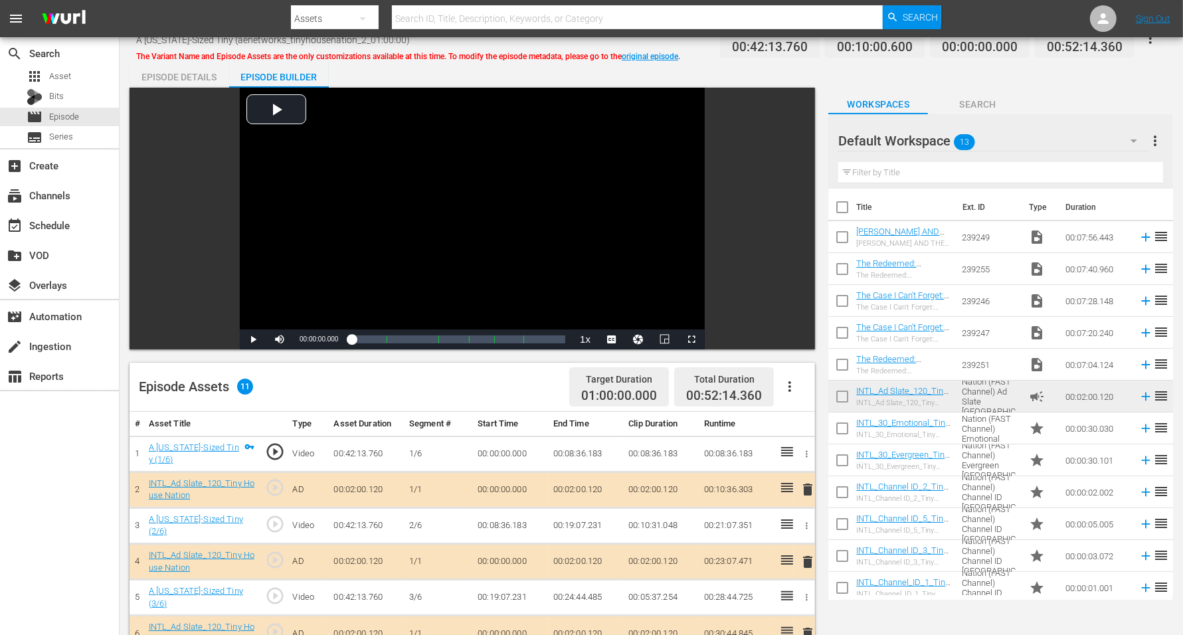
scroll to position [166, 0]
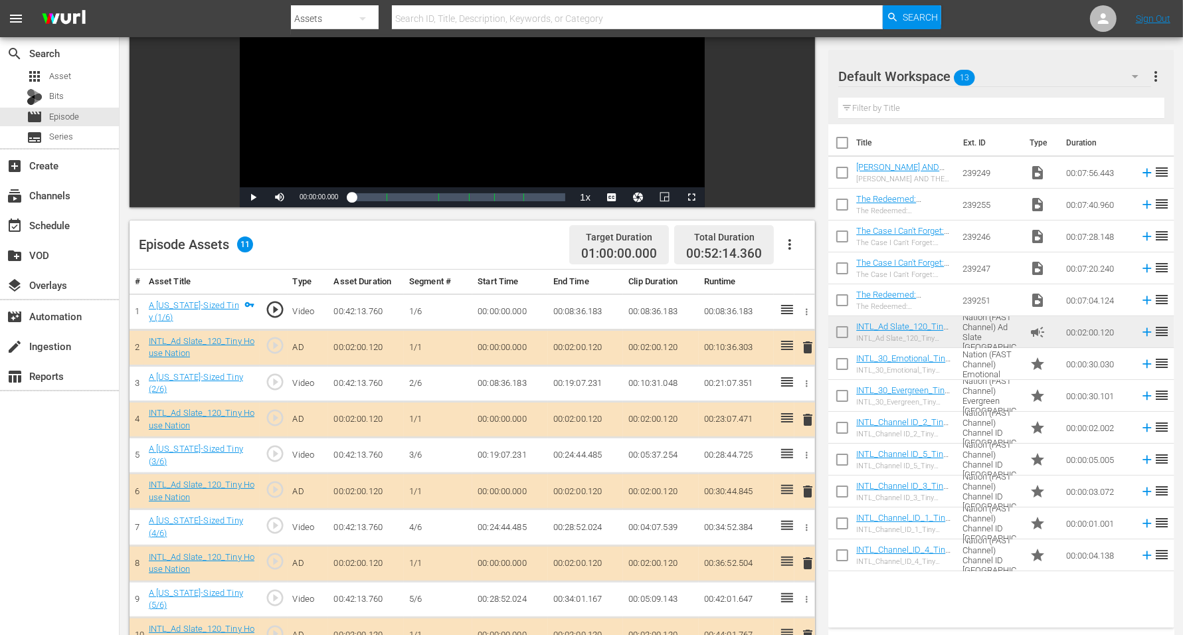
click at [807, 347] on span "delete" at bounding box center [808, 347] width 16 height 16
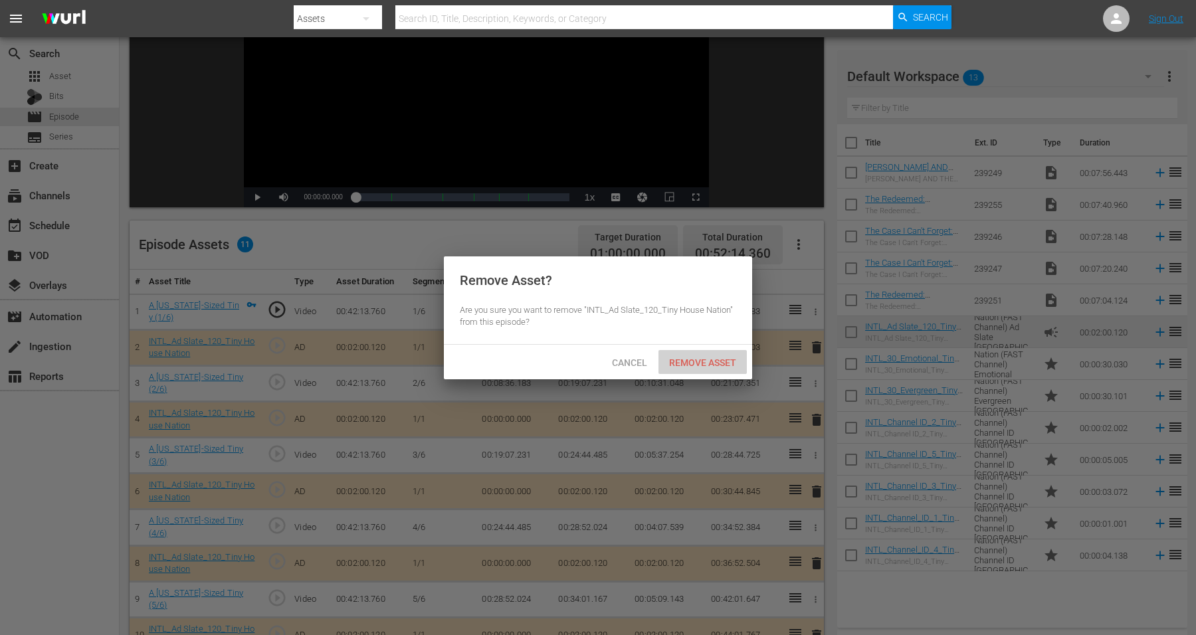
click at [674, 357] on span "Remove Asset" at bounding box center [702, 362] width 88 height 11
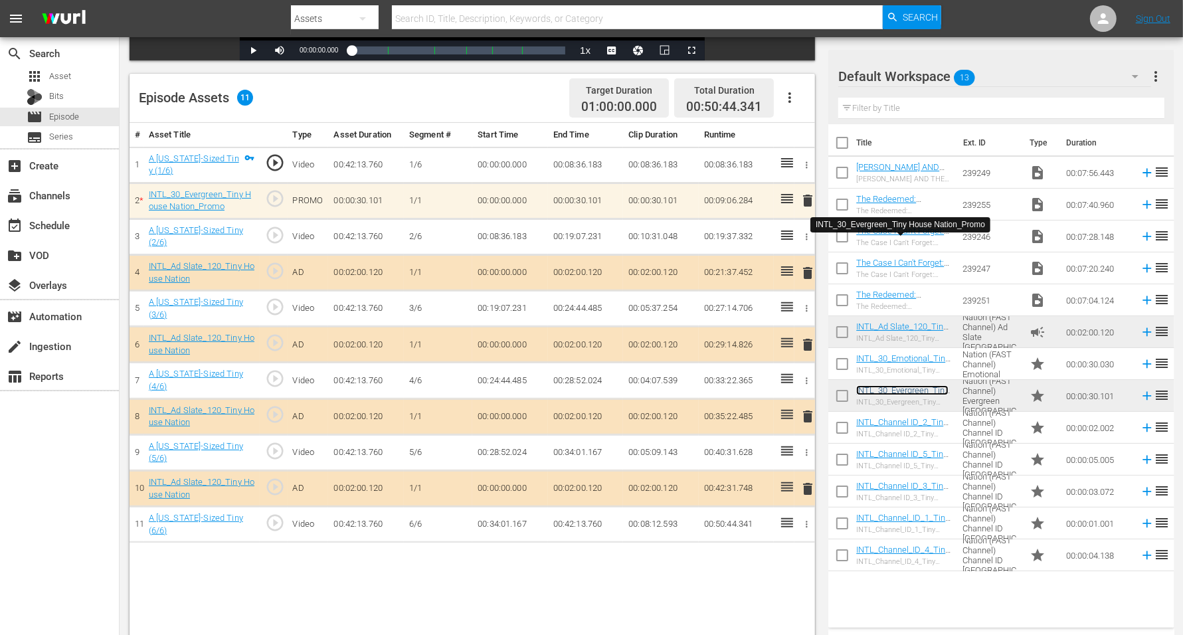
scroll to position [332, 0]
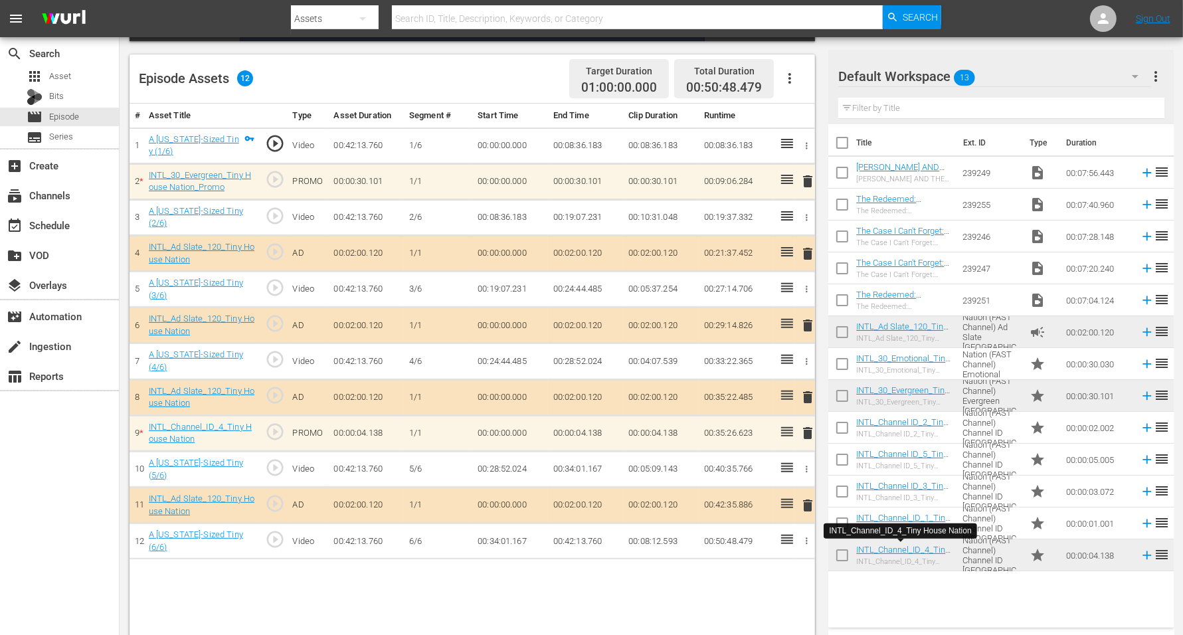
click at [808, 425] on span "delete" at bounding box center [808, 433] width 16 height 16
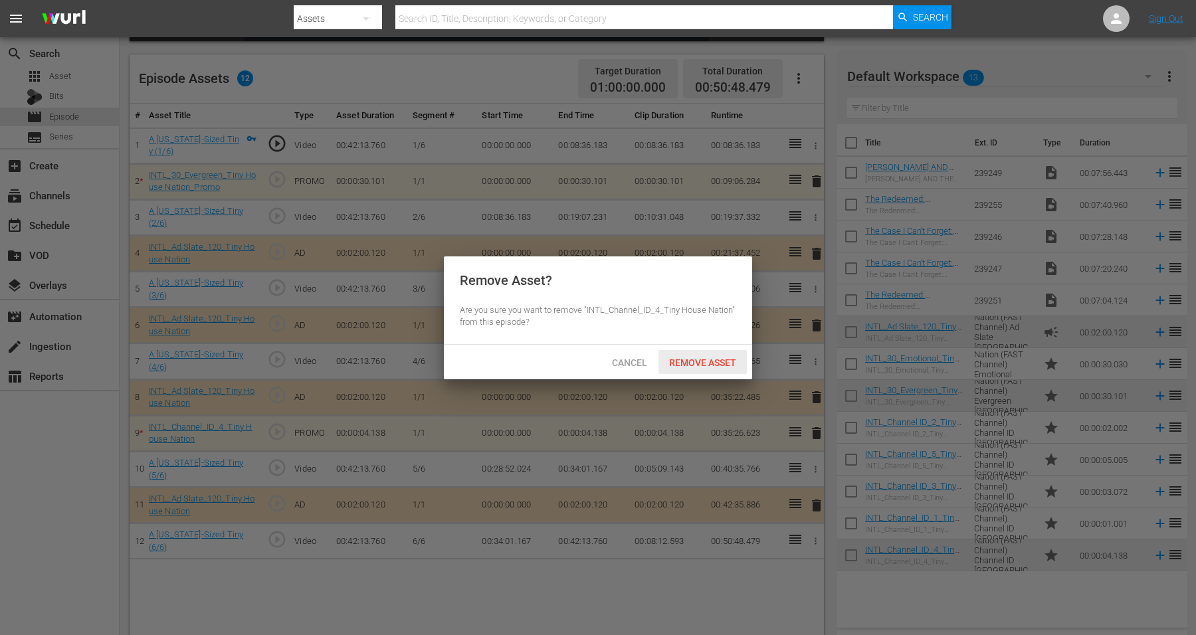
click at [711, 359] on span "Remove Asset" at bounding box center [702, 362] width 88 height 11
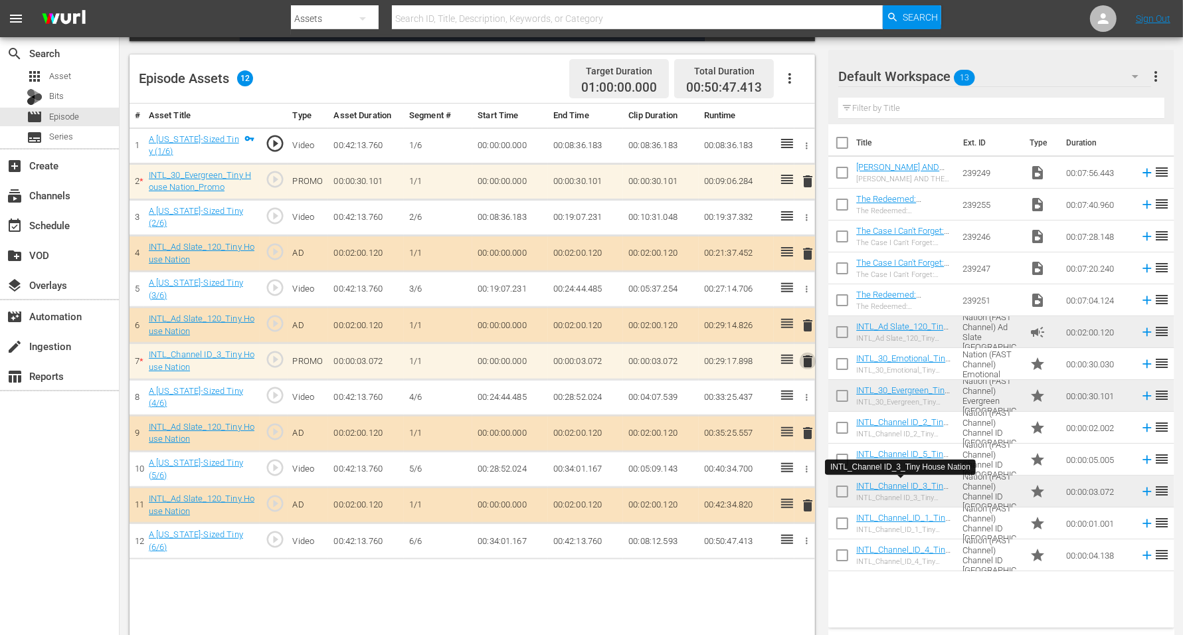
click at [807, 357] on span "delete" at bounding box center [808, 361] width 16 height 16
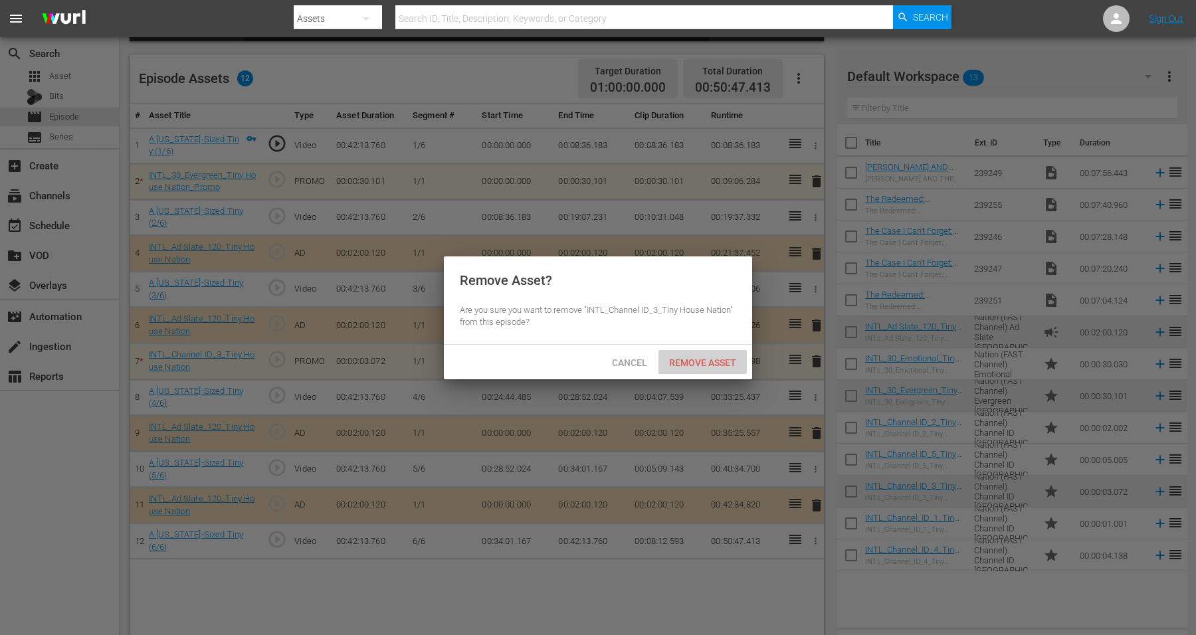
click at [711, 359] on span "Remove Asset" at bounding box center [702, 362] width 88 height 11
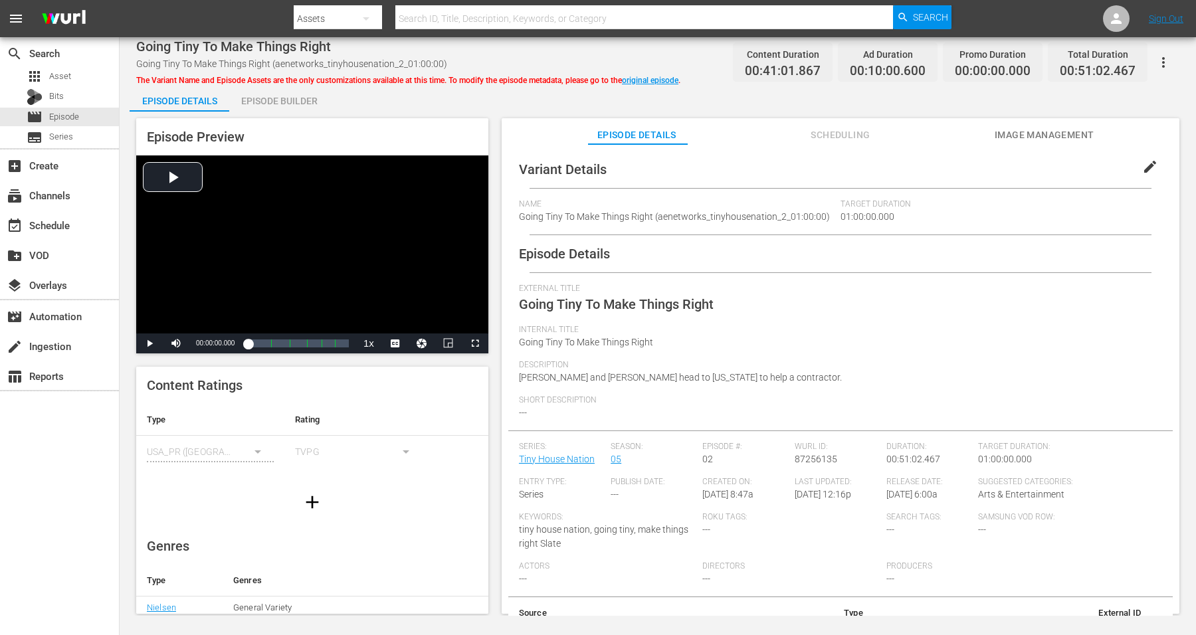
click at [273, 97] on div "Episode Builder" at bounding box center [279, 101] width 100 height 32
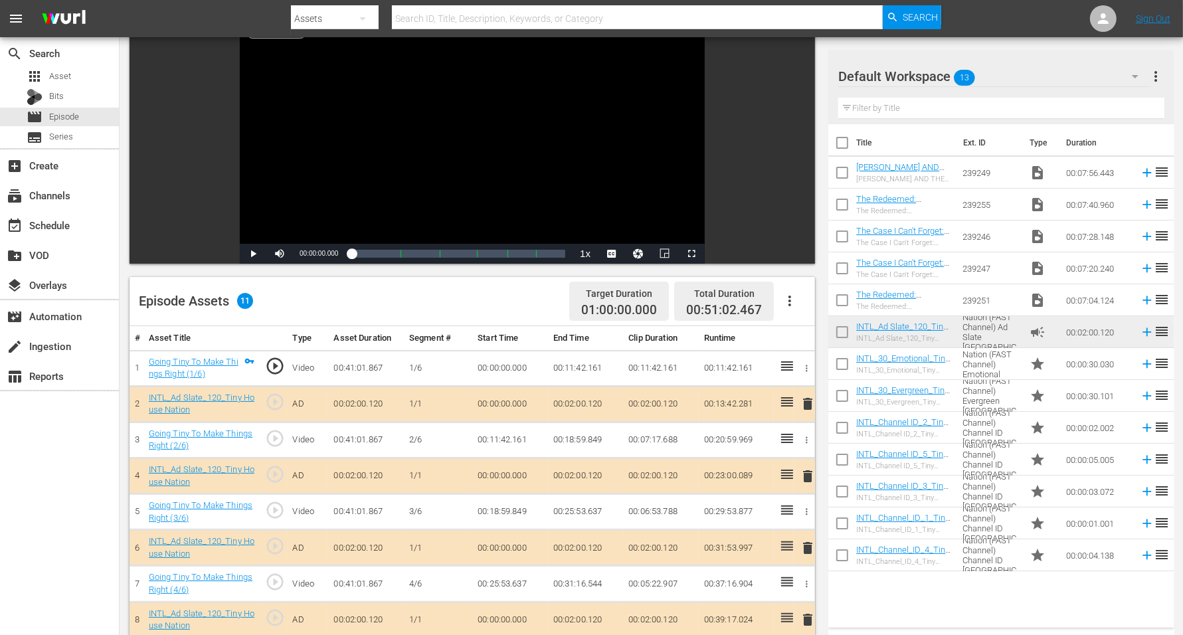
scroll to position [166, 0]
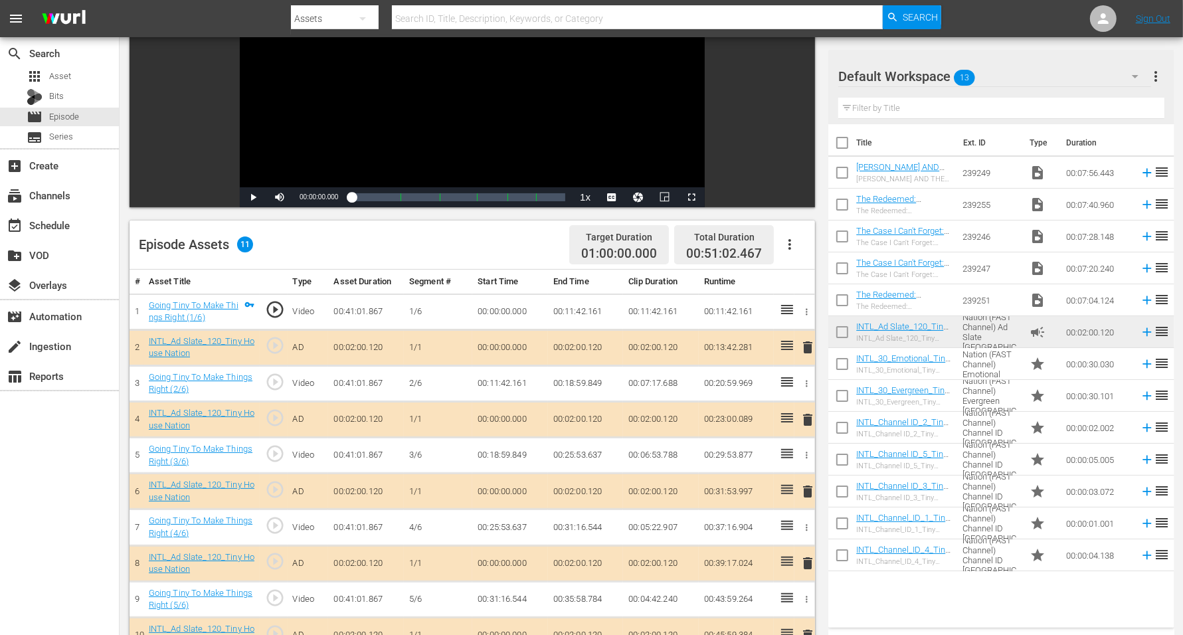
click at [806, 415] on span "delete" at bounding box center [808, 420] width 16 height 16
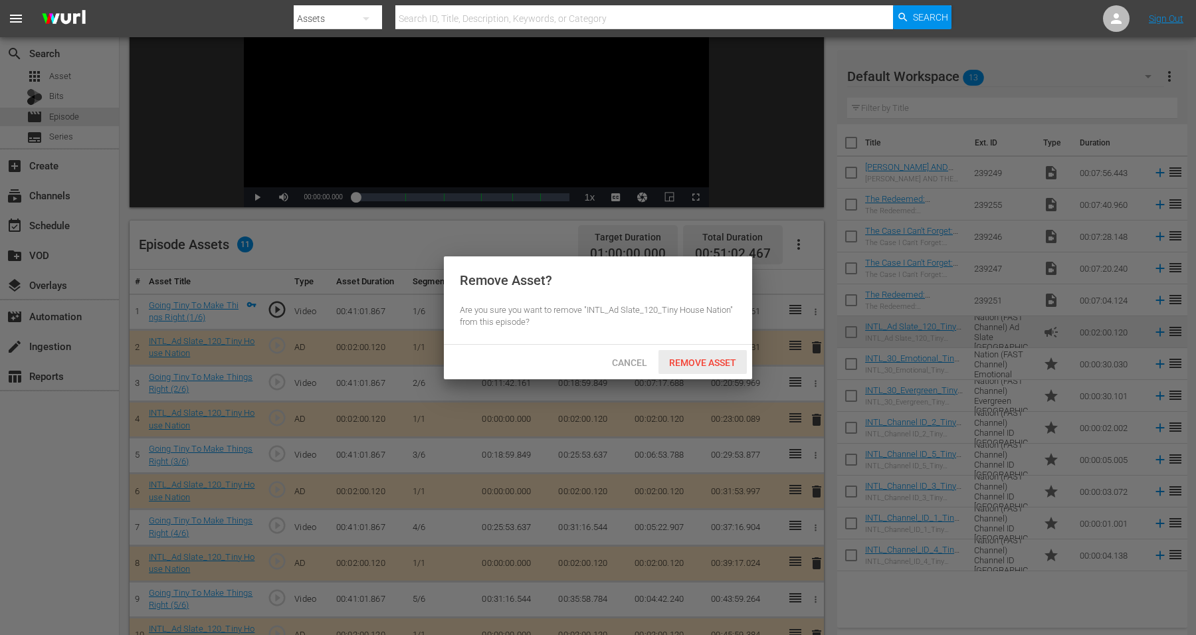
click at [679, 358] on span "Remove Asset" at bounding box center [702, 362] width 88 height 11
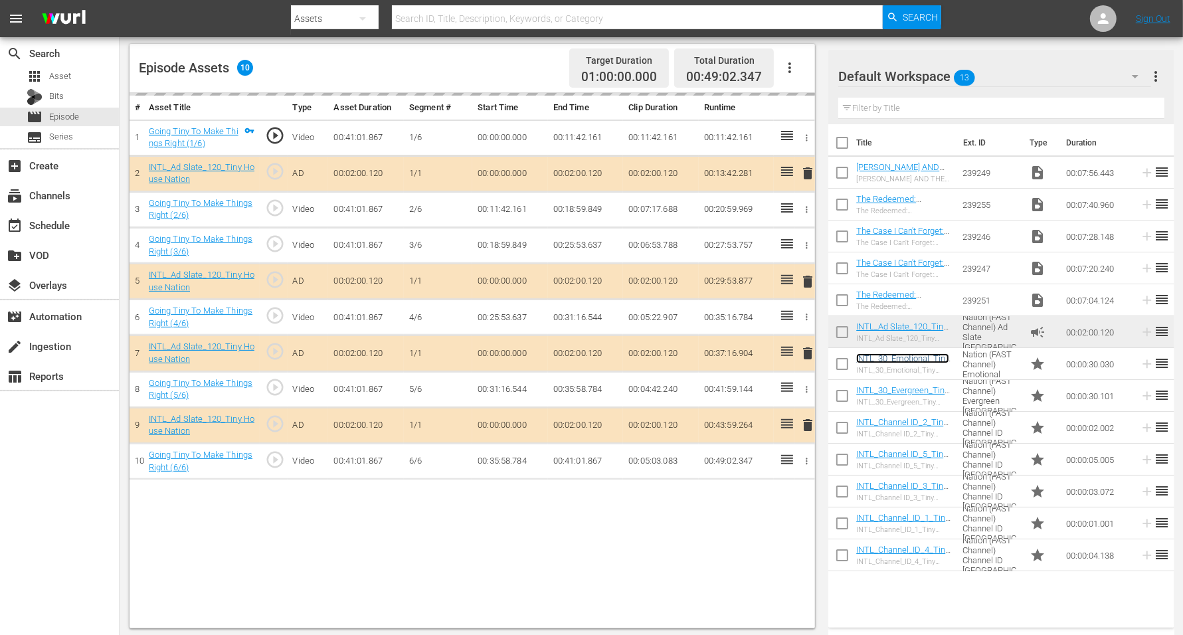
scroll to position [345, 0]
